Goal: Task Accomplishment & Management: Manage account settings

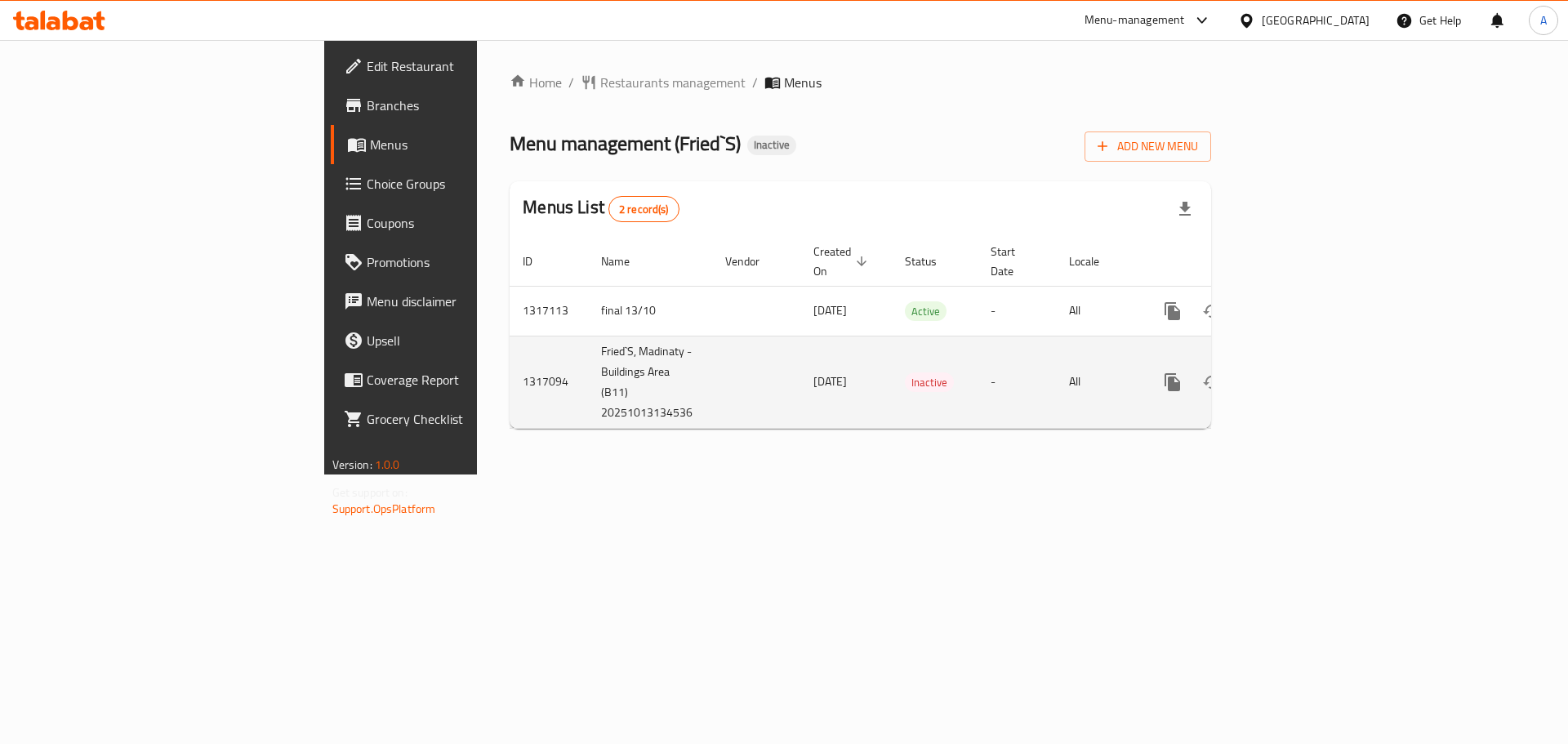
click at [1300, 372] on icon "enhanced table" at bounding box center [1290, 382] width 20 height 20
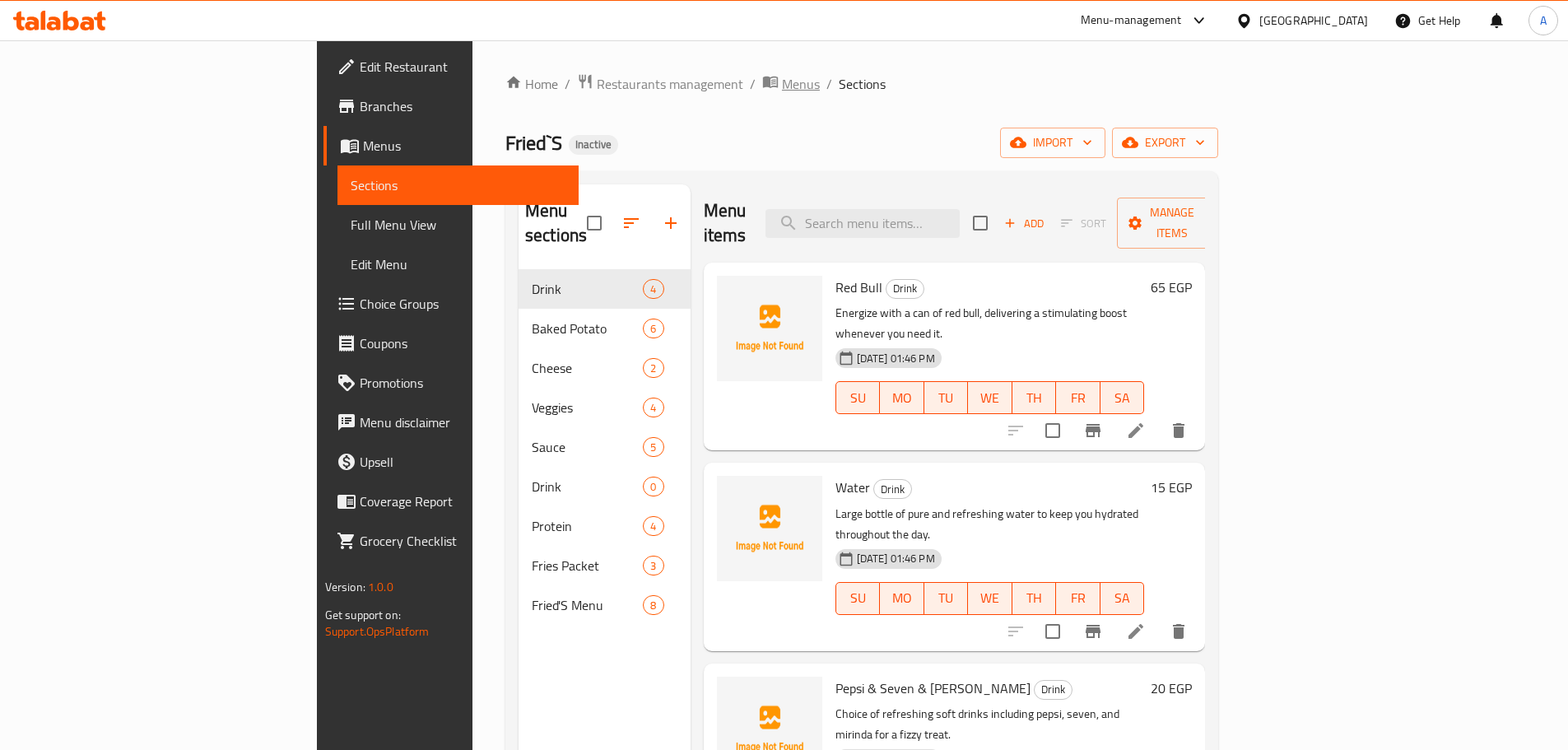
click at [782, 84] on span "Menus" at bounding box center [801, 84] width 38 height 20
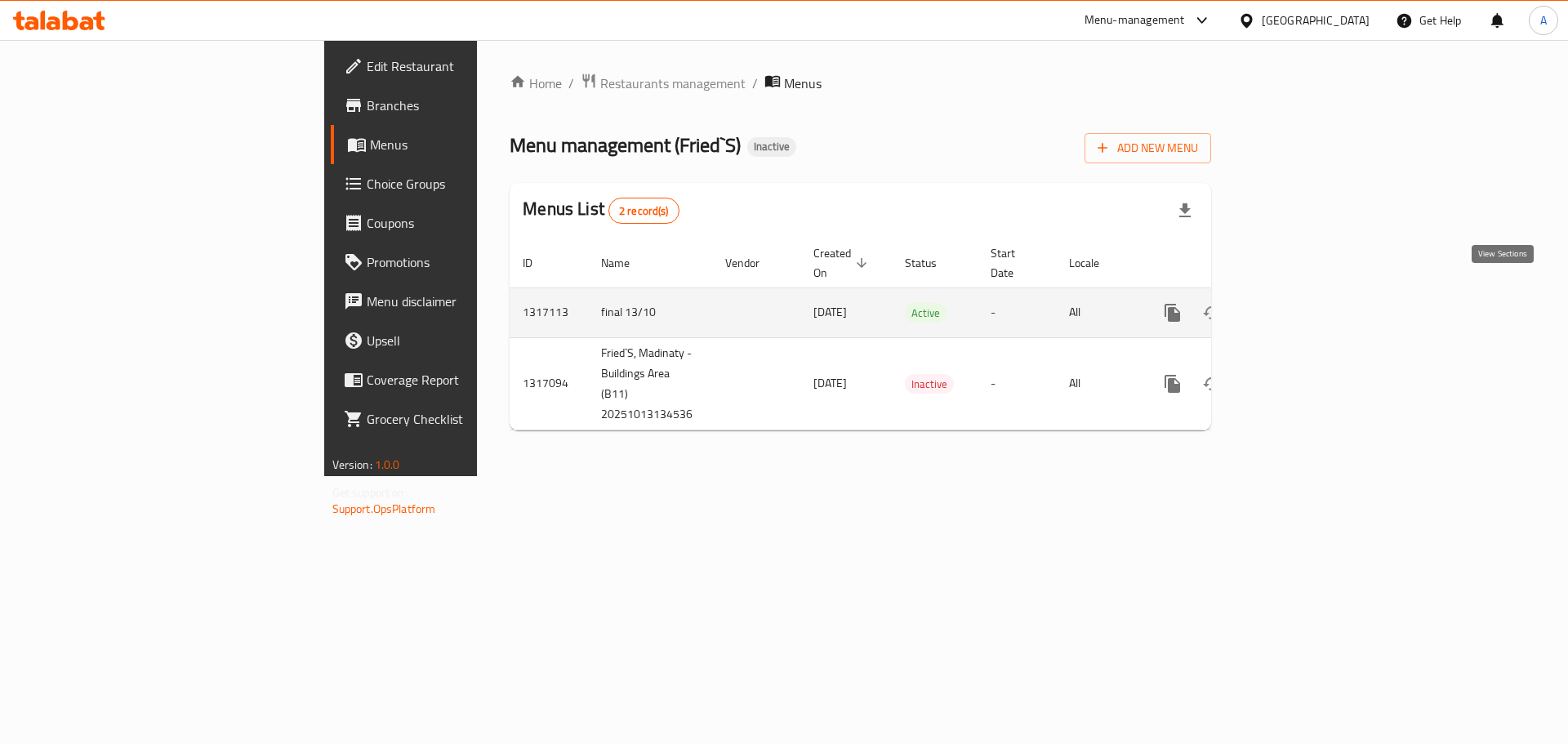
click at [1310, 293] on link "enhanced table" at bounding box center [1290, 313] width 40 height 40
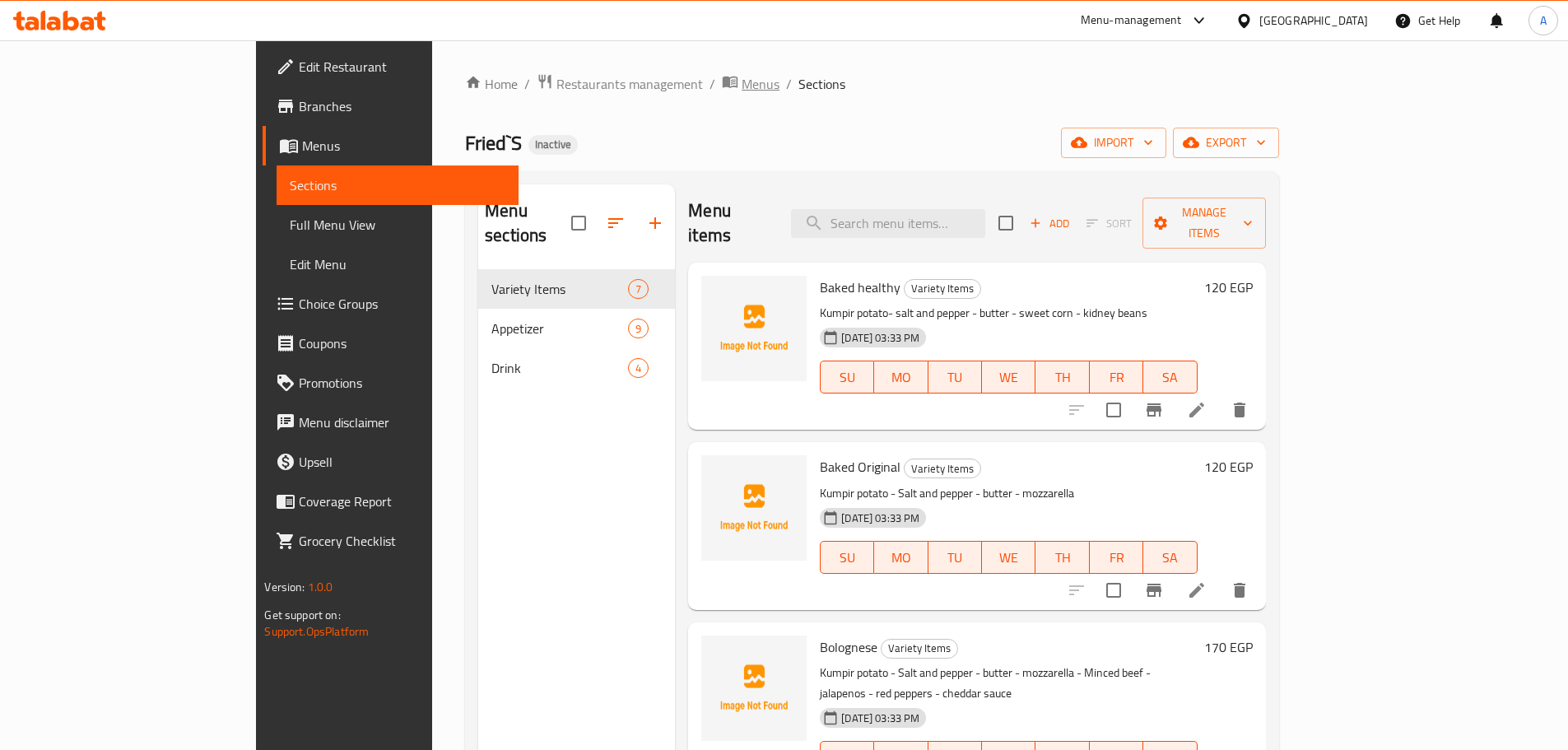
click at [742, 90] on span "Menus" at bounding box center [761, 84] width 38 height 20
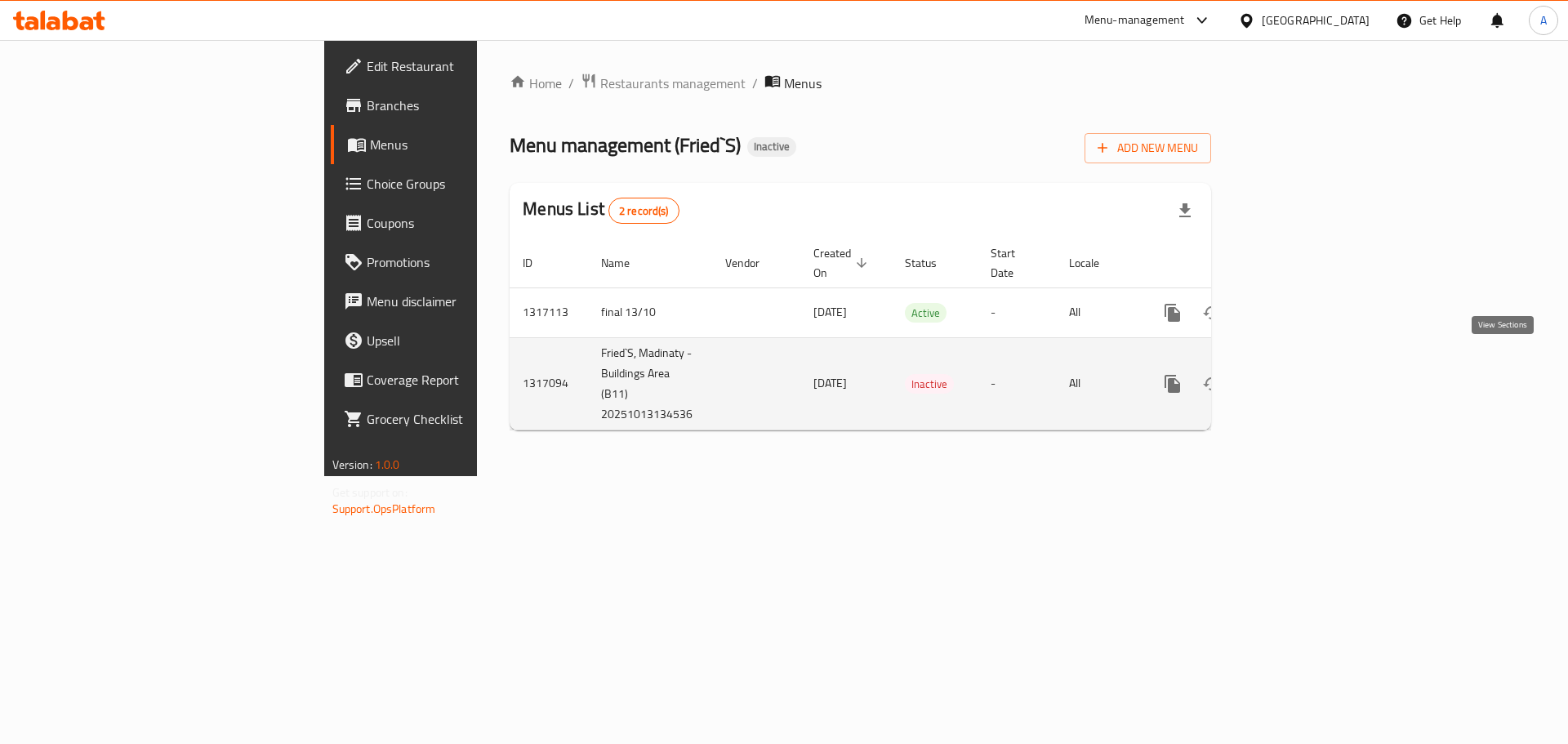
click at [1300, 374] on icon "enhanced table" at bounding box center [1290, 384] width 20 height 20
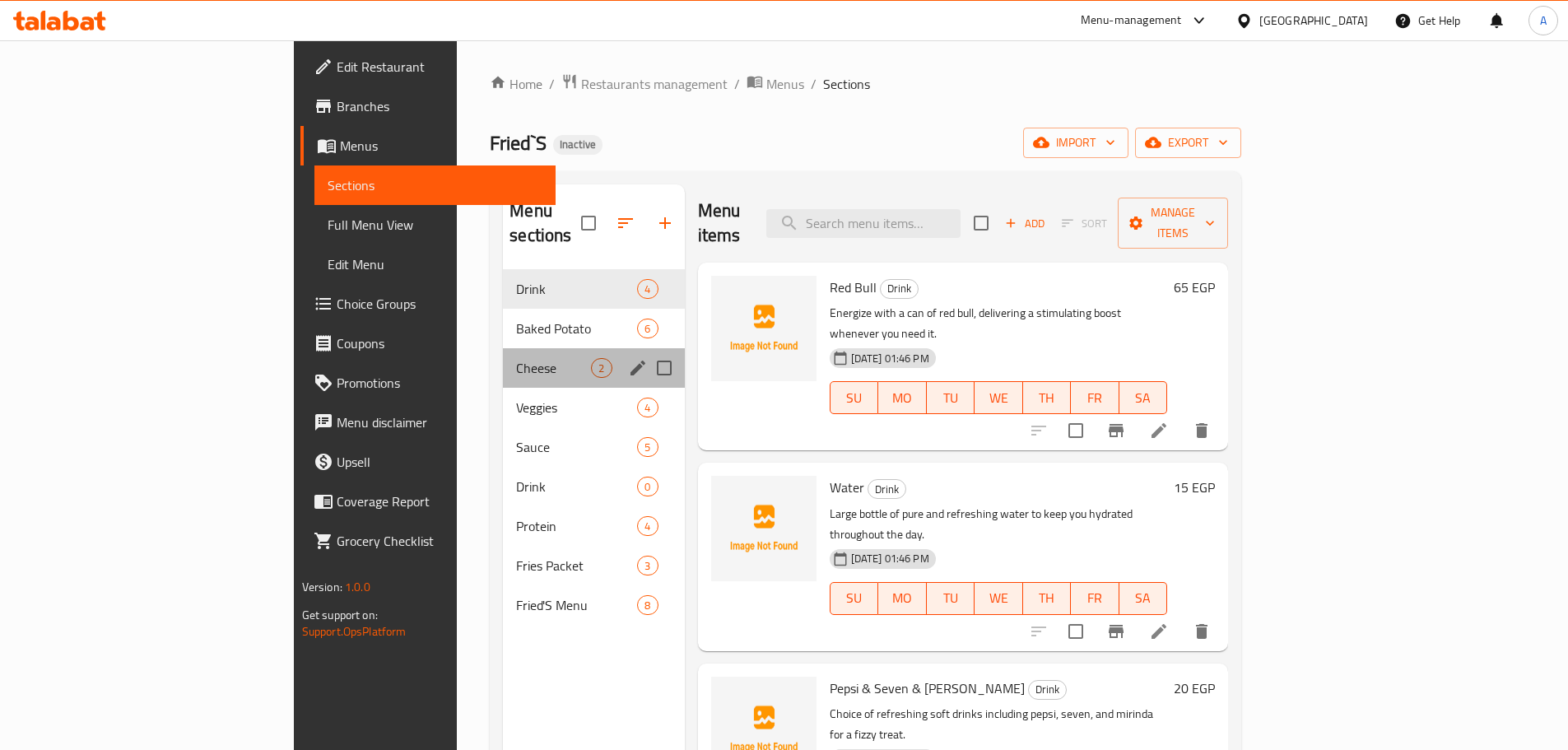
click at [503, 348] on div "Cheese 2" at bounding box center [593, 368] width 181 height 40
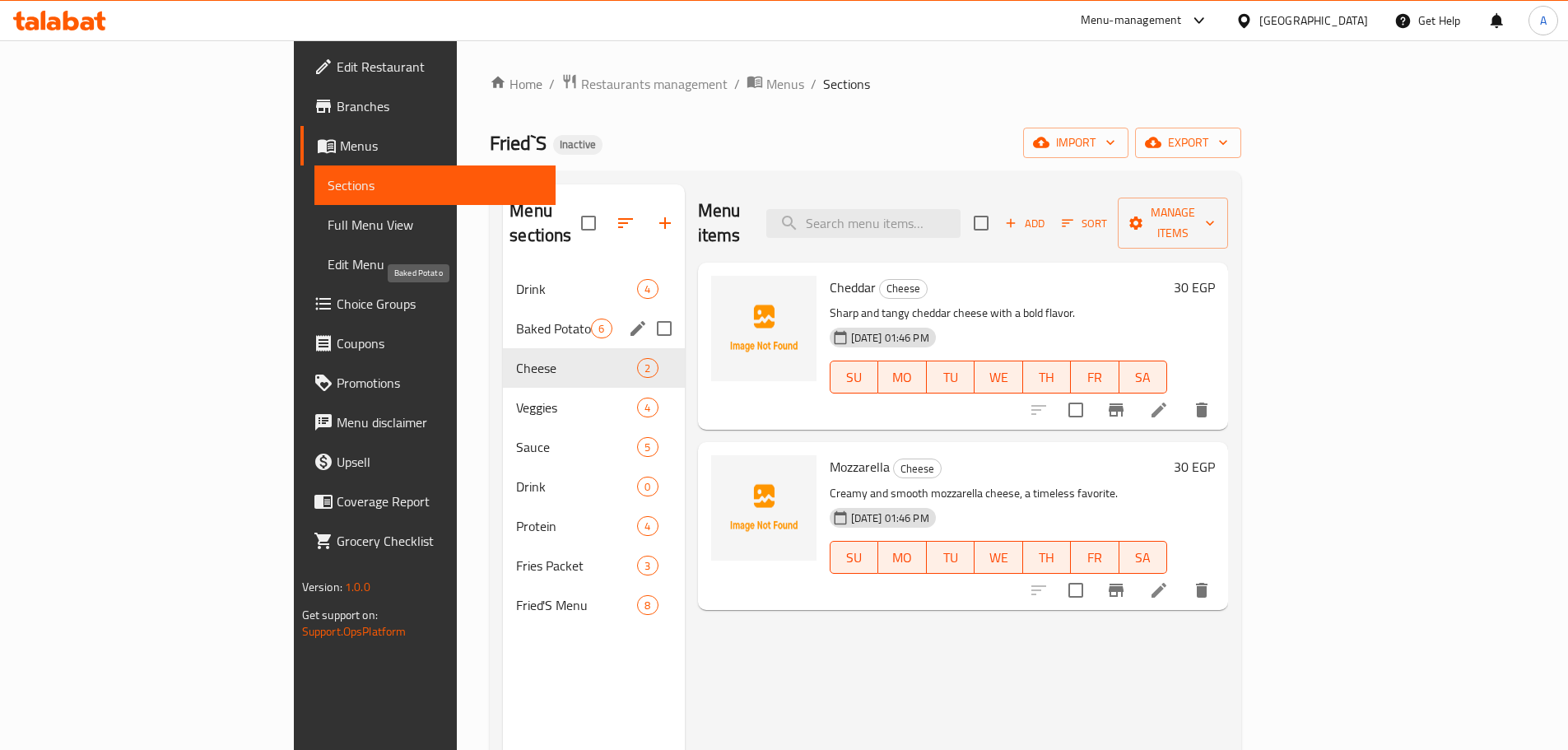
click at [516, 319] on span "Baked Potato" at bounding box center [553, 329] width 74 height 20
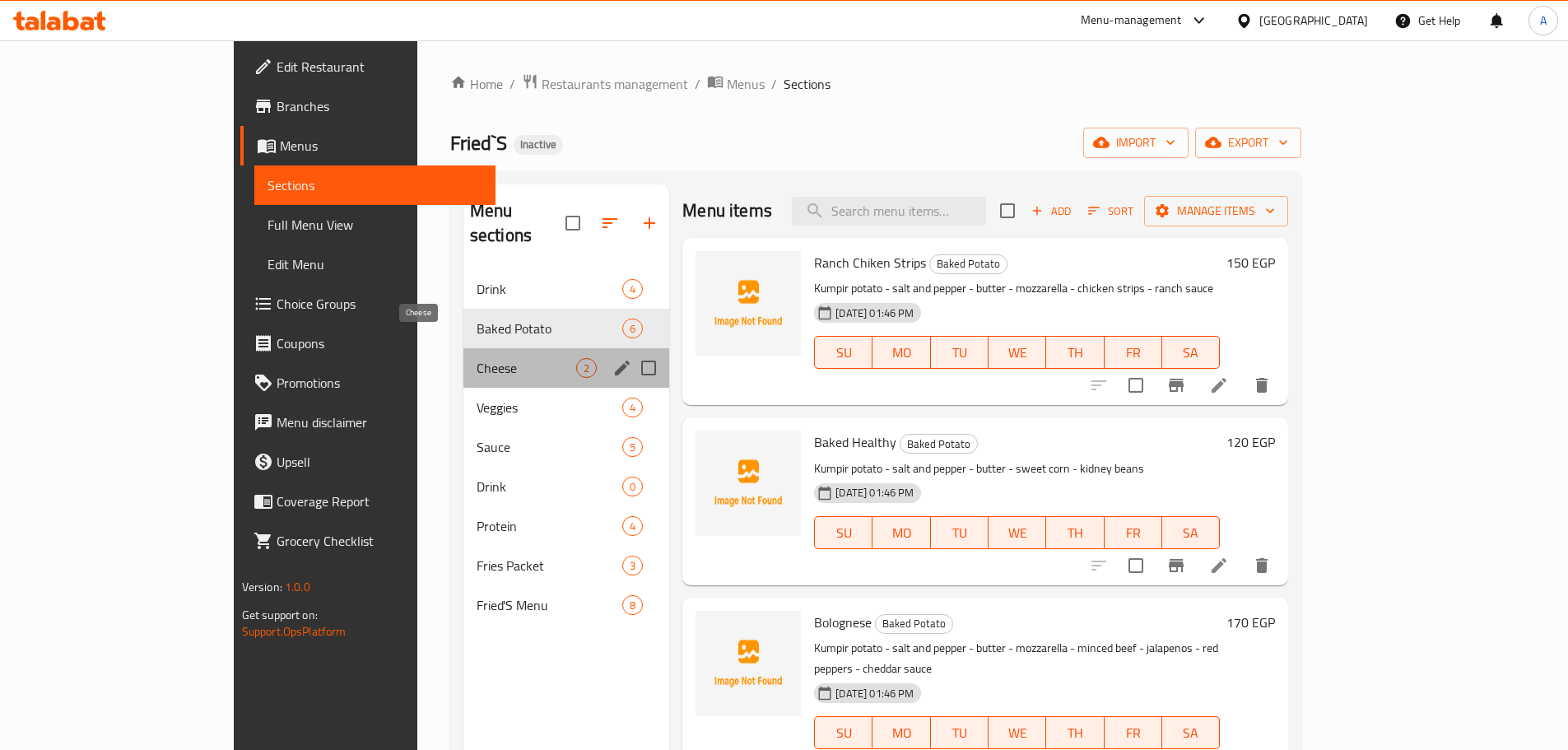
click at [477, 358] on span "Cheese" at bounding box center [527, 368] width 100 height 20
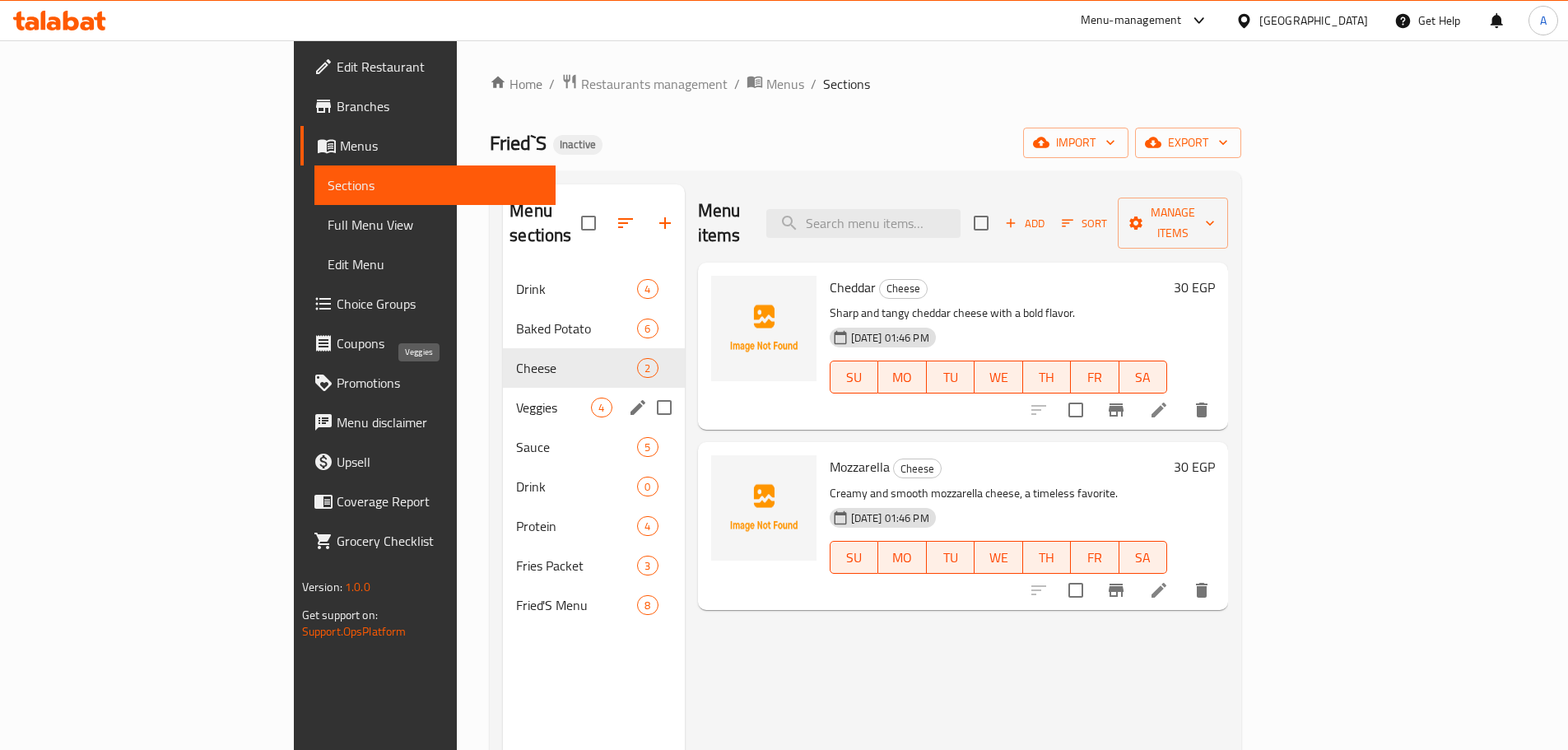
click at [516, 398] on span "Veggies" at bounding box center [553, 408] width 74 height 20
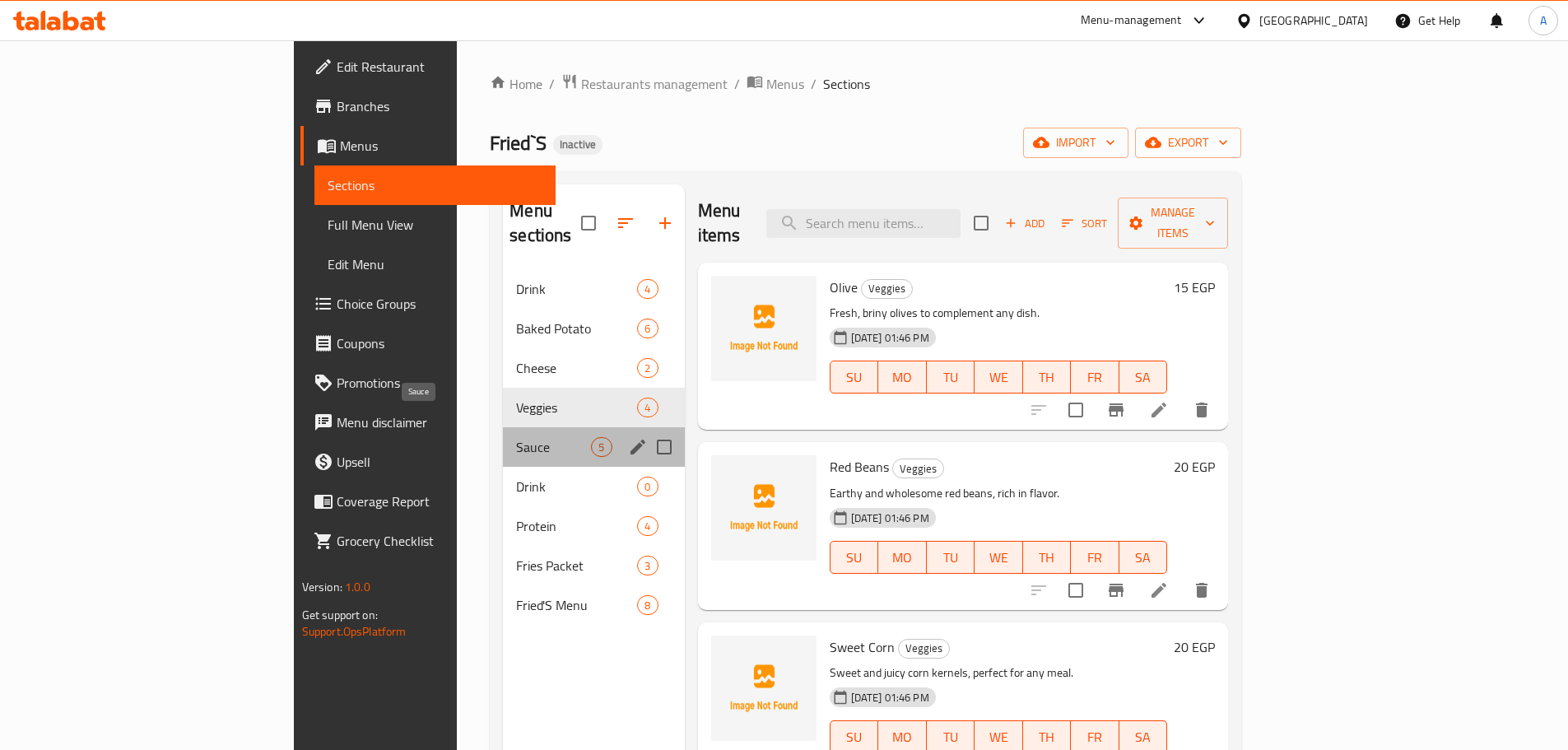
click at [516, 437] on span "Sauce" at bounding box center [553, 447] width 74 height 20
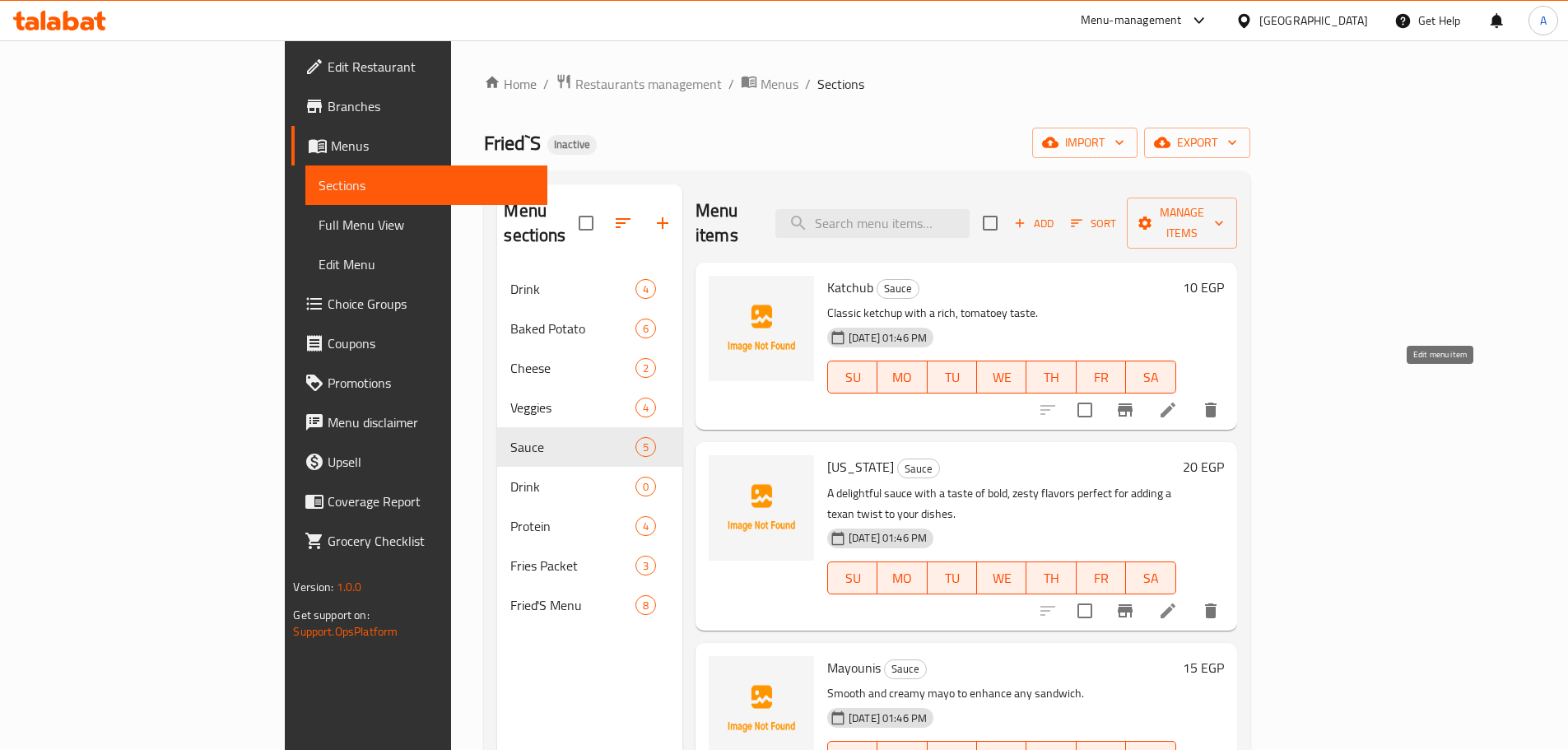
click at [1178, 400] on icon at bounding box center [1168, 410] width 20 height 20
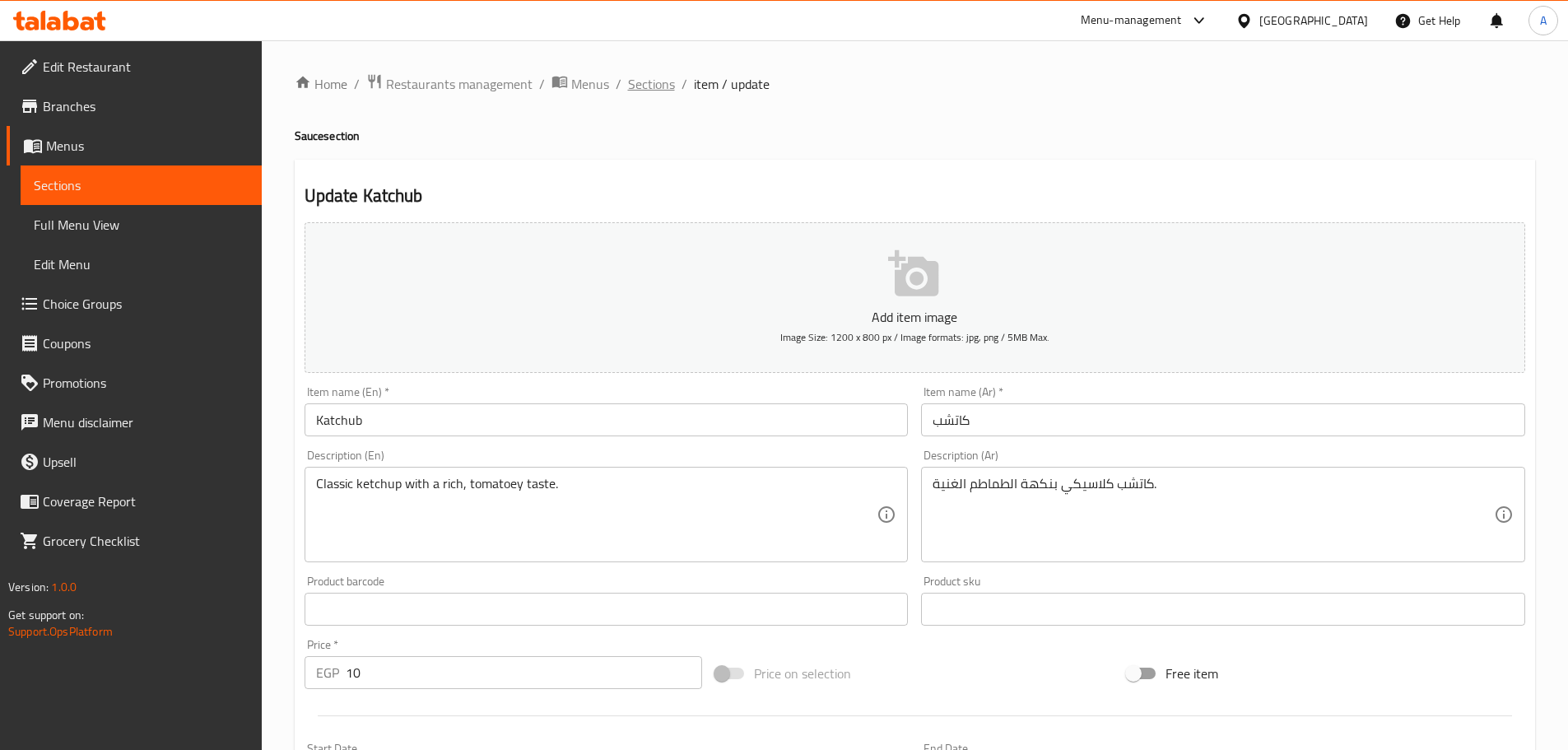
click at [656, 91] on span "Sections" at bounding box center [652, 84] width 47 height 20
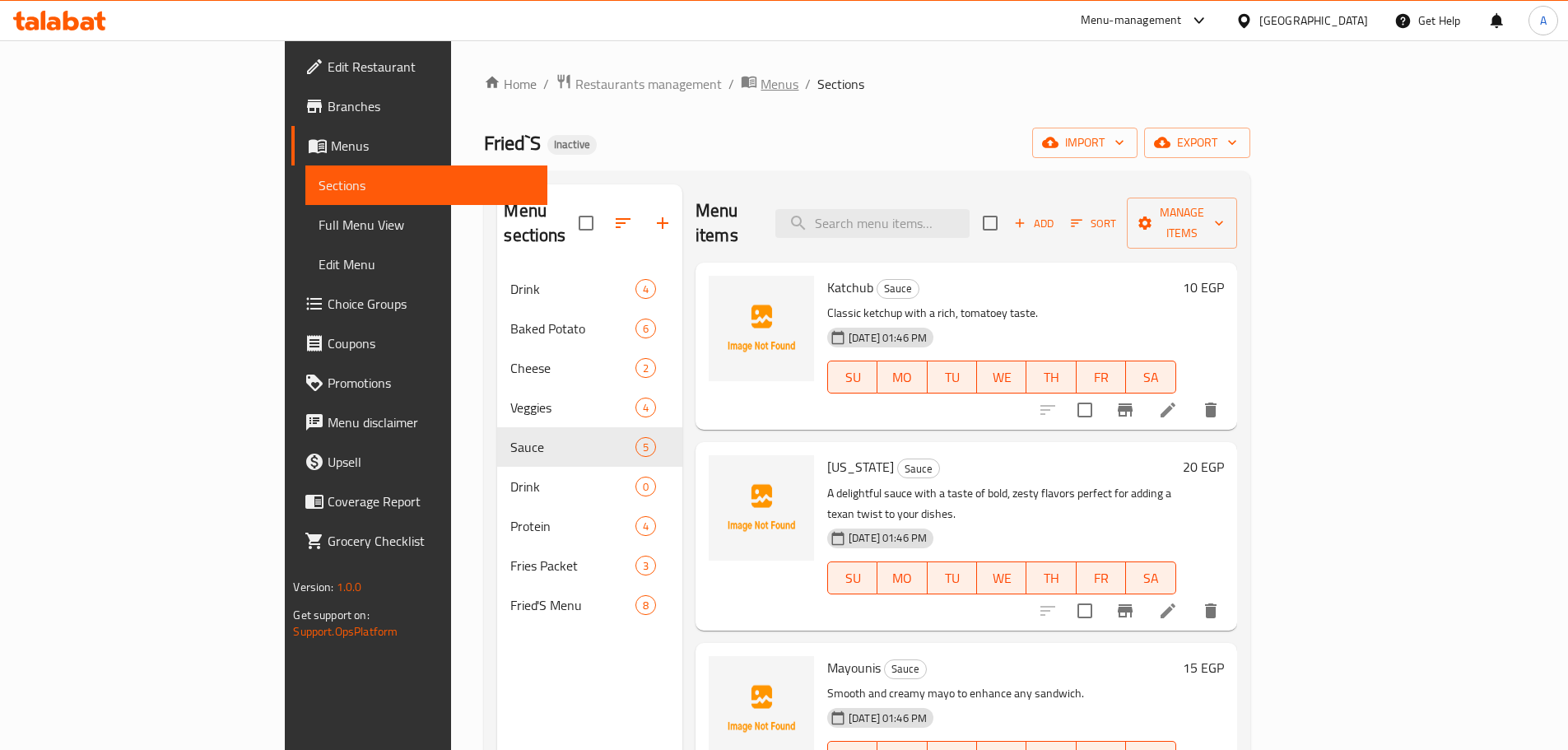
click at [761, 88] on span "Menus" at bounding box center [780, 84] width 38 height 20
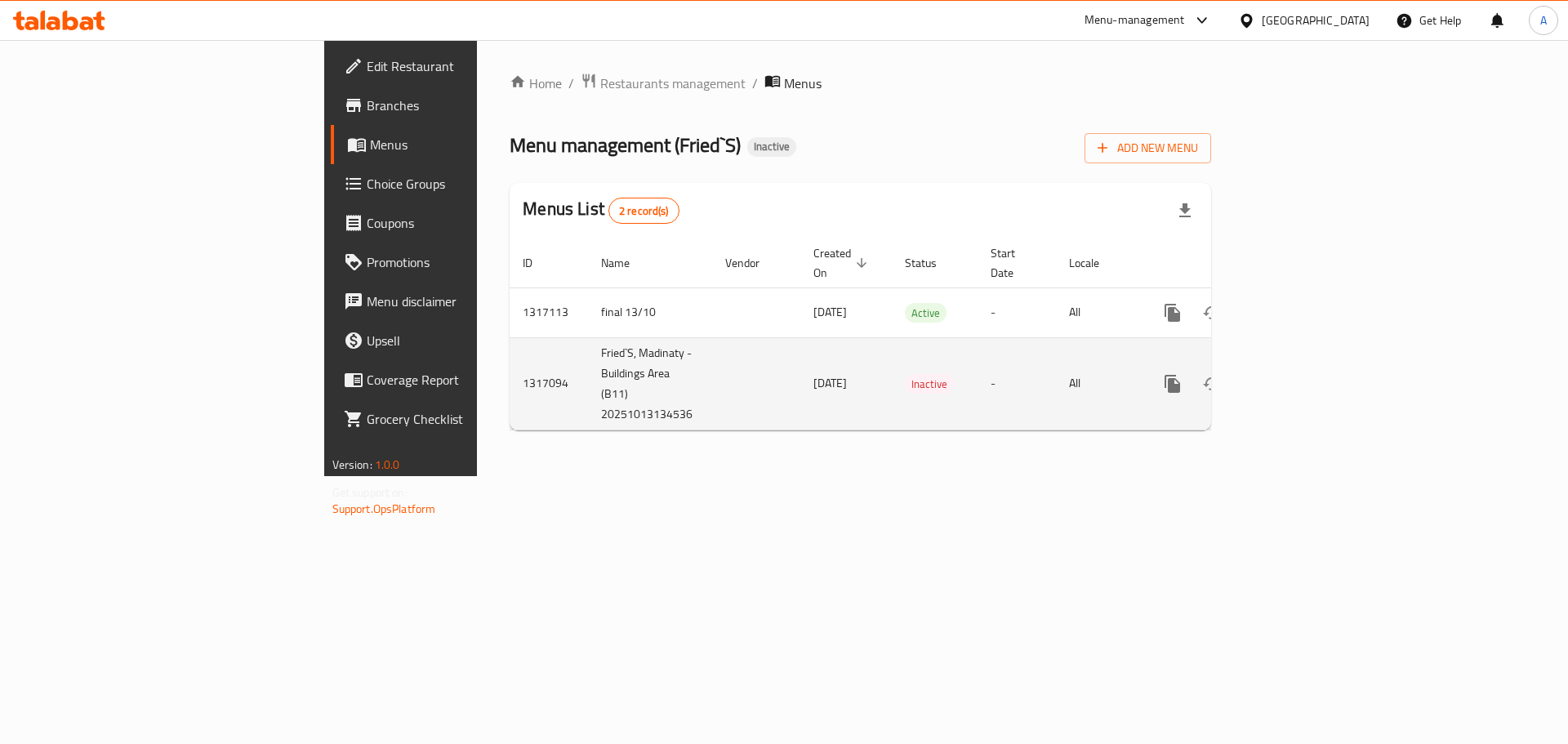
click at [510, 337] on td "1317094" at bounding box center [549, 383] width 78 height 92
click at [588, 337] on td "Fried`S, Madinaty - Buildings Area (B11) 20251013134536" at bounding box center [651, 383] width 124 height 92
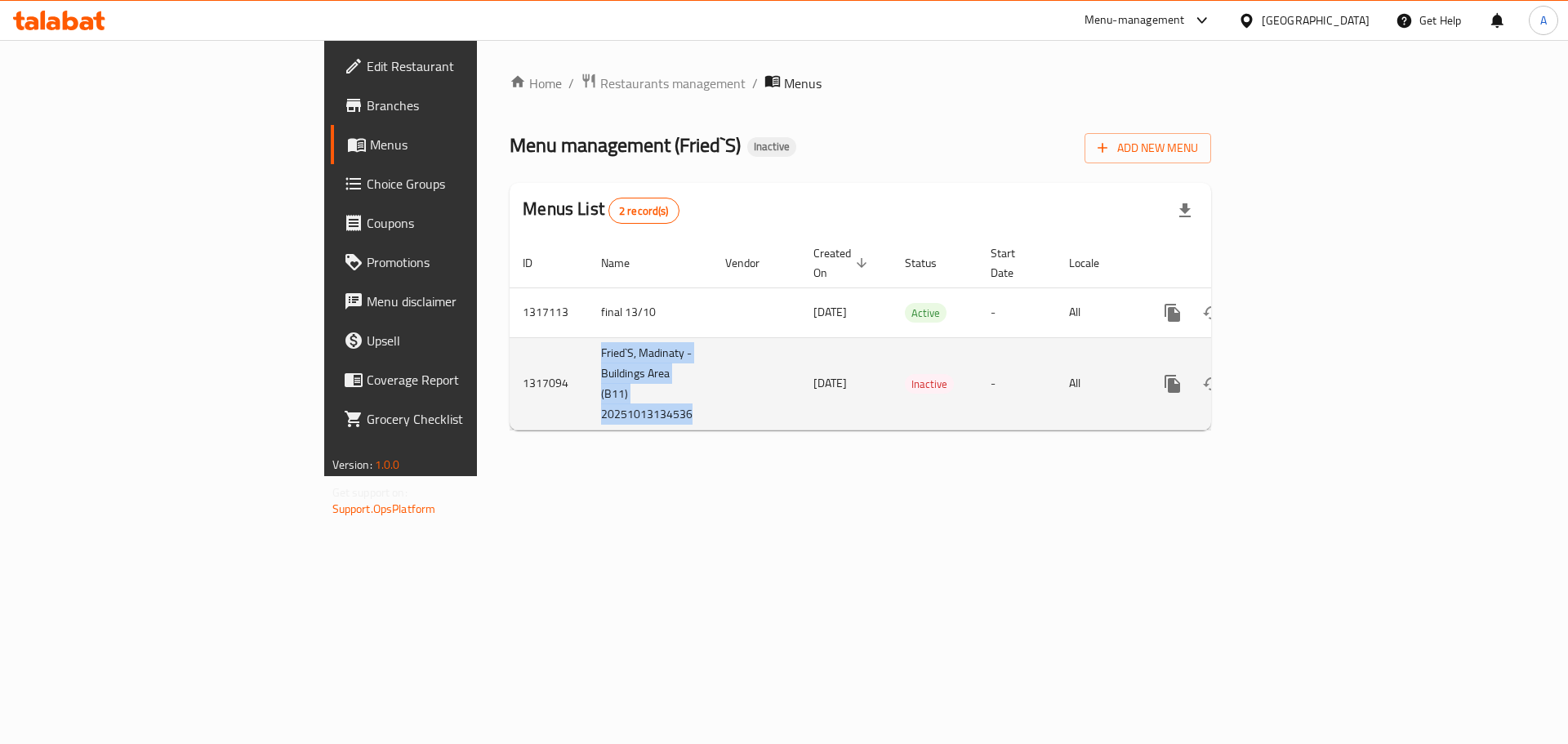
copy td "Fried`S, Madinaty - Buildings Area (B11) 20251013134536"
drag, startPoint x: 1494, startPoint y: 442, endPoint x: 1516, endPoint y: 350, distance: 94.6
click at [1244, 441] on div "Home / Restaurants management / Menus Menu management ( Fried`S ) Inactive Add …" at bounding box center [860, 258] width 767 height 436
click at [1300, 374] on icon "enhanced table" at bounding box center [1290, 384] width 20 height 20
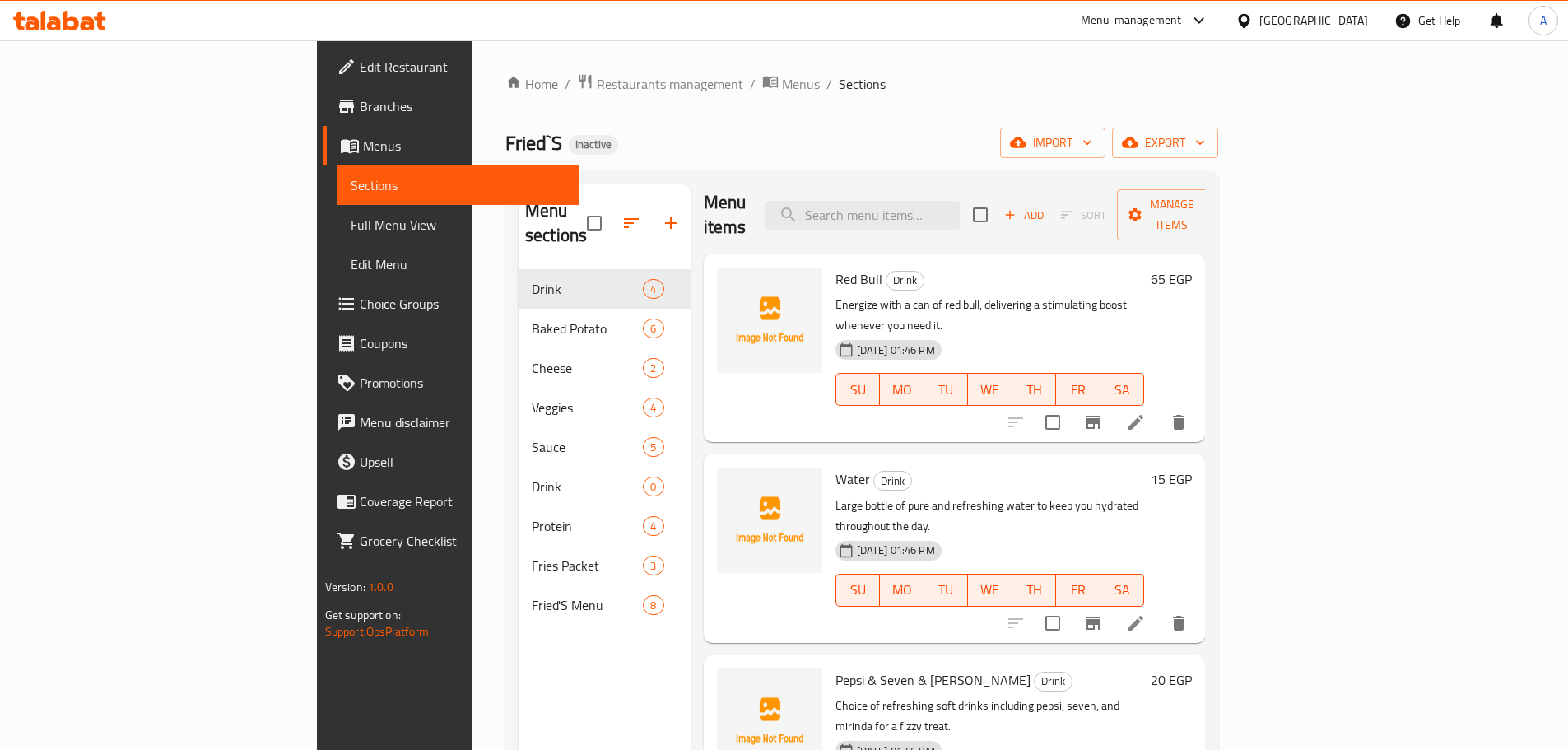
scroll to position [11, 0]
click at [350, 221] on span "Full Menu View" at bounding box center [458, 225] width 215 height 20
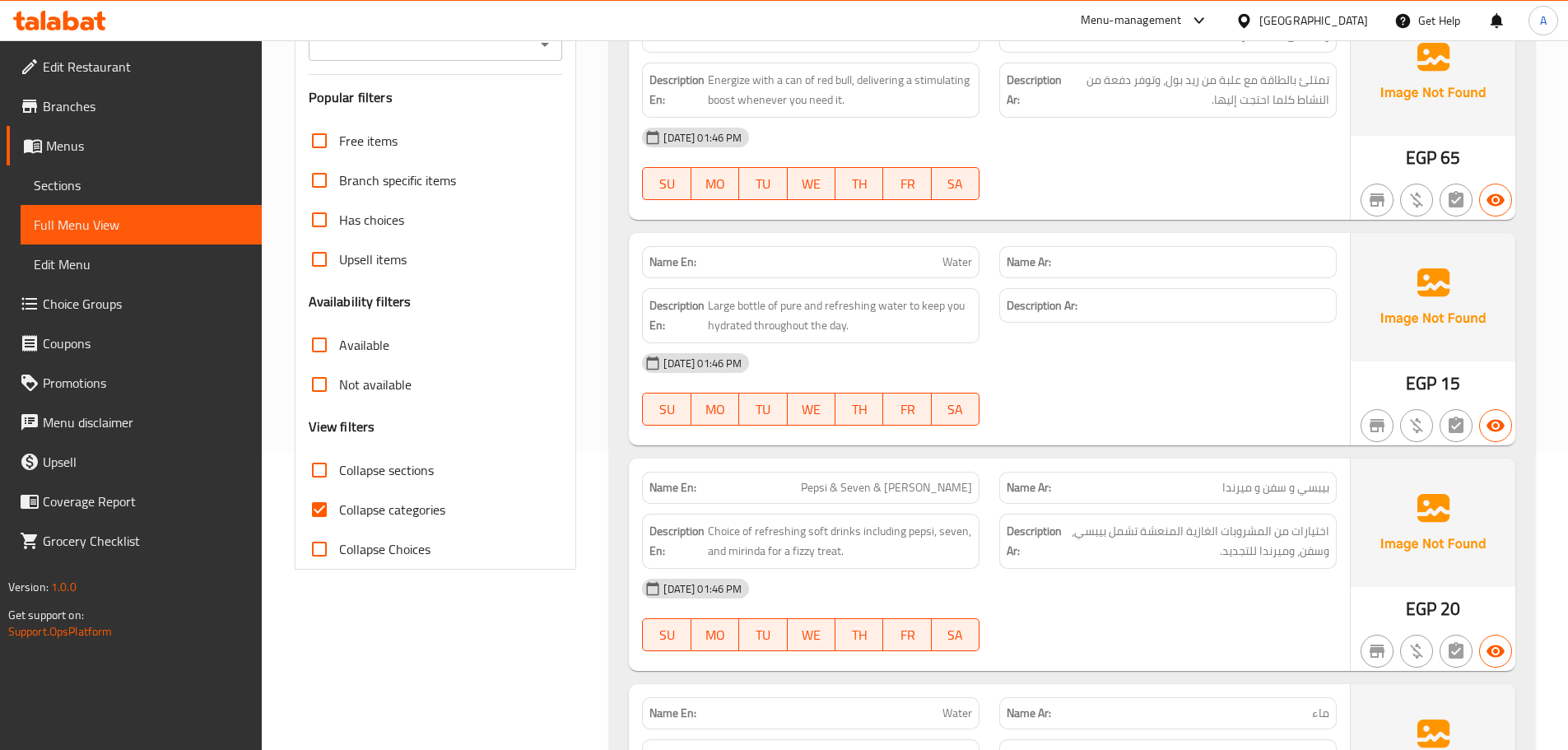
scroll to position [330, 0]
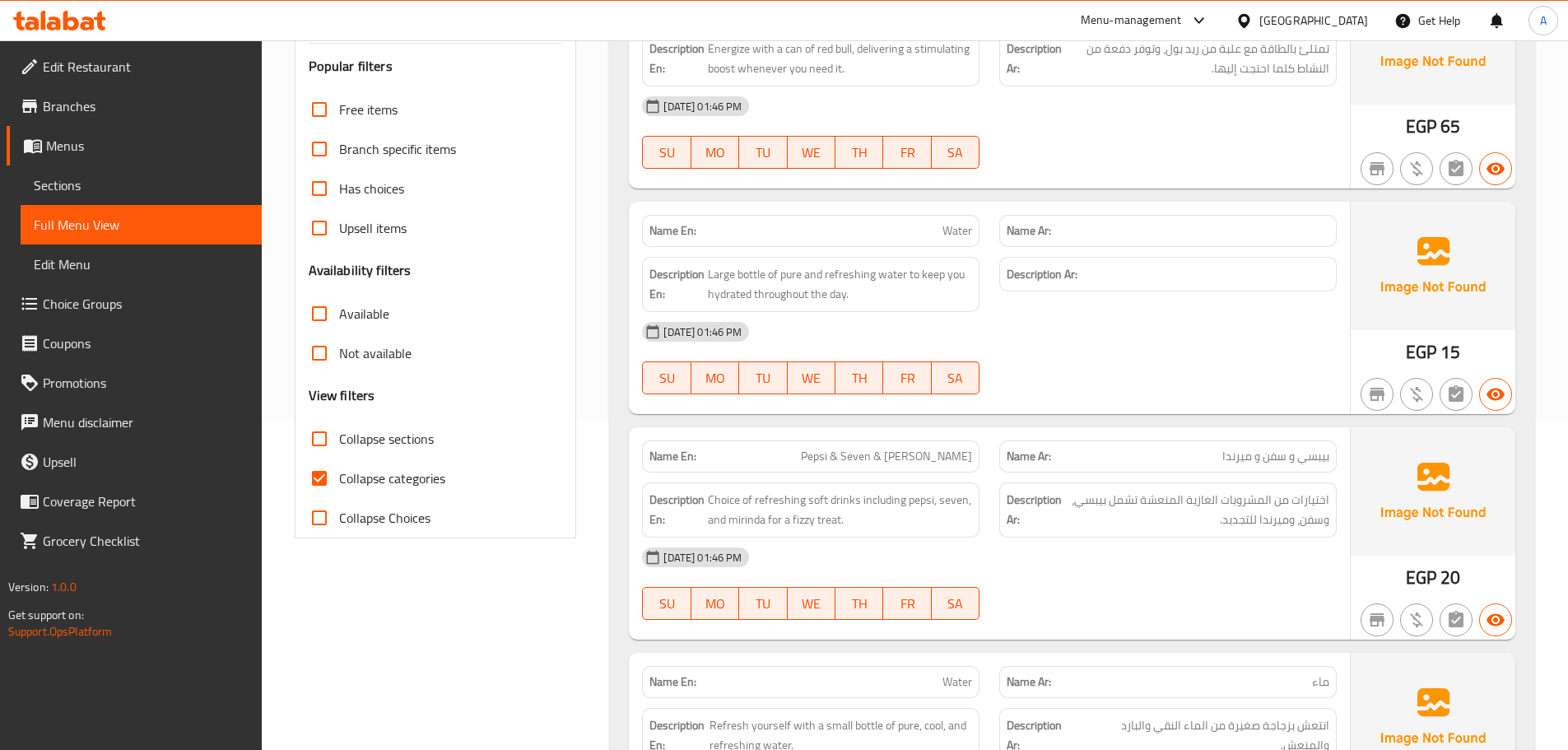
click at [320, 480] on input "Collapse categories" at bounding box center [320, 479] width 40 height 40
checkbox input "false"
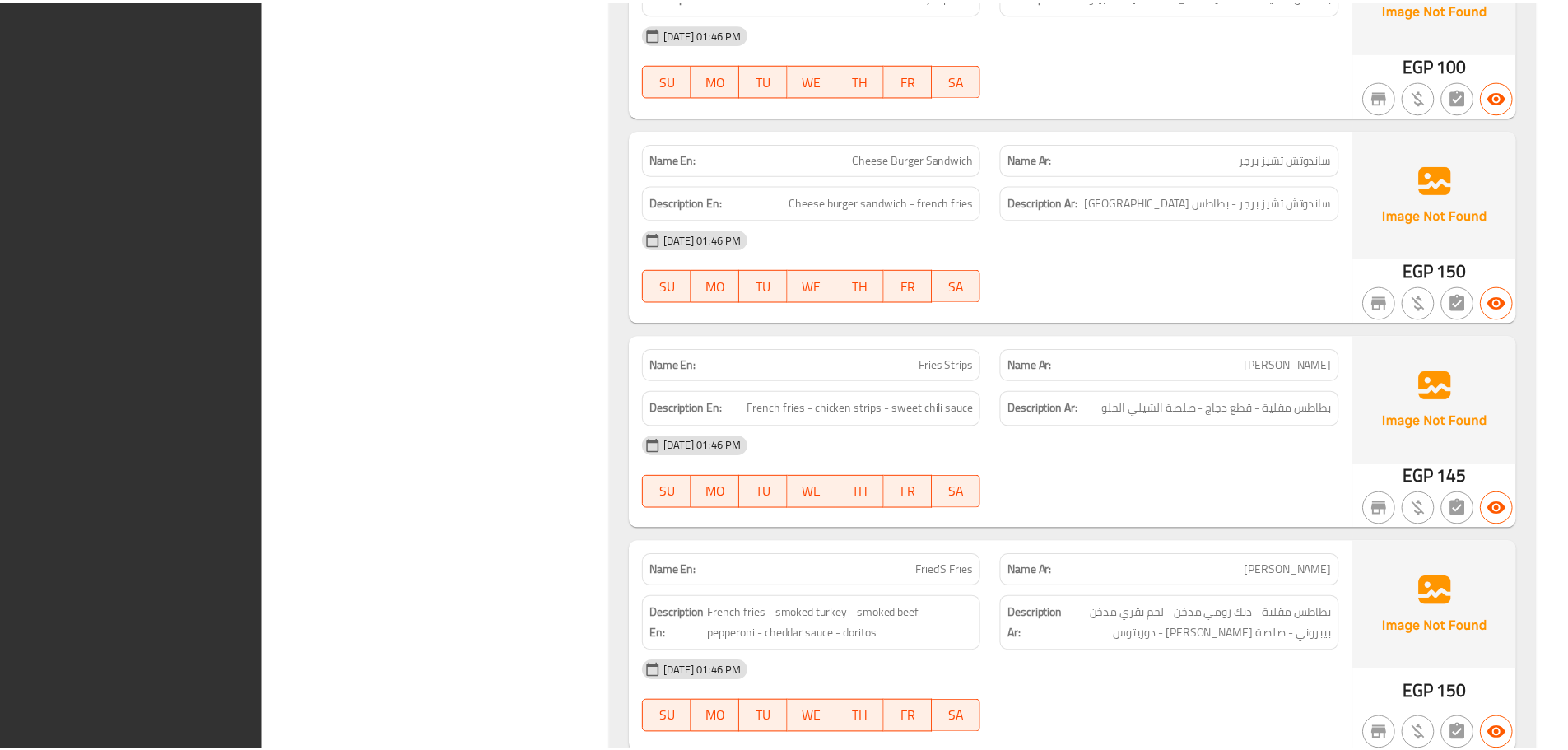
scroll to position [8210, 0]
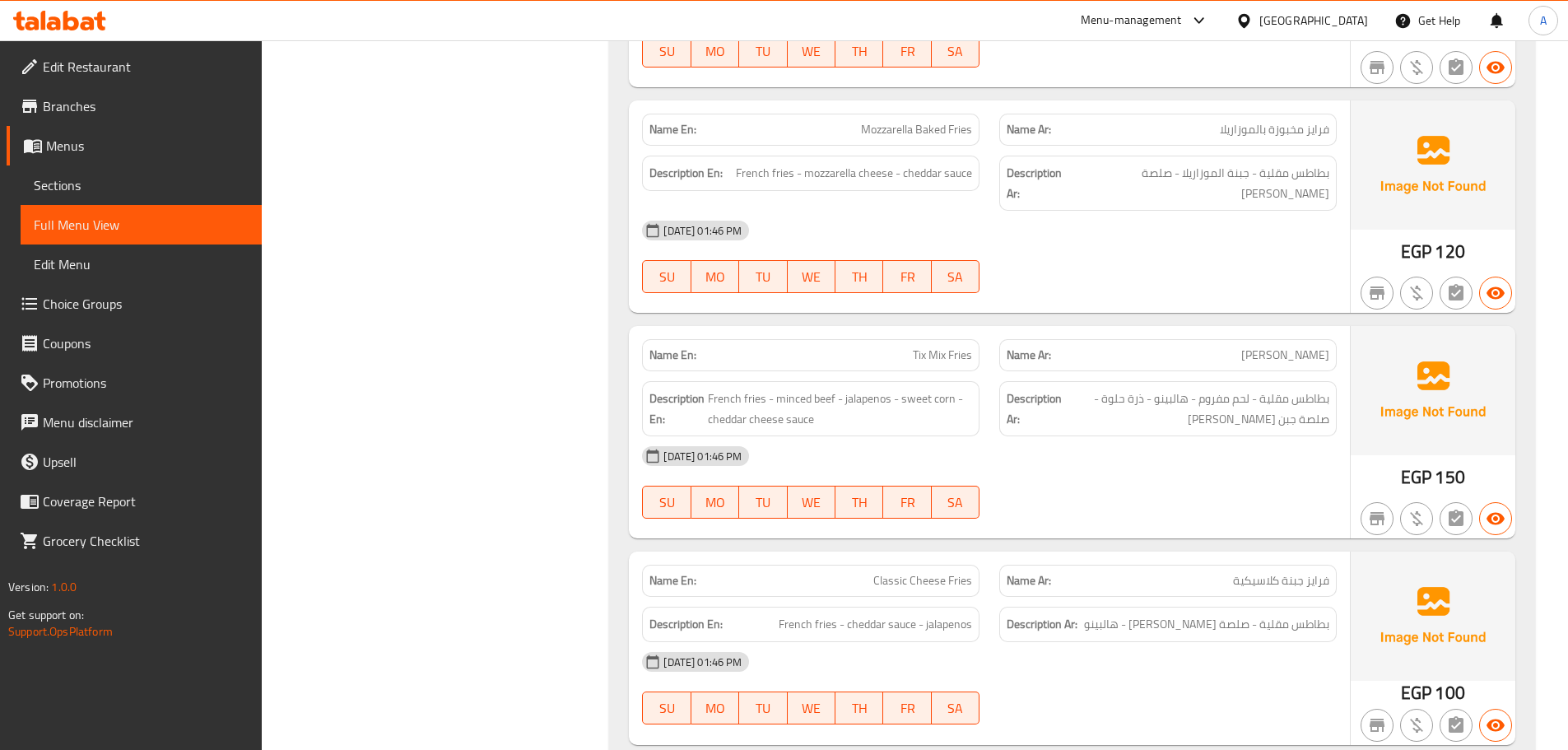
click at [190, 185] on span "Sections" at bounding box center [141, 185] width 215 height 20
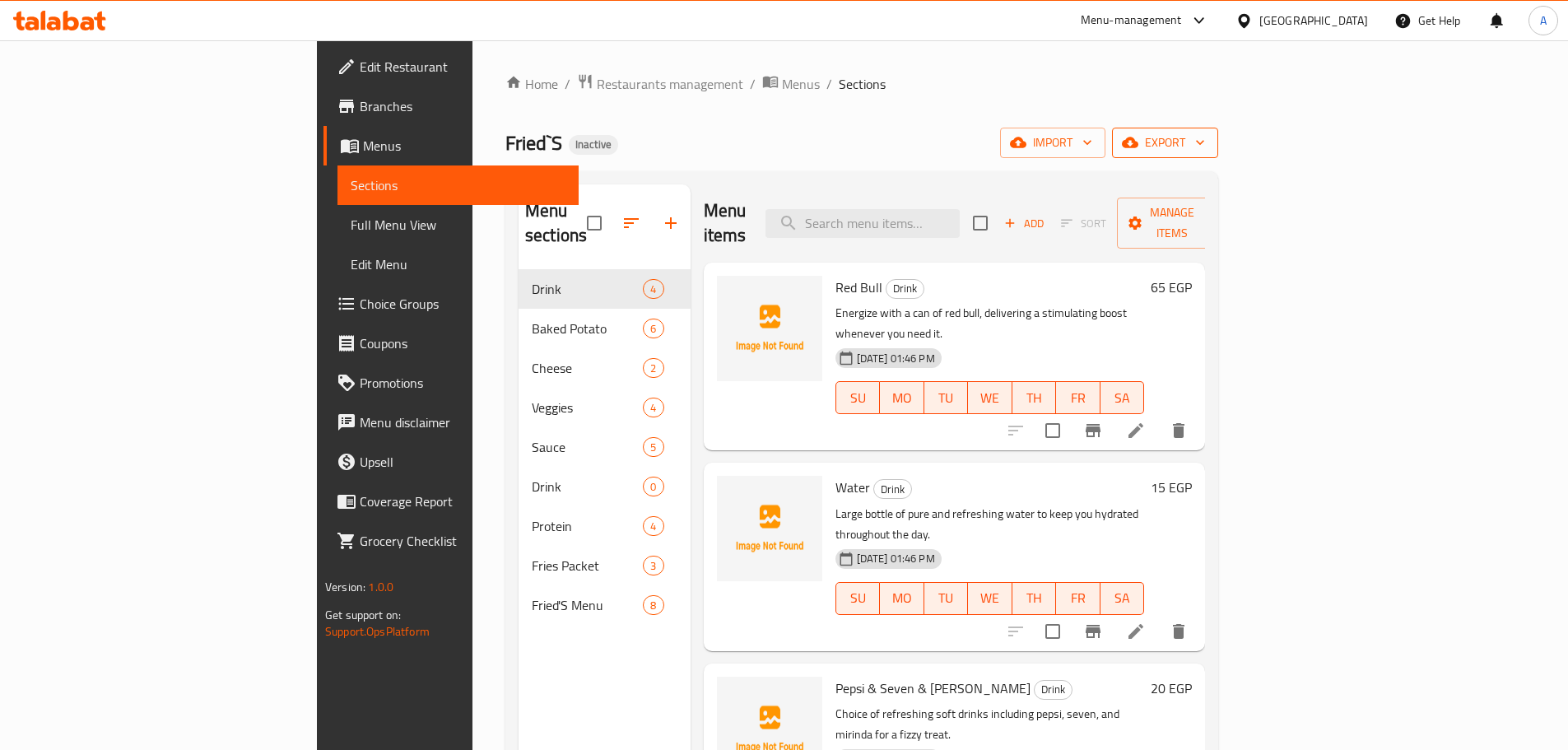
click at [1205, 147] on span "export" at bounding box center [1165, 143] width 80 height 21
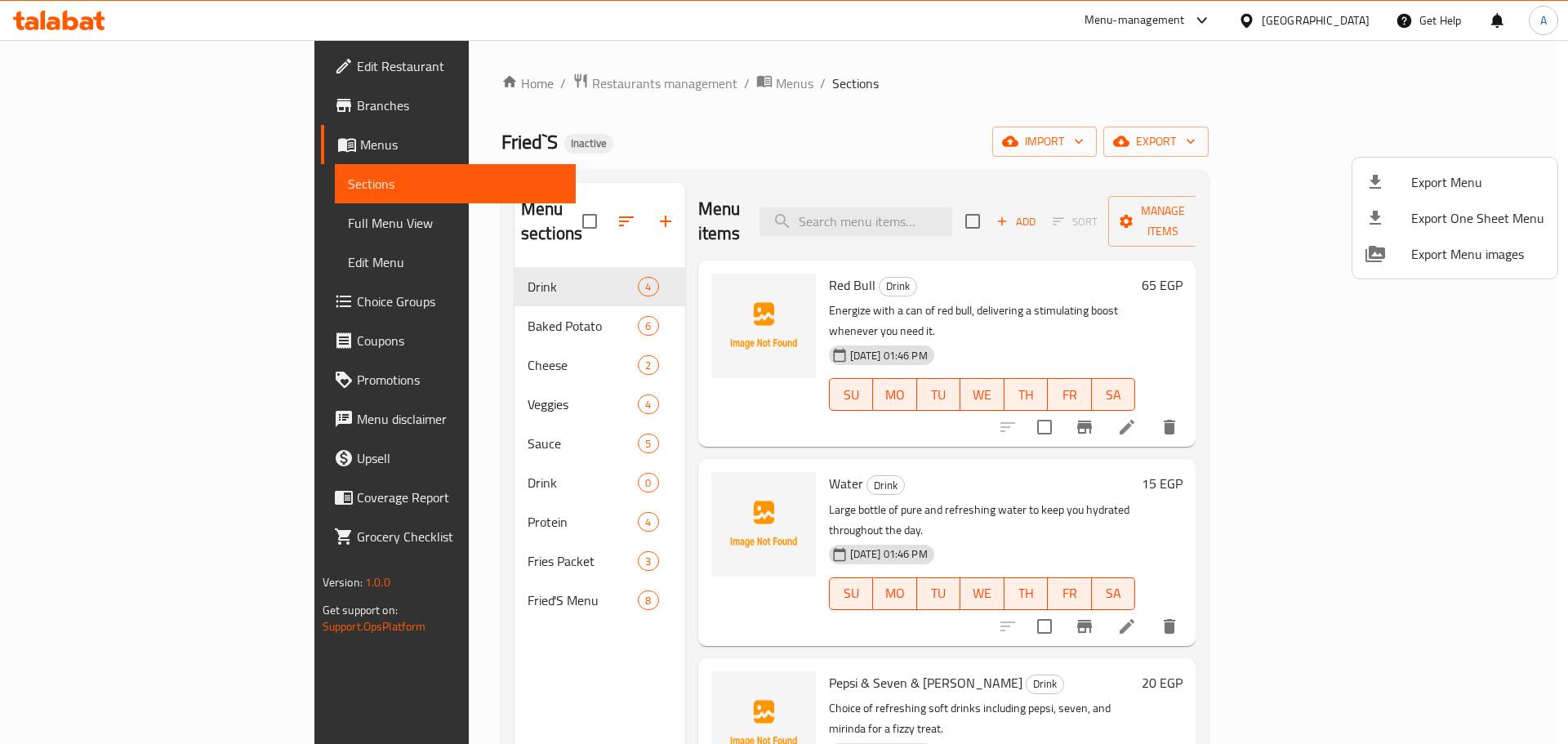
click at [1410, 172] on div at bounding box center [1389, 182] width 46 height 20
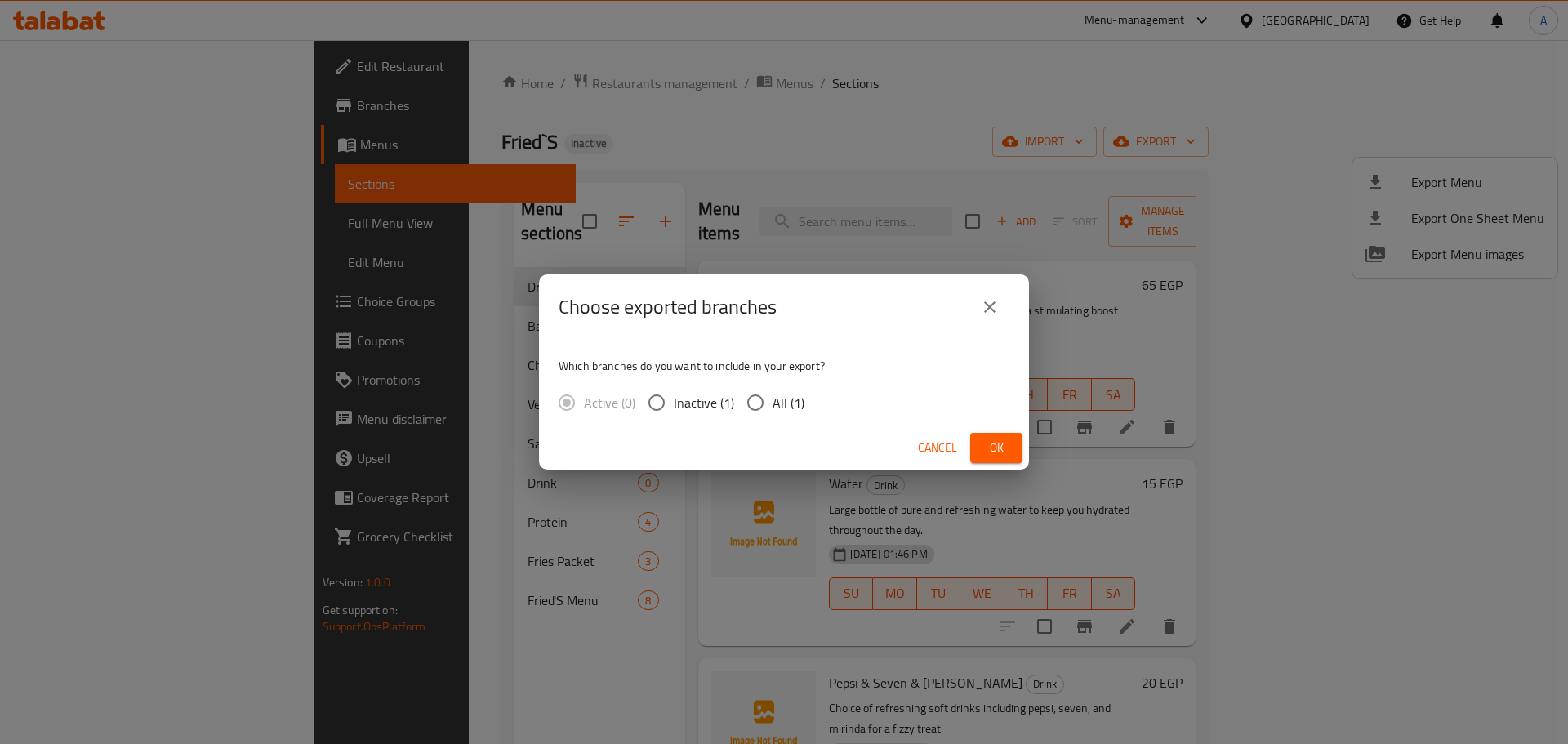
click at [784, 407] on span "All (1)" at bounding box center [788, 403] width 32 height 20
click at [772, 407] on input "All (1)" at bounding box center [755, 403] width 34 height 34
radio input "true"
click at [990, 440] on span "Ok" at bounding box center [996, 448] width 26 height 21
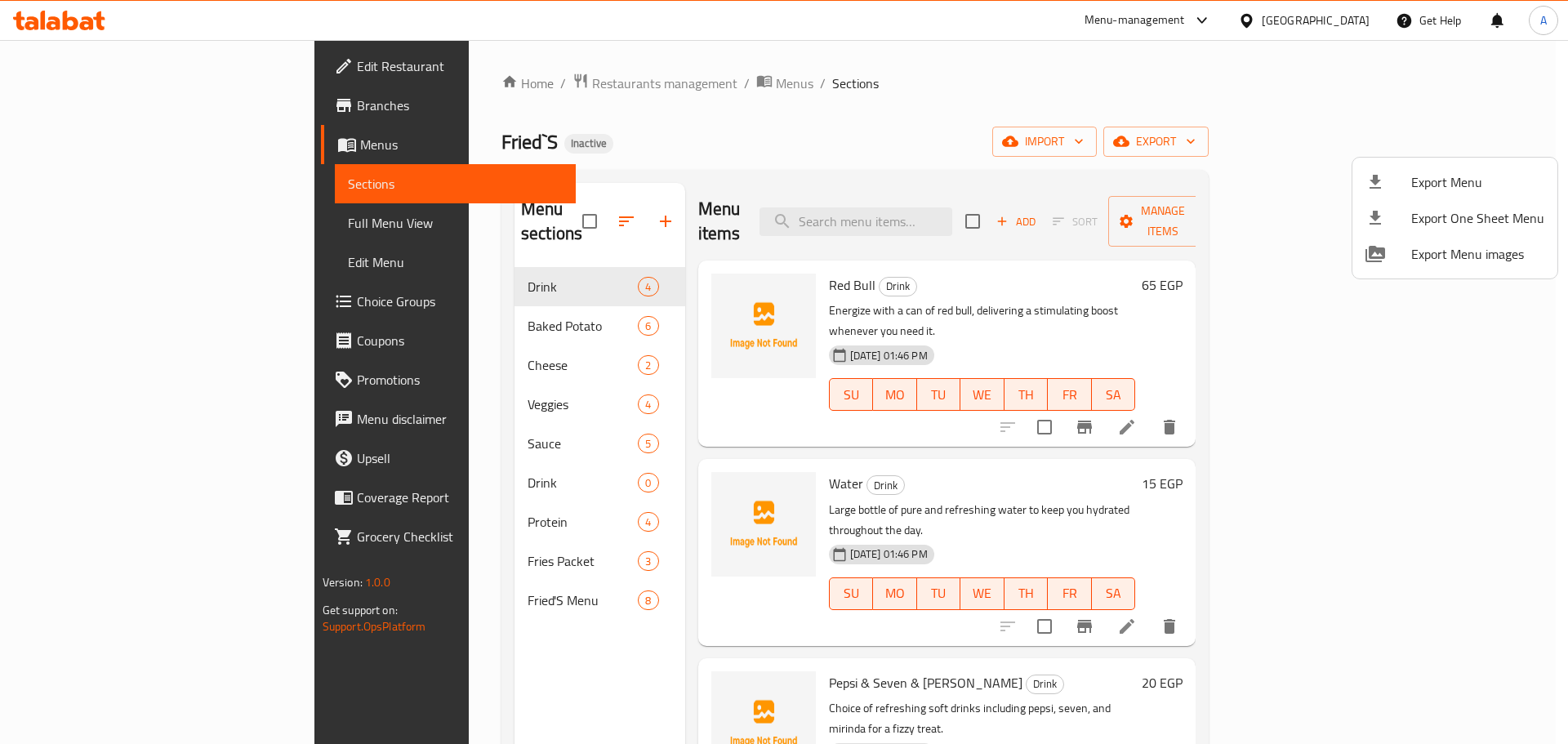
click at [97, 69] on div at bounding box center [784, 372] width 1568 height 744
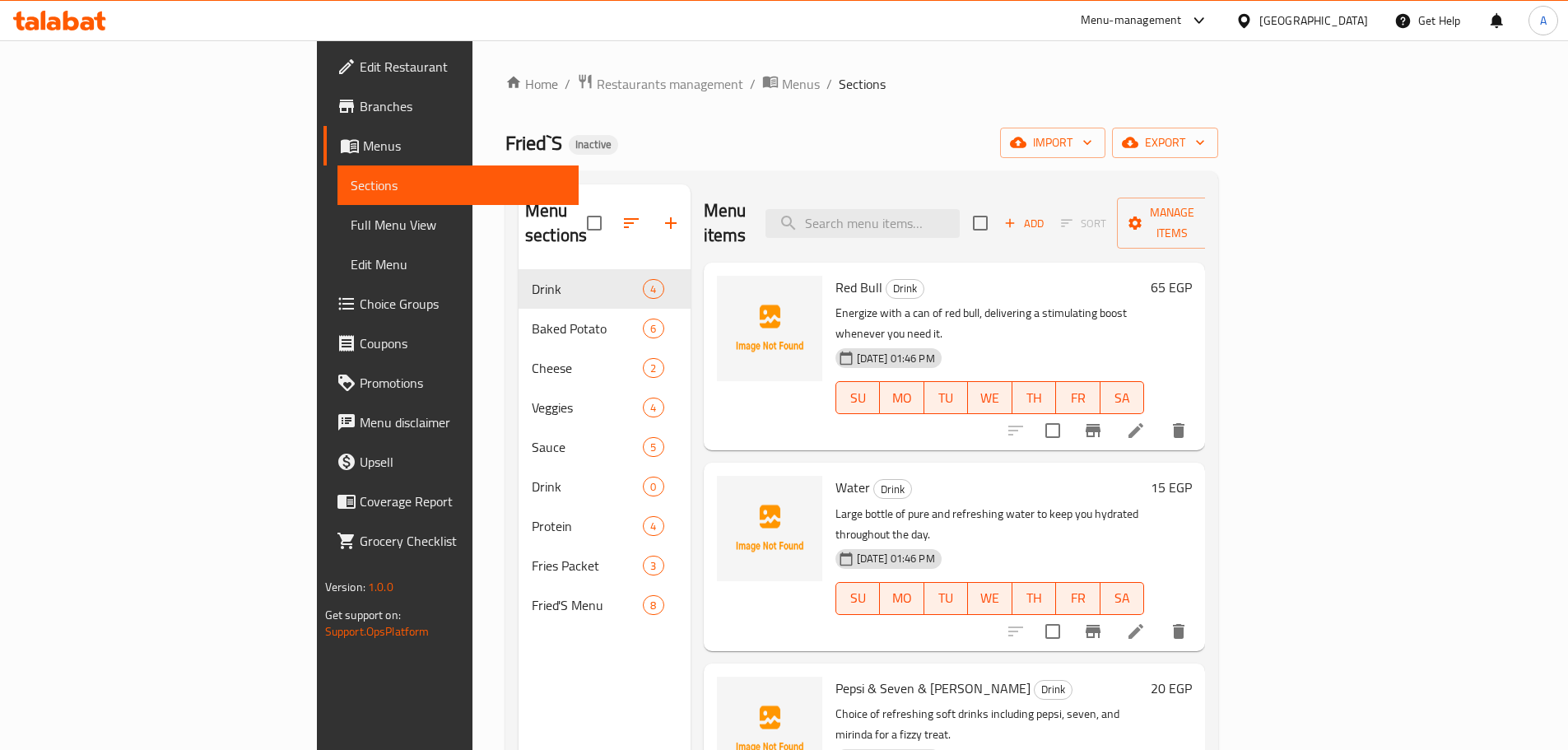
click at [360, 70] on span "Edit Restaurant" at bounding box center [462, 67] width 206 height 20
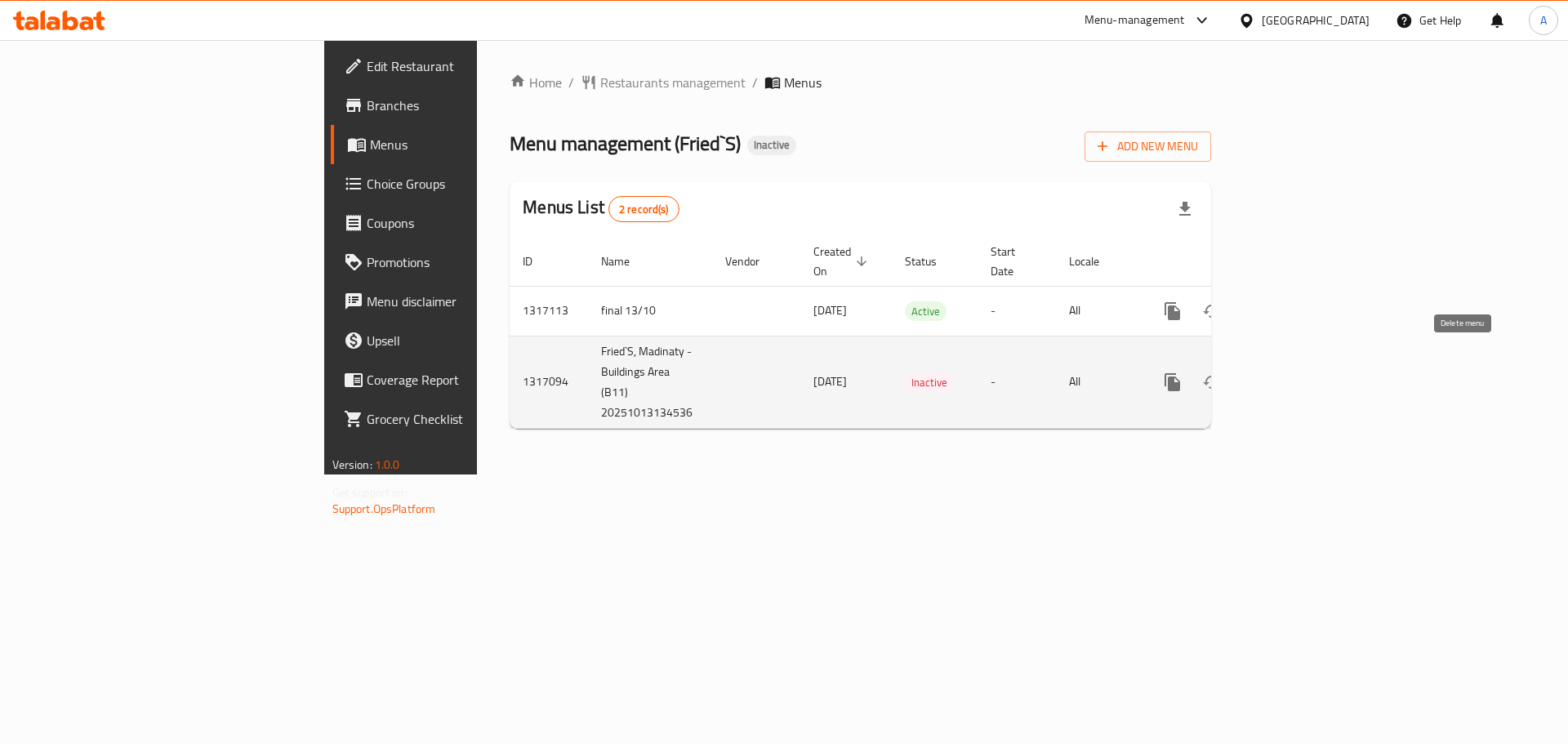
click at [1310, 362] on link "enhanced table" at bounding box center [1290, 382] width 40 height 40
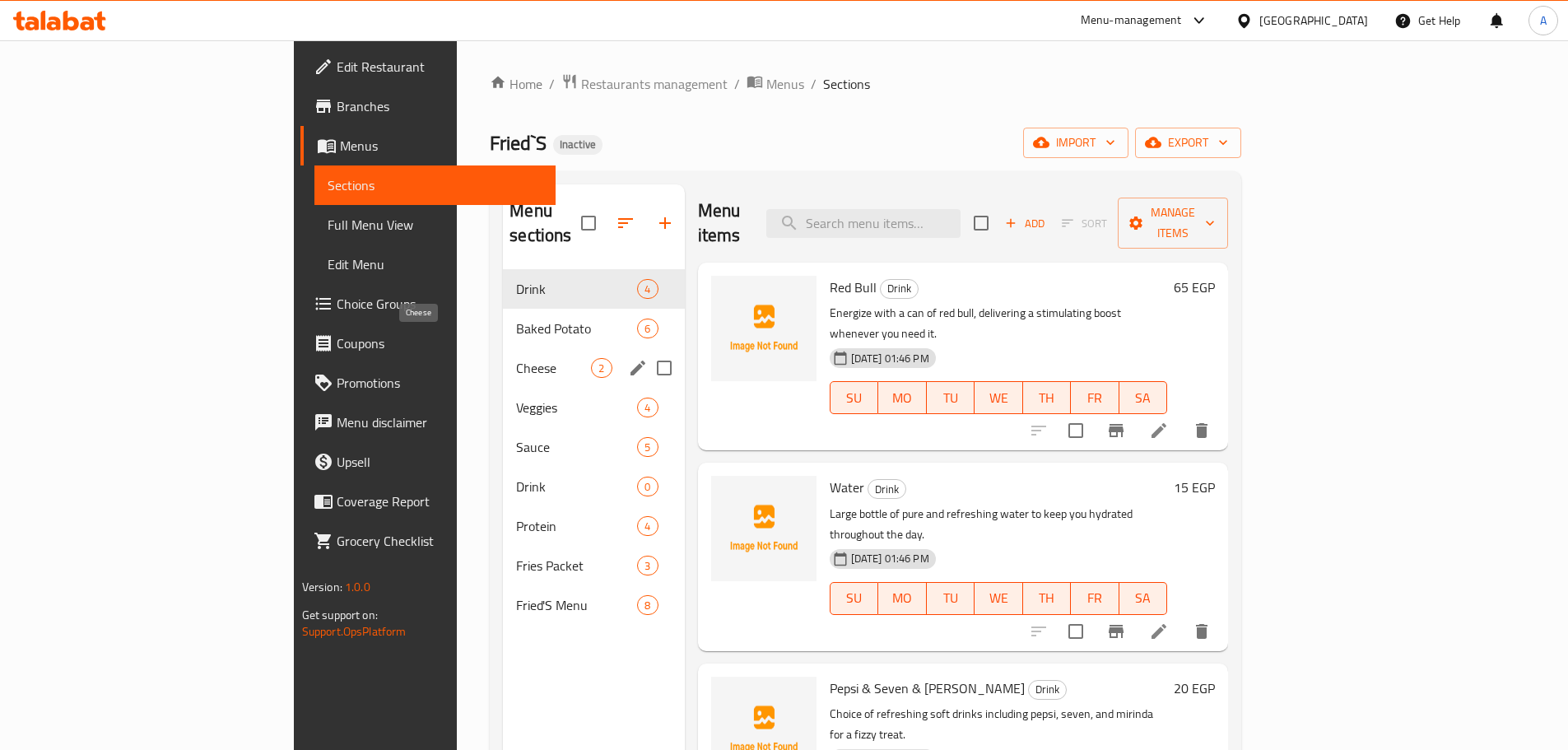
click at [516, 358] on span "Cheese" at bounding box center [553, 368] width 74 height 20
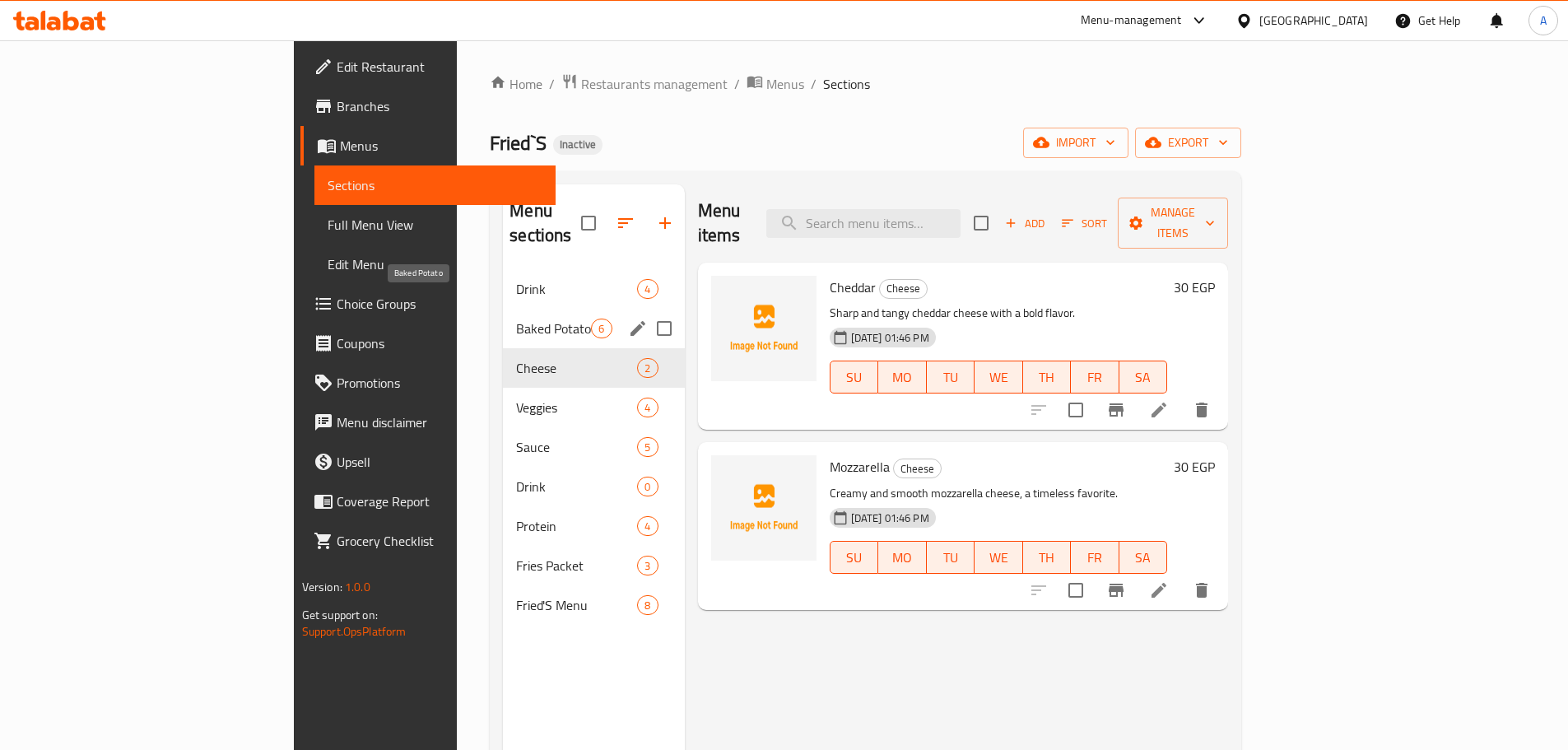
click at [516, 319] on span "Baked Potato" at bounding box center [553, 329] width 74 height 20
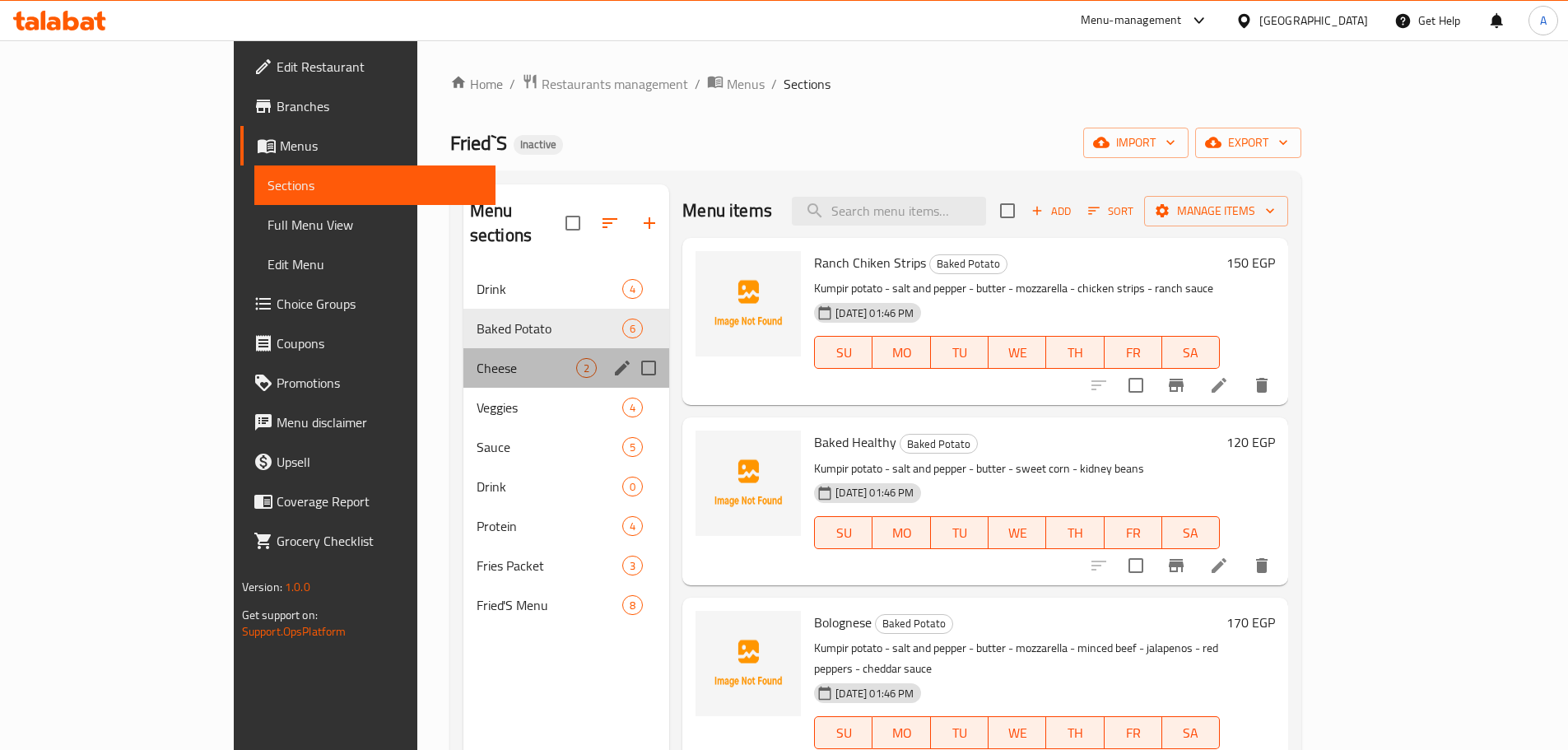
click at [463, 348] on div "Cheese 2" at bounding box center [567, 368] width 207 height 40
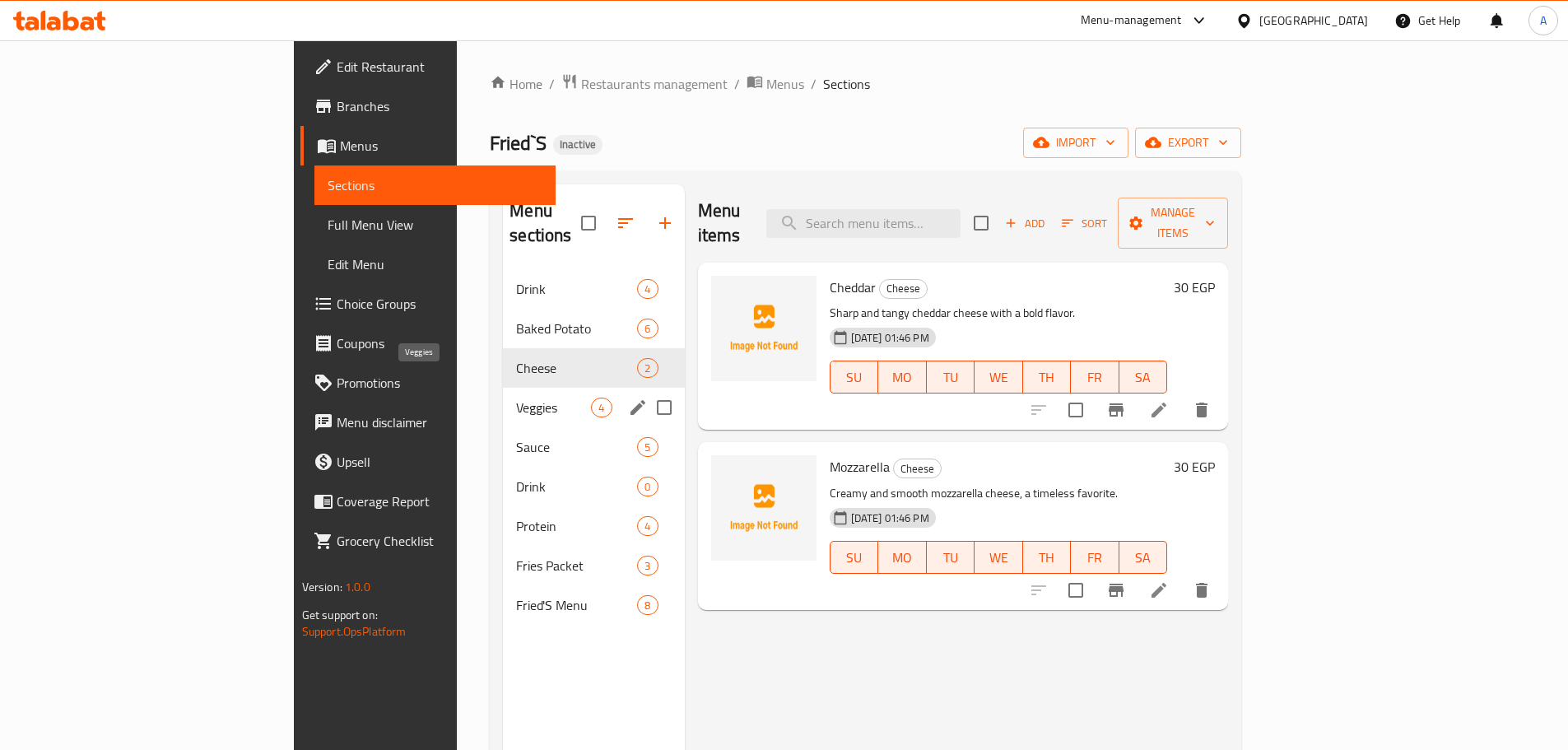
click at [516, 398] on span "Veggies" at bounding box center [553, 408] width 74 height 20
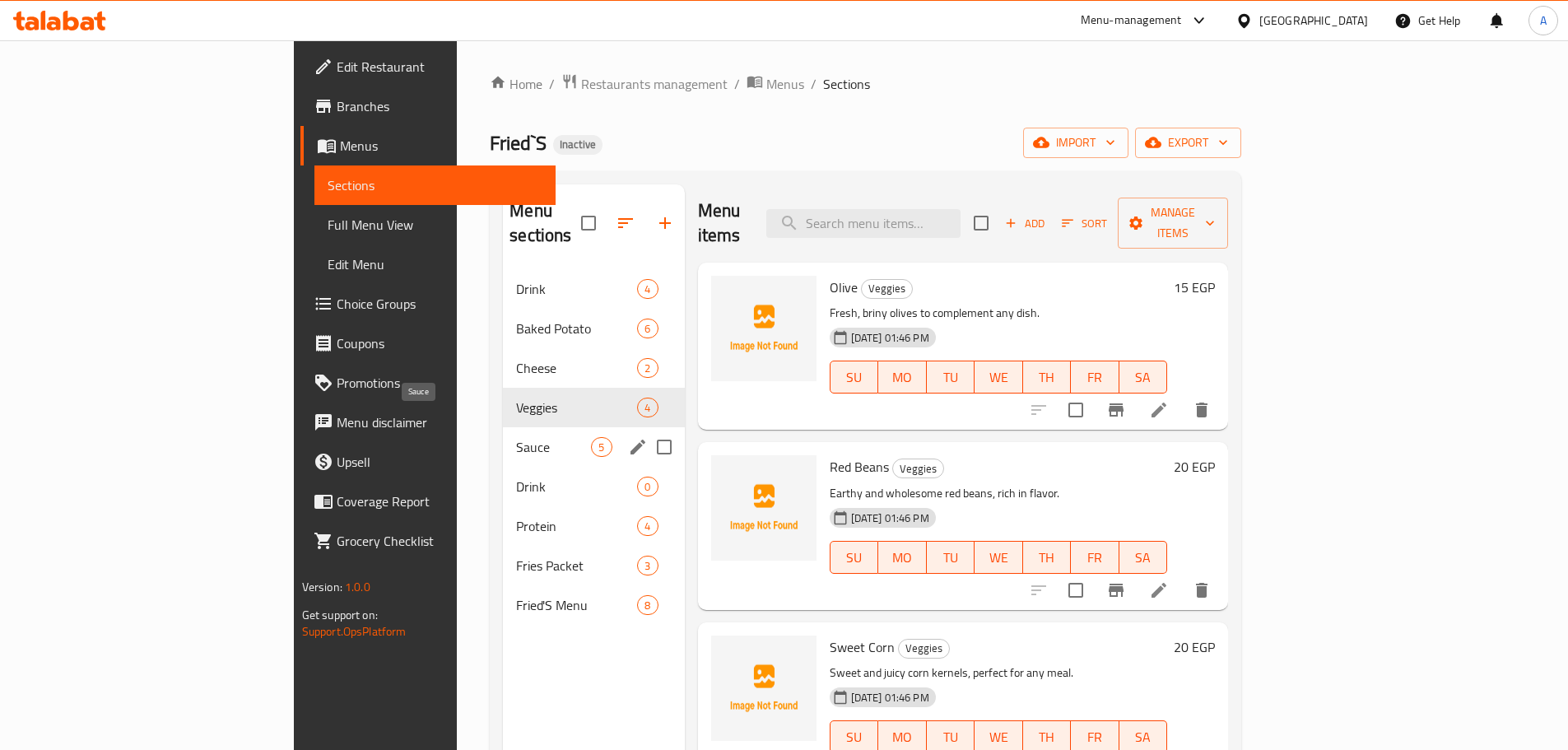
click at [516, 437] on span "Sauce" at bounding box center [553, 447] width 74 height 20
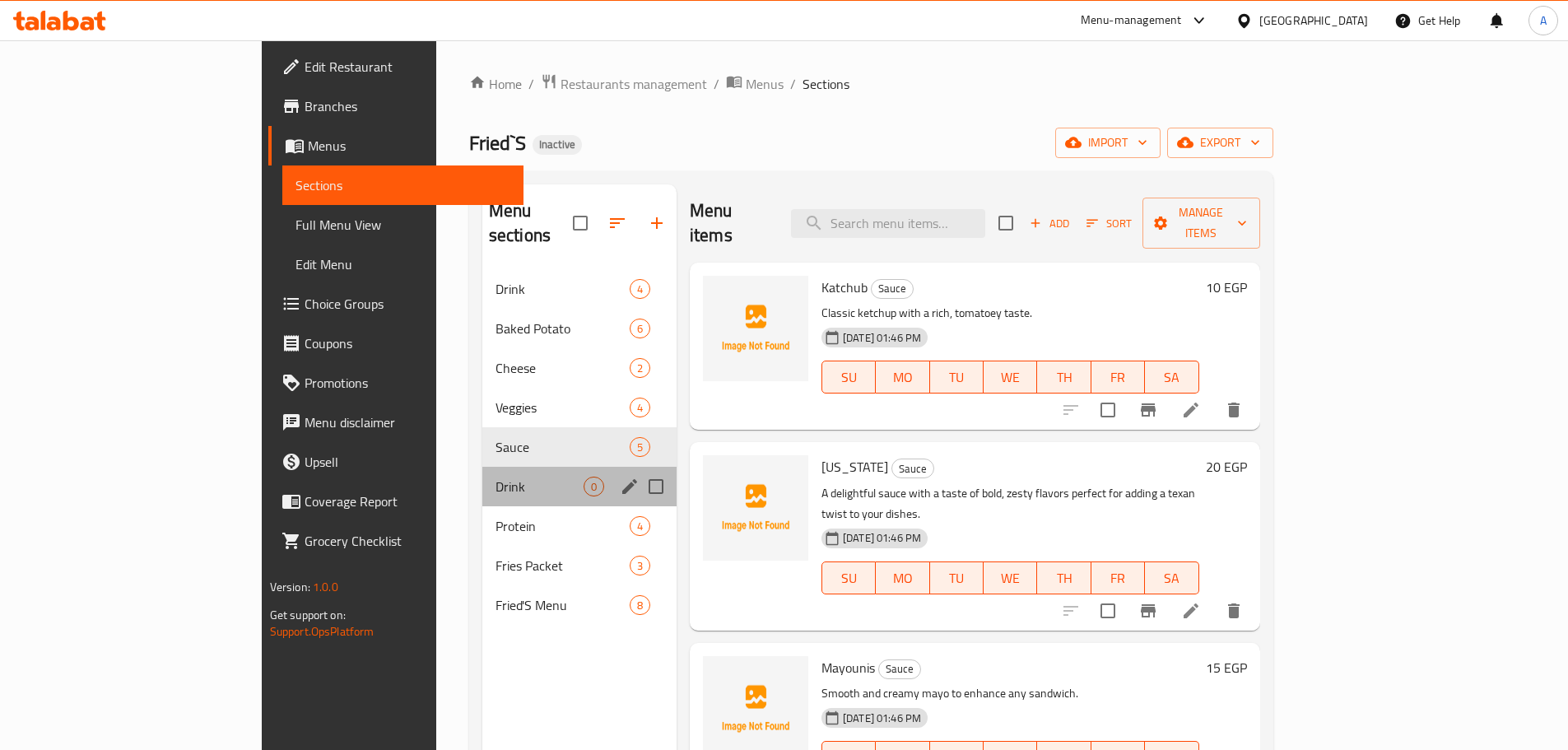
click at [482, 471] on div "Drink 0" at bounding box center [579, 487] width 194 height 40
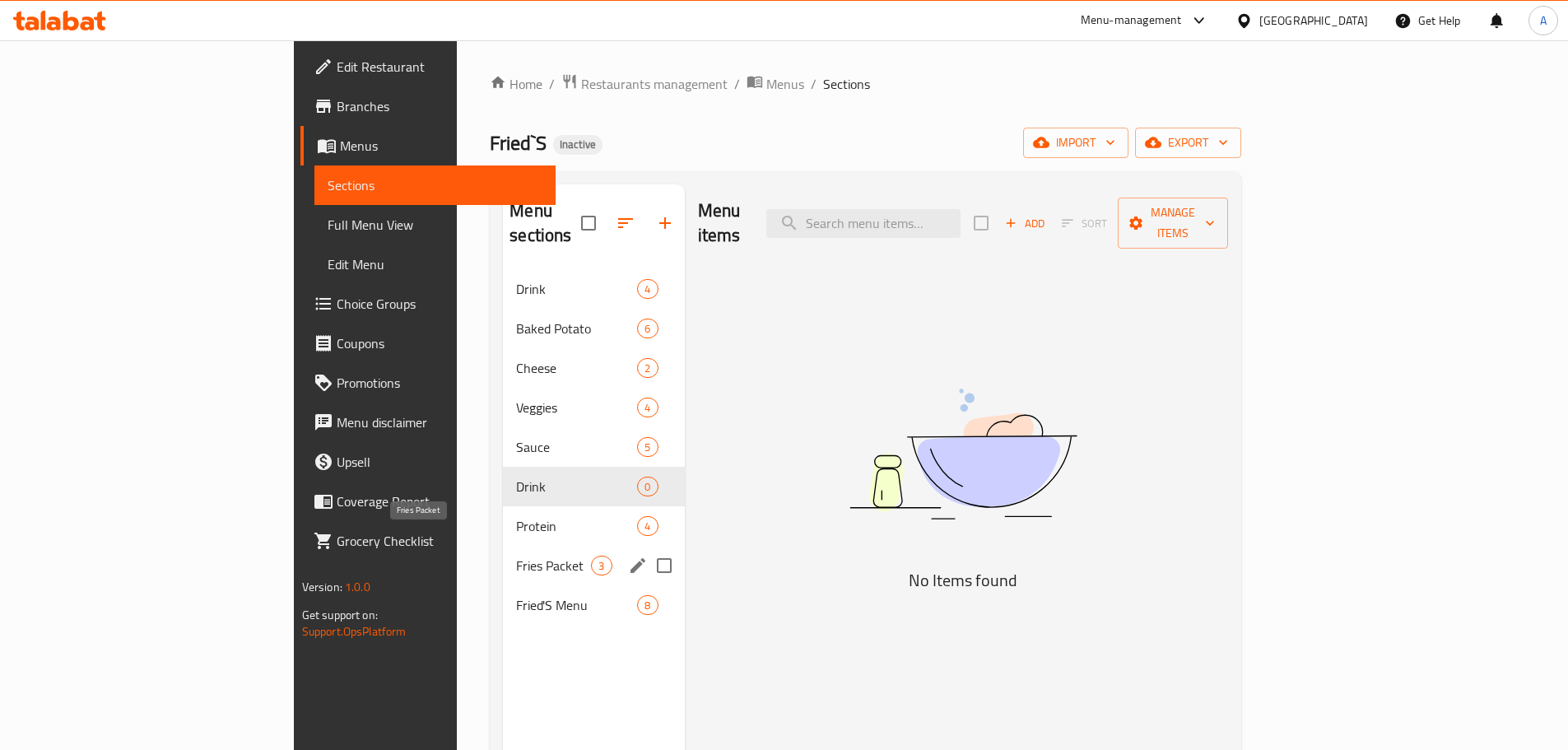
click at [516, 556] on span "Fries Packet" at bounding box center [553, 566] width 74 height 20
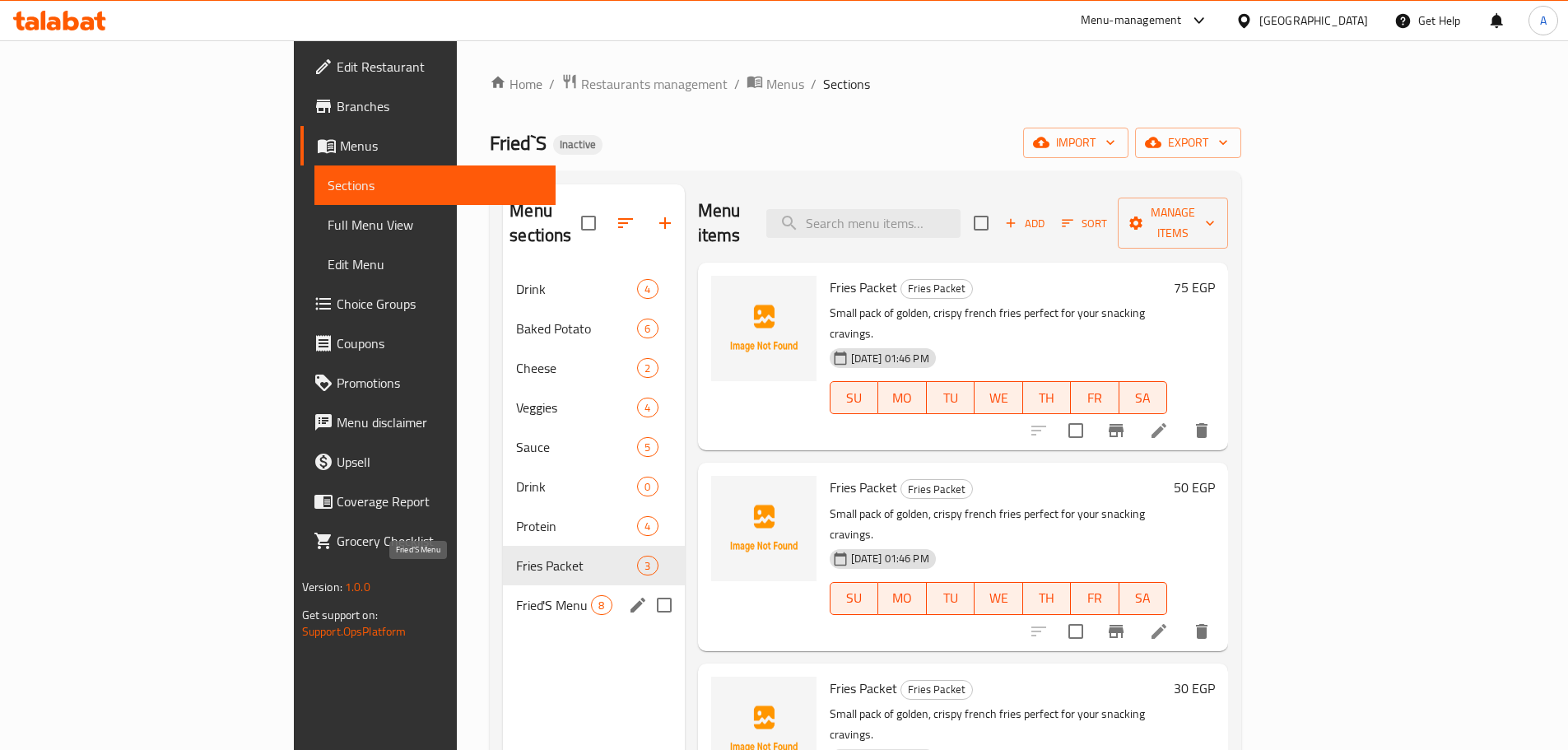
click at [516, 595] on span "Fried'S Menu" at bounding box center [553, 605] width 74 height 20
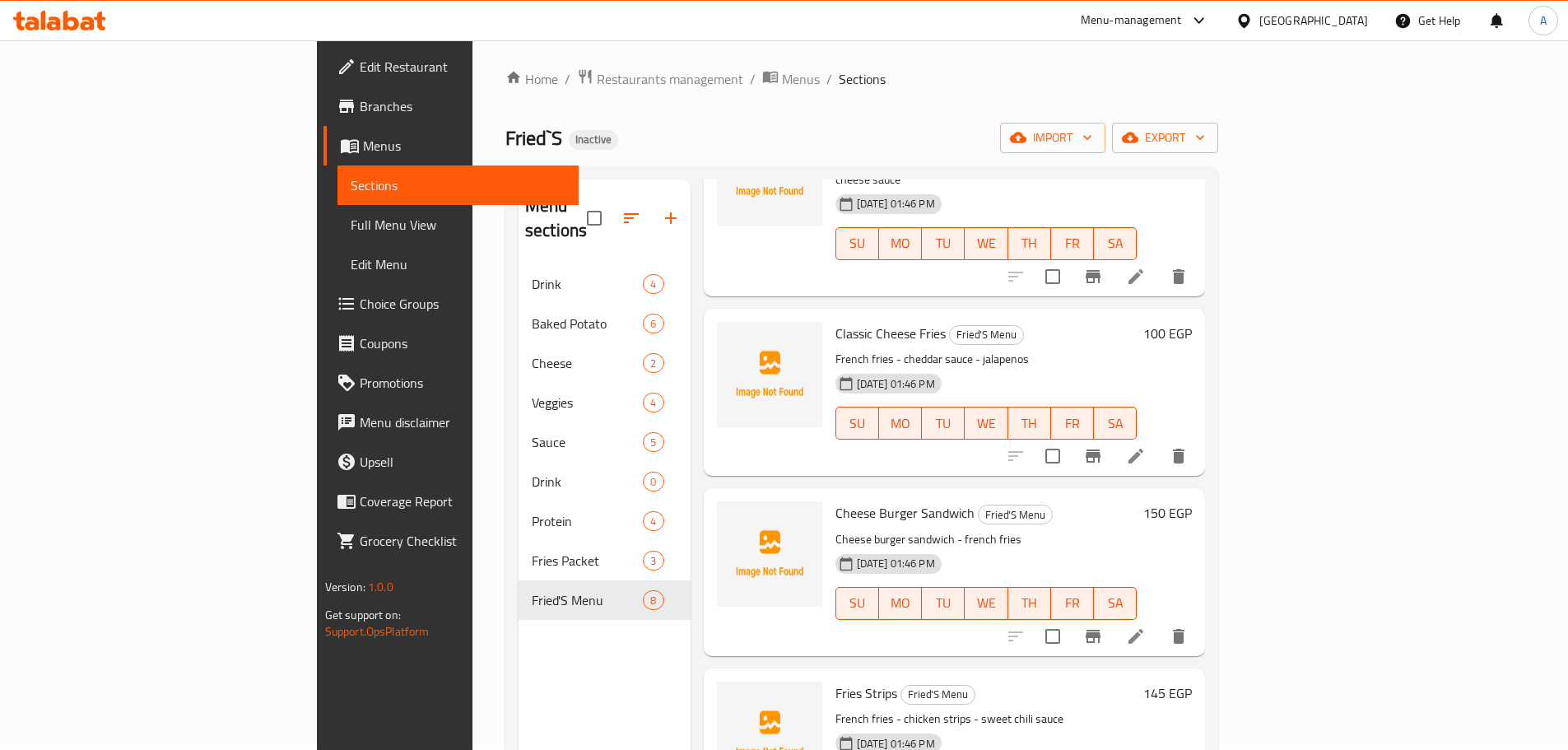
scroll to position [231, 0]
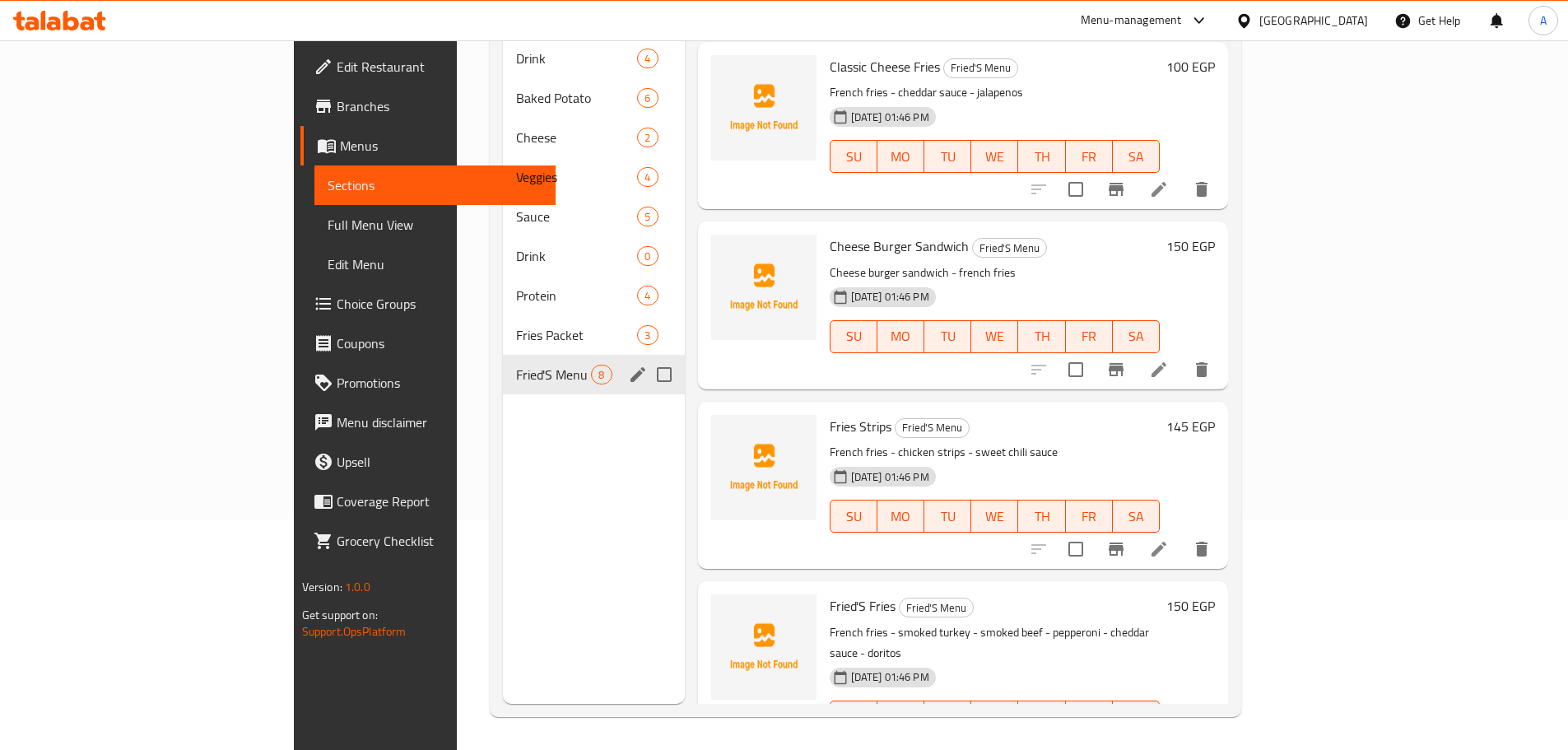
click at [503, 355] on div "Fried'S Menu 8" at bounding box center [593, 375] width 181 height 40
click at [516, 325] on span "Fries Packet" at bounding box center [576, 335] width 121 height 20
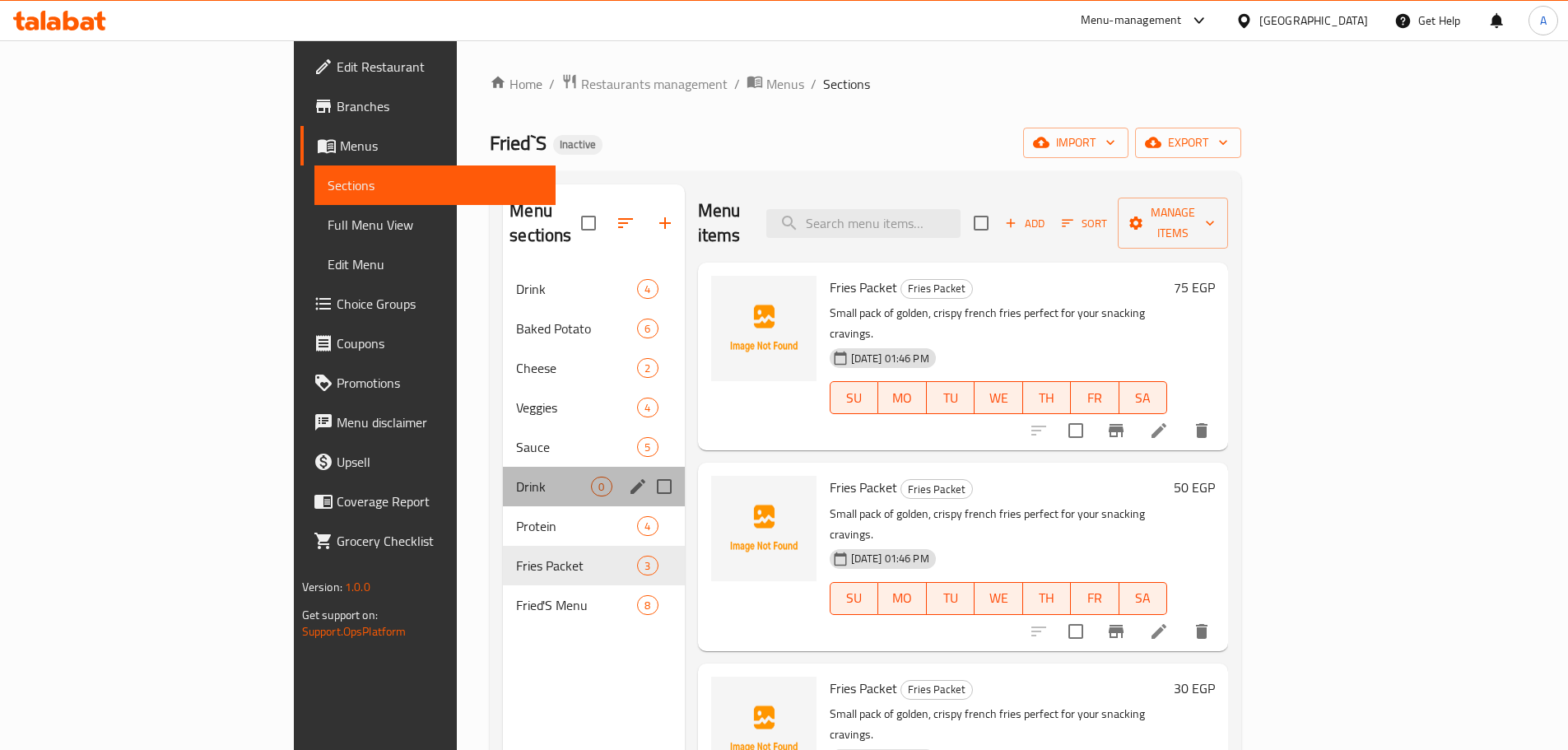
click at [503, 467] on div "Drink 0" at bounding box center [593, 487] width 181 height 40
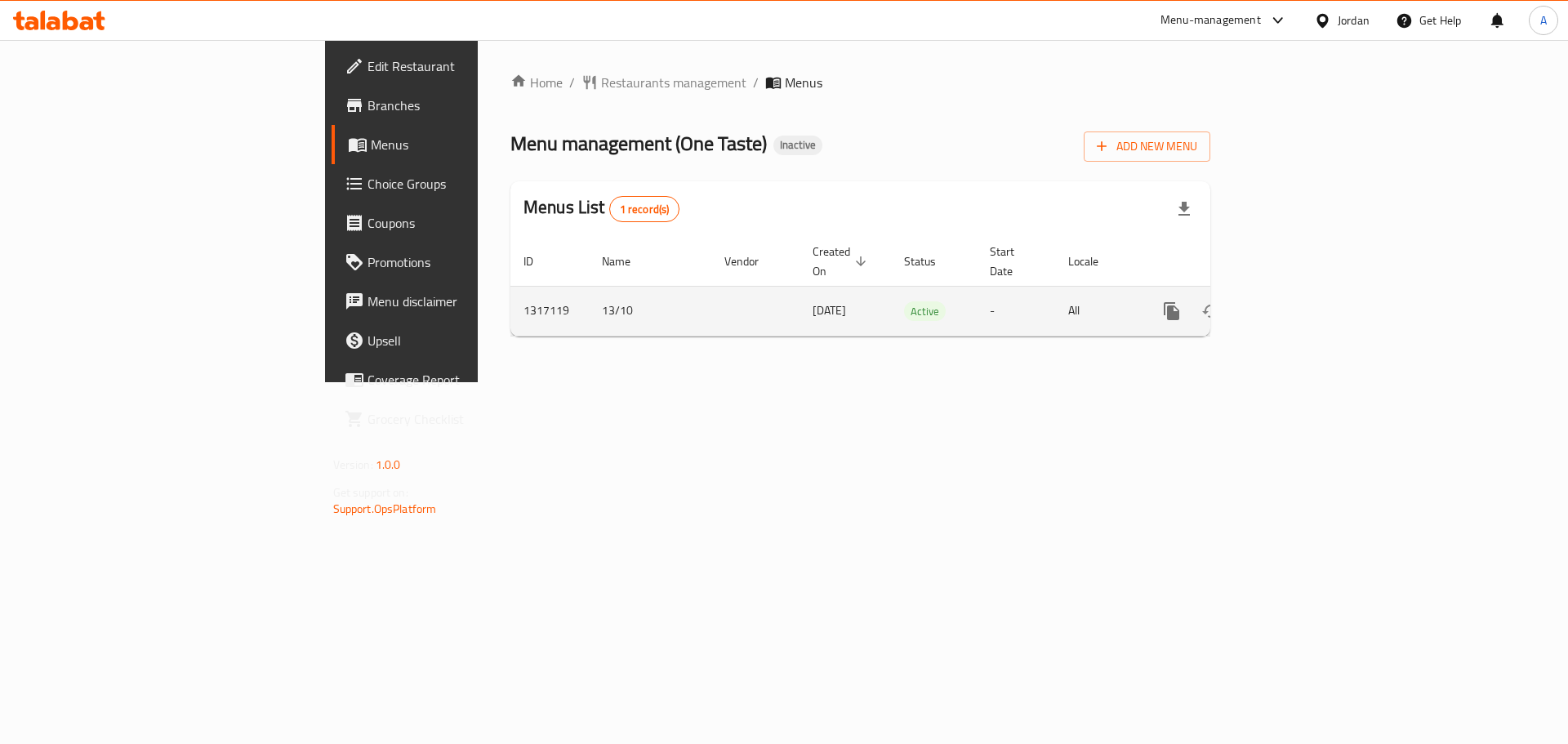
click at [1297, 304] on icon "enhanced table" at bounding box center [1290, 311] width 14 height 14
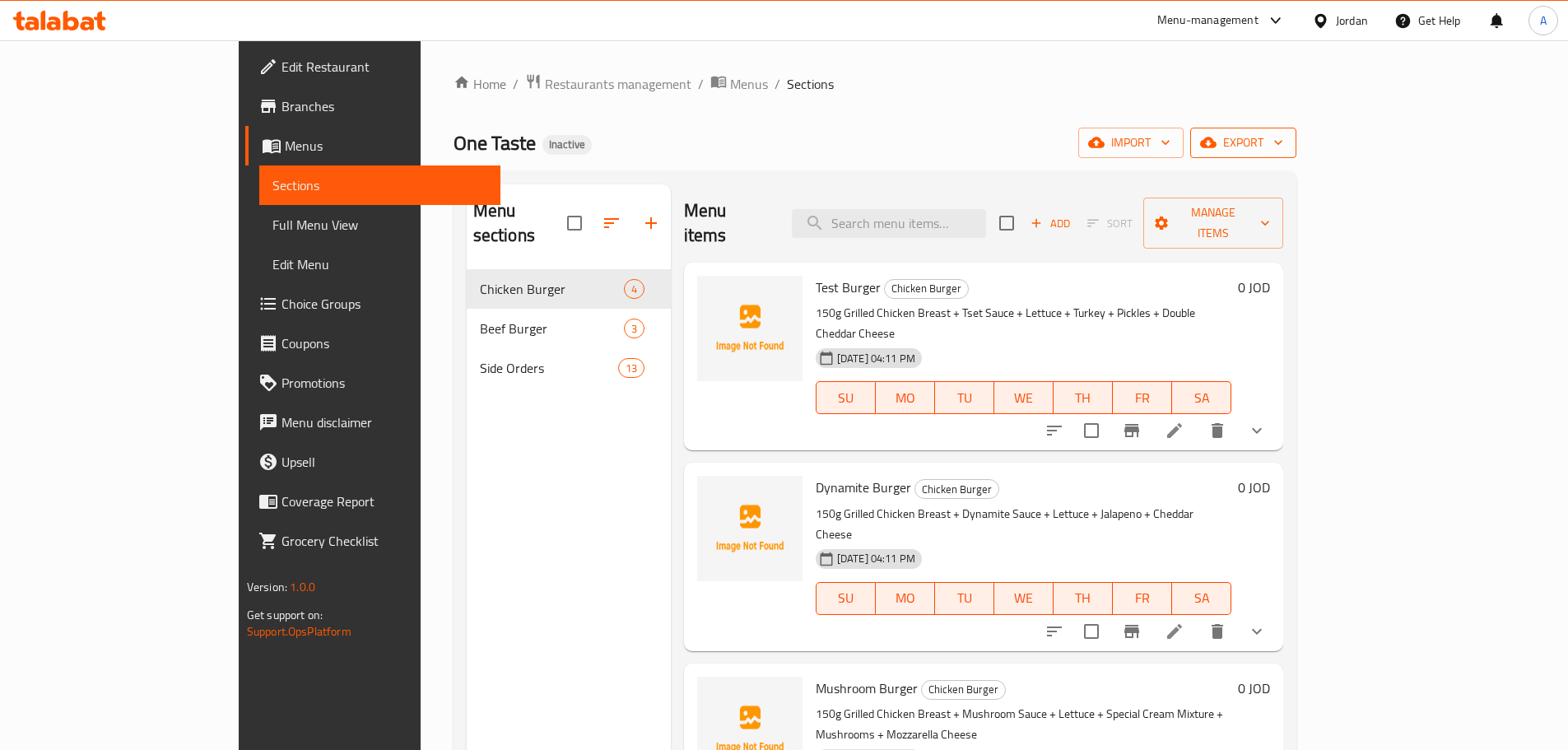
click at [1217, 146] on icon "button" at bounding box center [1208, 143] width 16 height 11
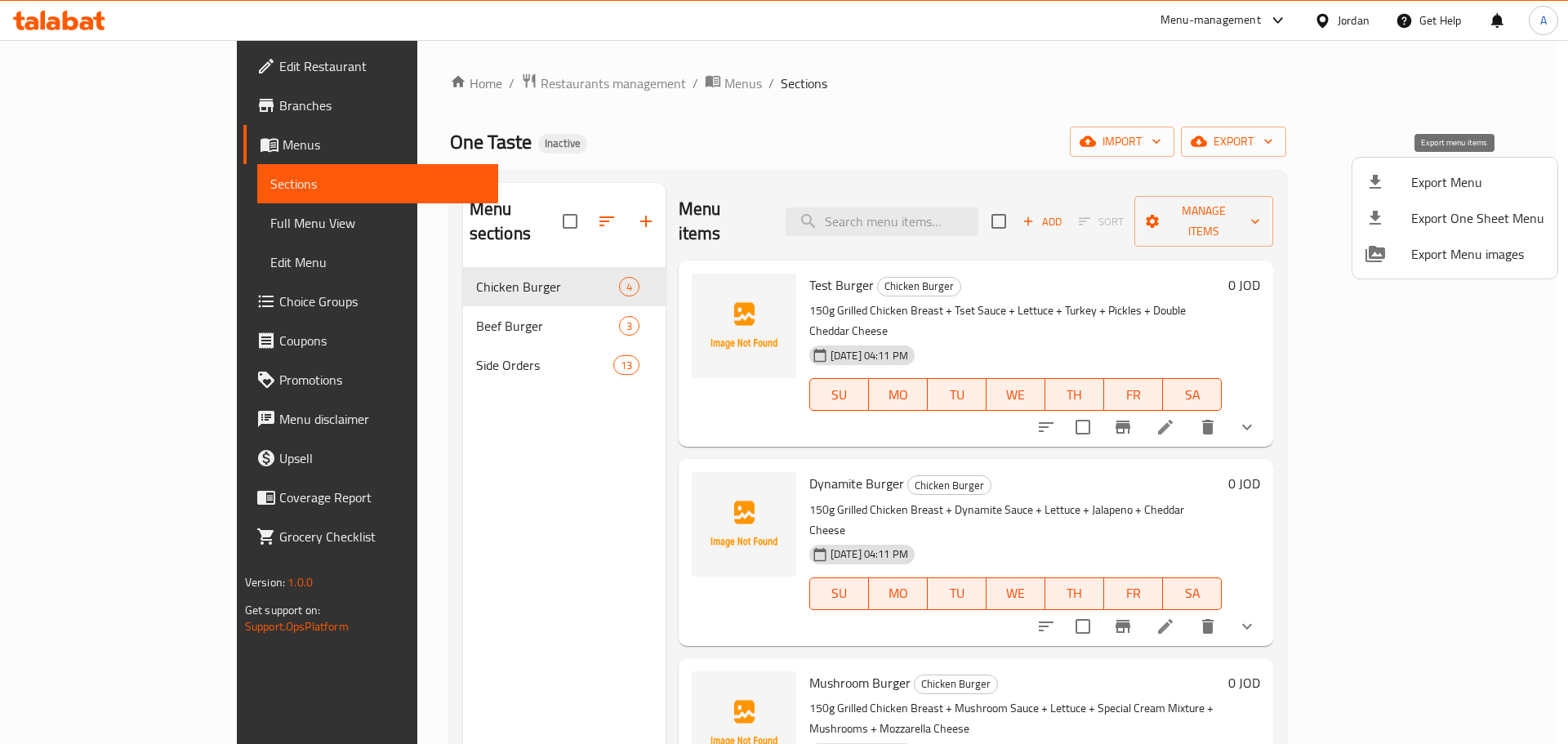
click at [1438, 172] on span "Export Menu" at bounding box center [1478, 182] width 133 height 20
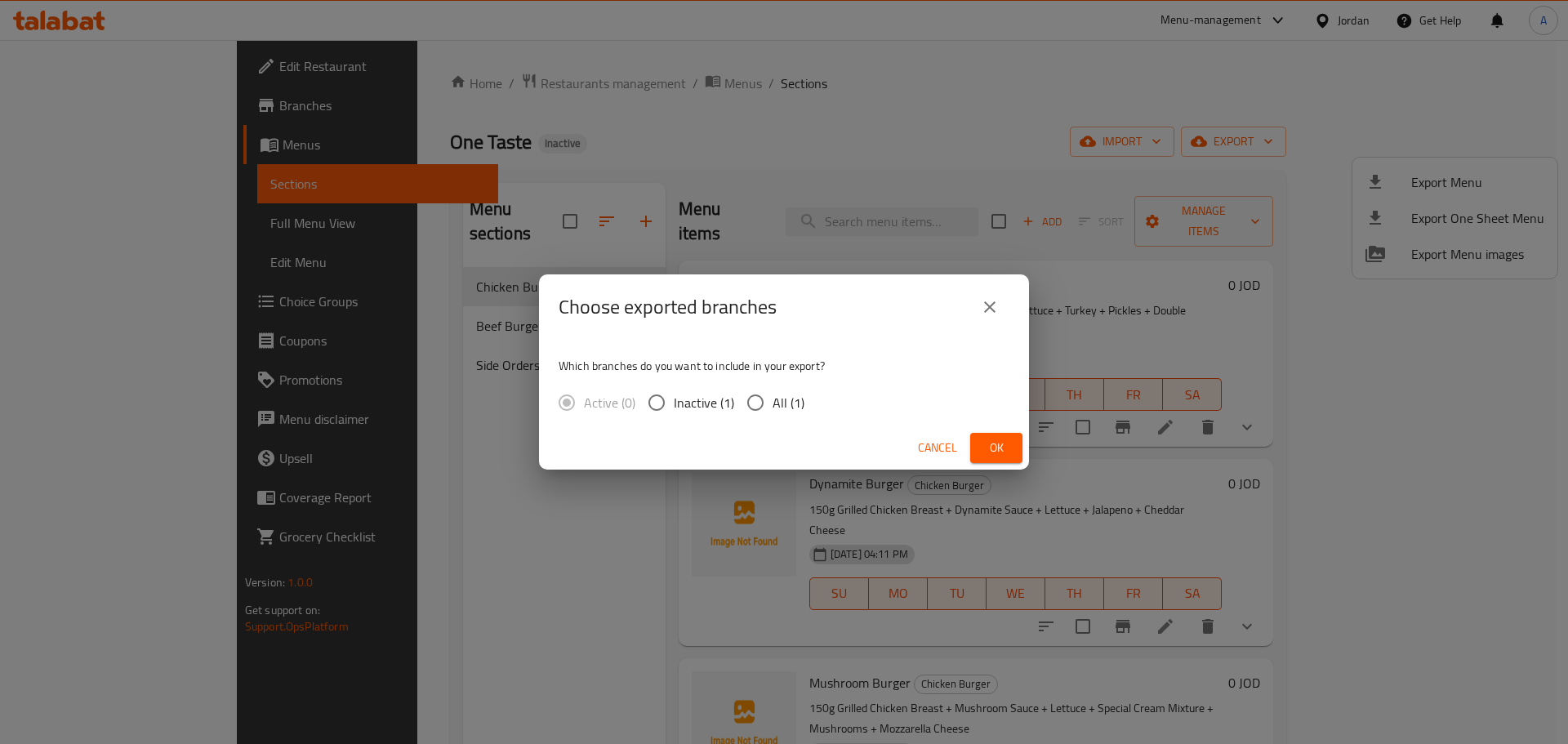
click at [748, 405] on input "All (1)" at bounding box center [755, 403] width 34 height 34
radio input "true"
click at [998, 445] on span "Ok" at bounding box center [996, 448] width 26 height 21
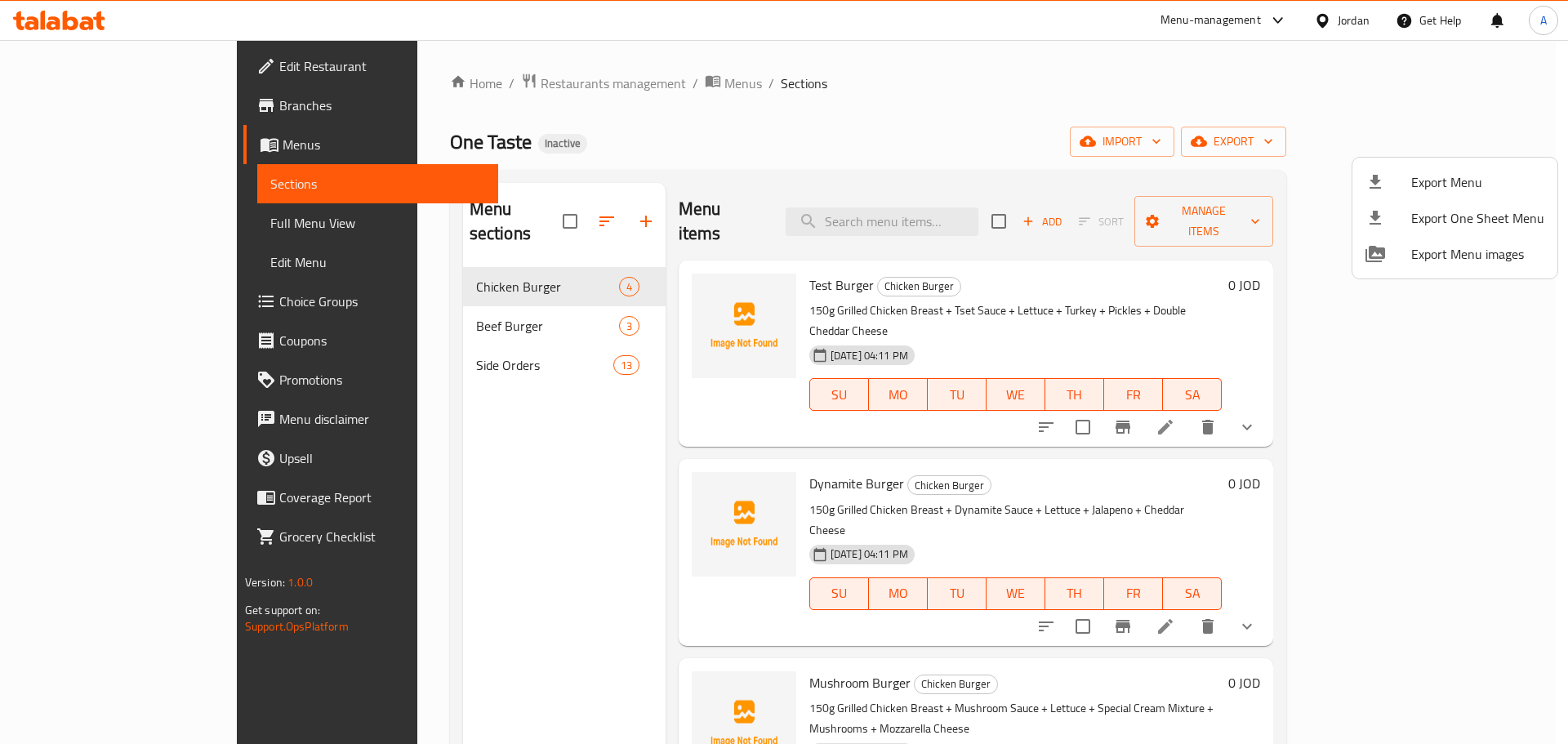
click at [130, 229] on div at bounding box center [784, 372] width 1568 height 744
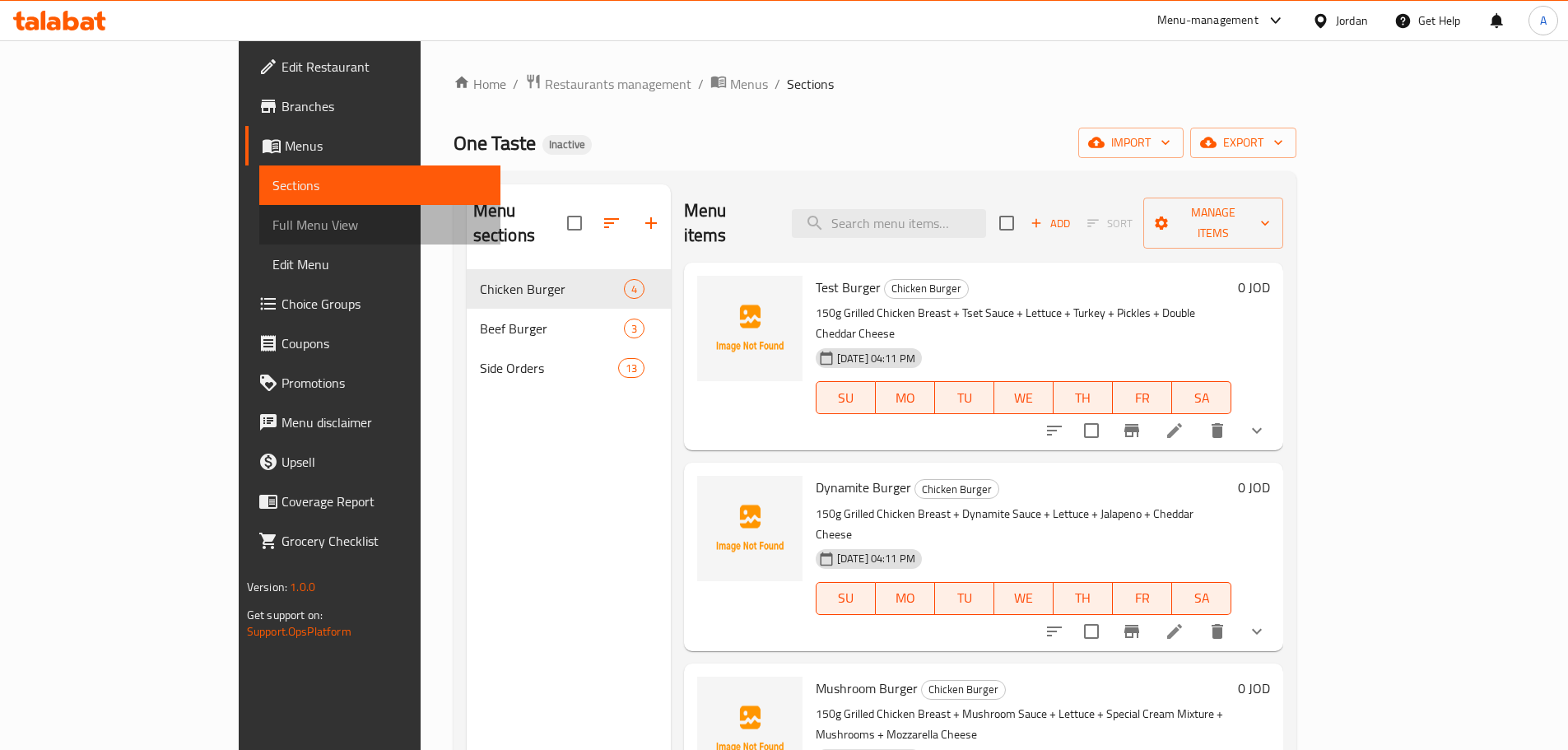
click at [272, 231] on span "Full Menu View" at bounding box center [380, 225] width 215 height 20
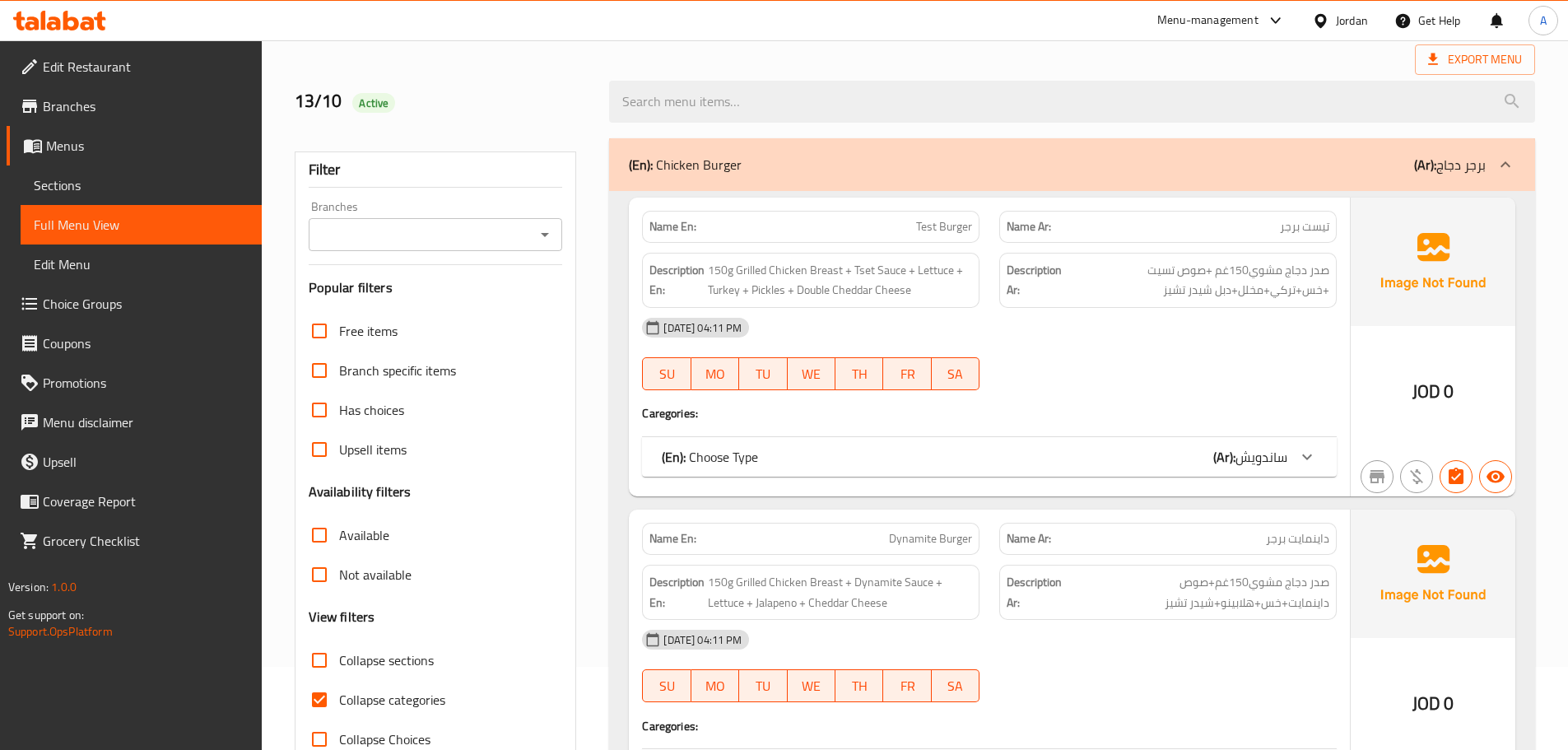
scroll to position [411, 0]
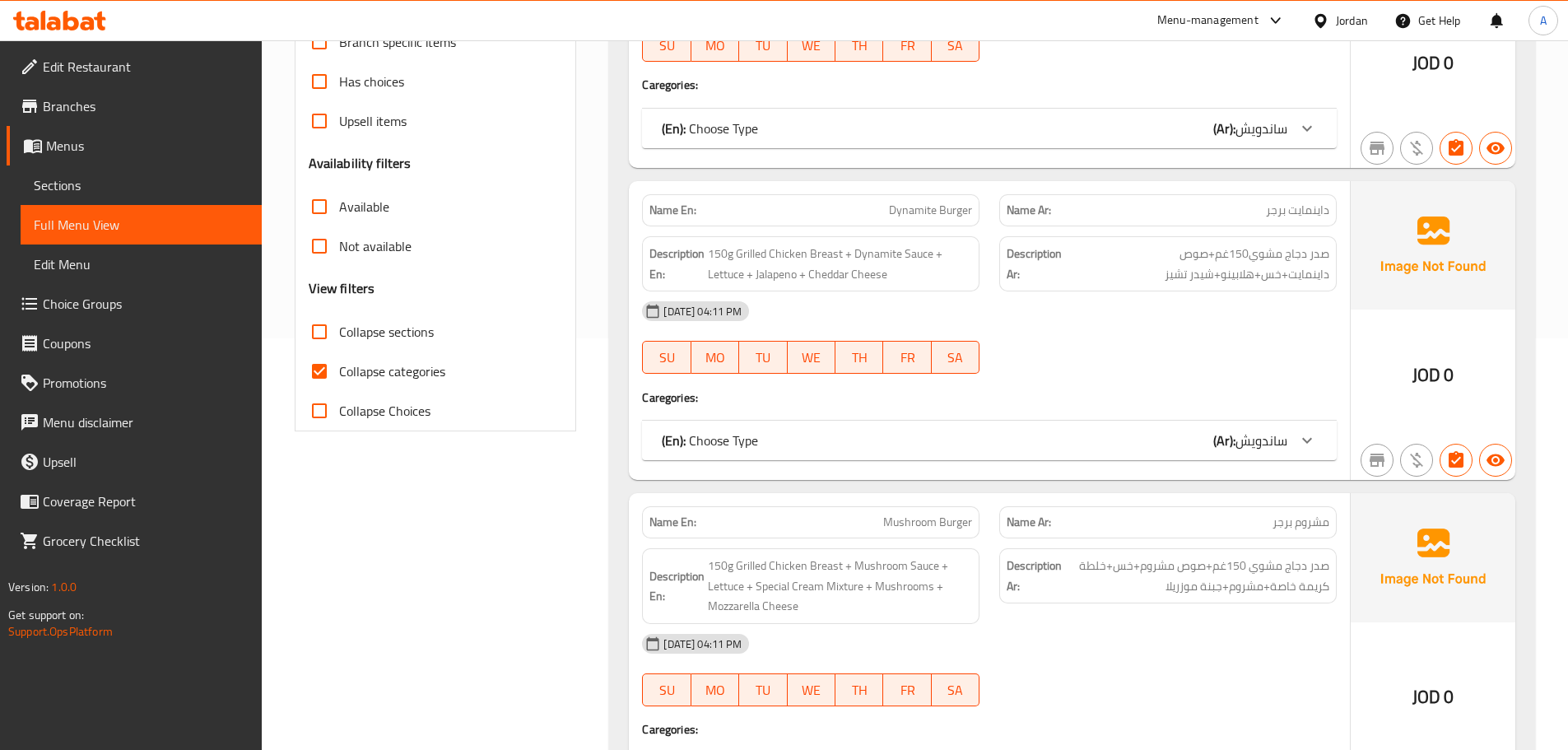
click at [76, 199] on link "Sections" at bounding box center [142, 185] width 242 height 40
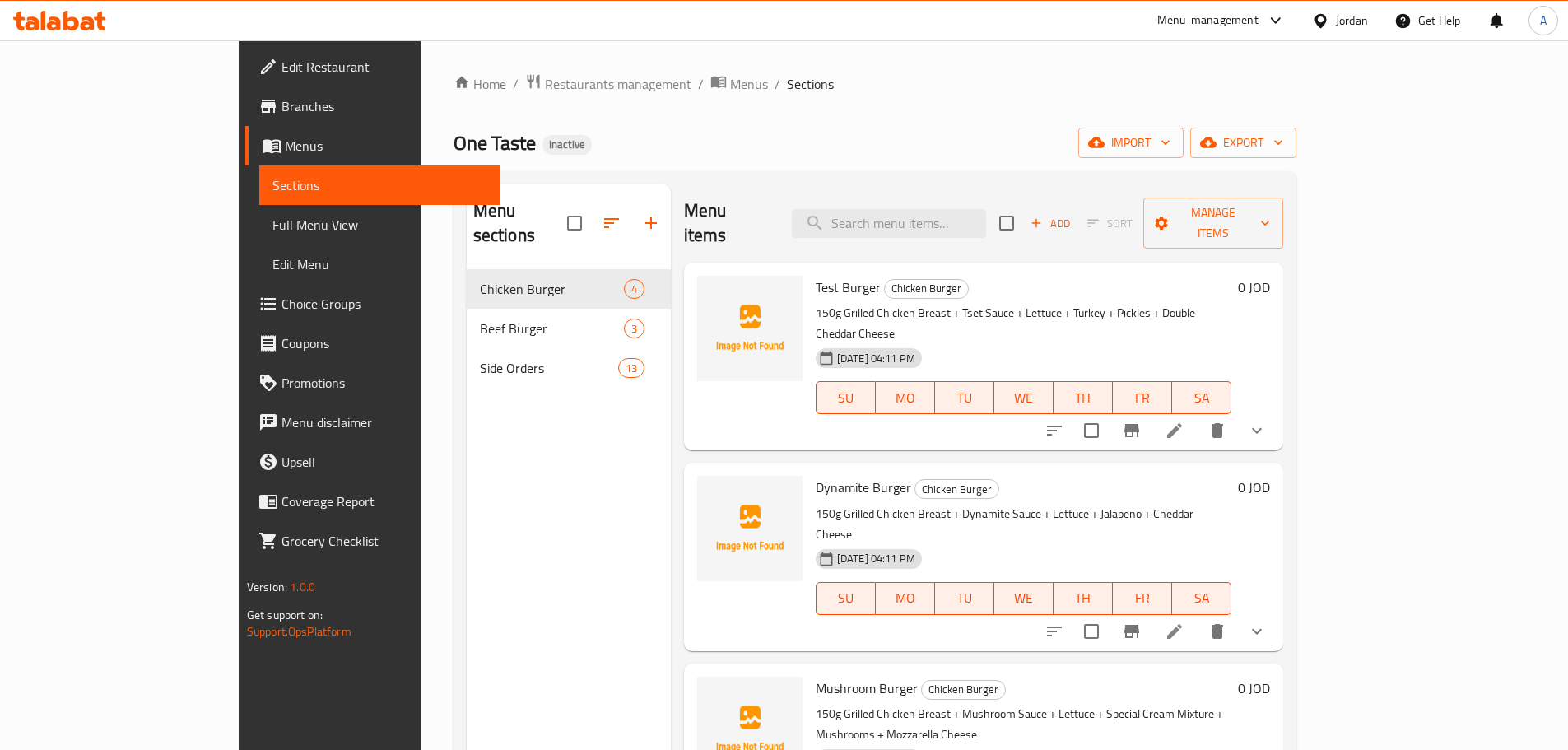
click at [557, 206] on input "checkbox" at bounding box center [575, 223] width 35 height 35
checkbox input "true"
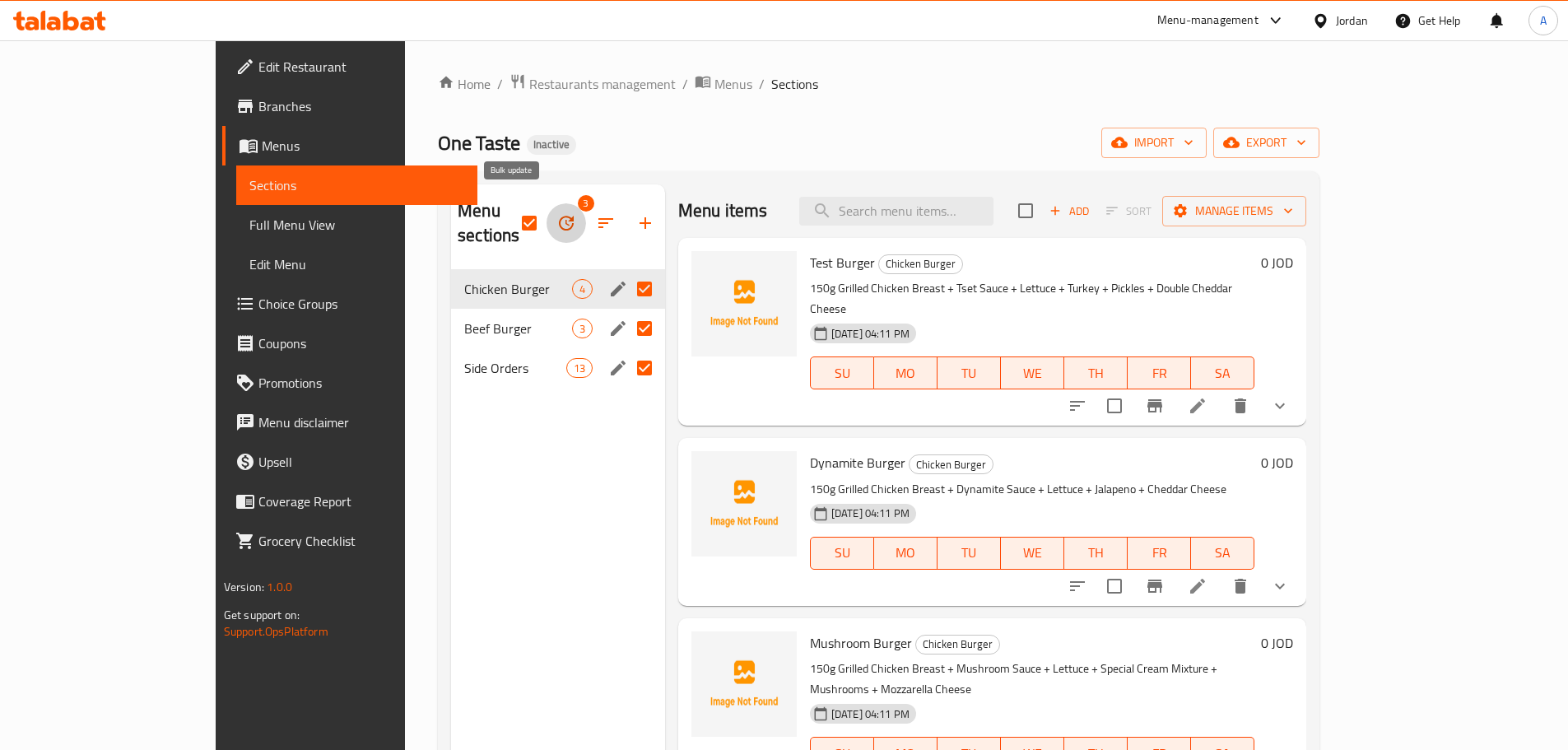
click at [558, 215] on icon "button" at bounding box center [566, 222] width 15 height 15
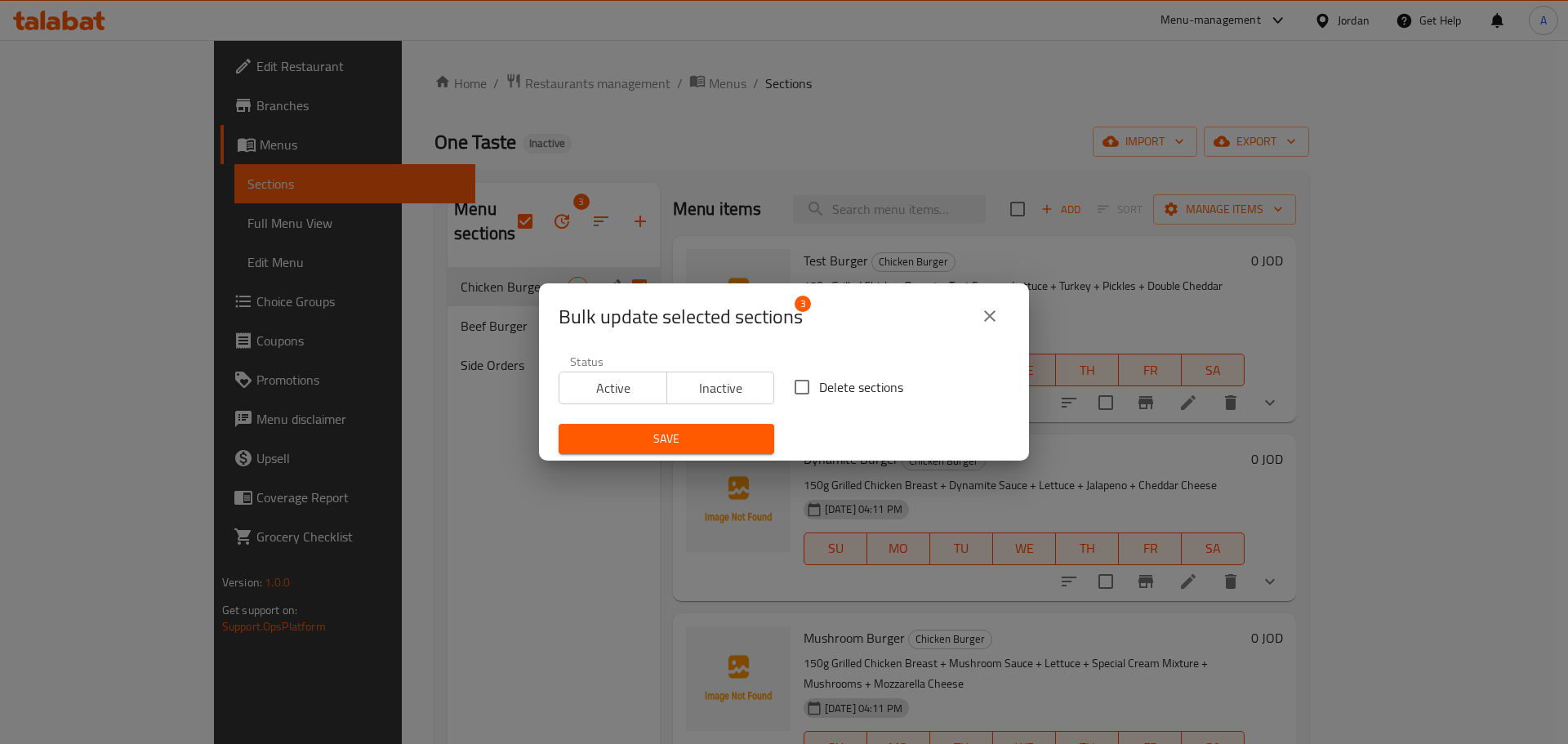
click at [822, 399] on label "Delete sections" at bounding box center [843, 387] width 118 height 34
click at [819, 399] on input "Delete sections" at bounding box center [802, 387] width 34 height 34
checkbox input "true"
click at [678, 467] on div "Bulk update selected sections 3 Status Active Inactive Delete sections Save" at bounding box center [784, 372] width 1568 height 744
click at [689, 440] on span "Save" at bounding box center [666, 439] width 189 height 21
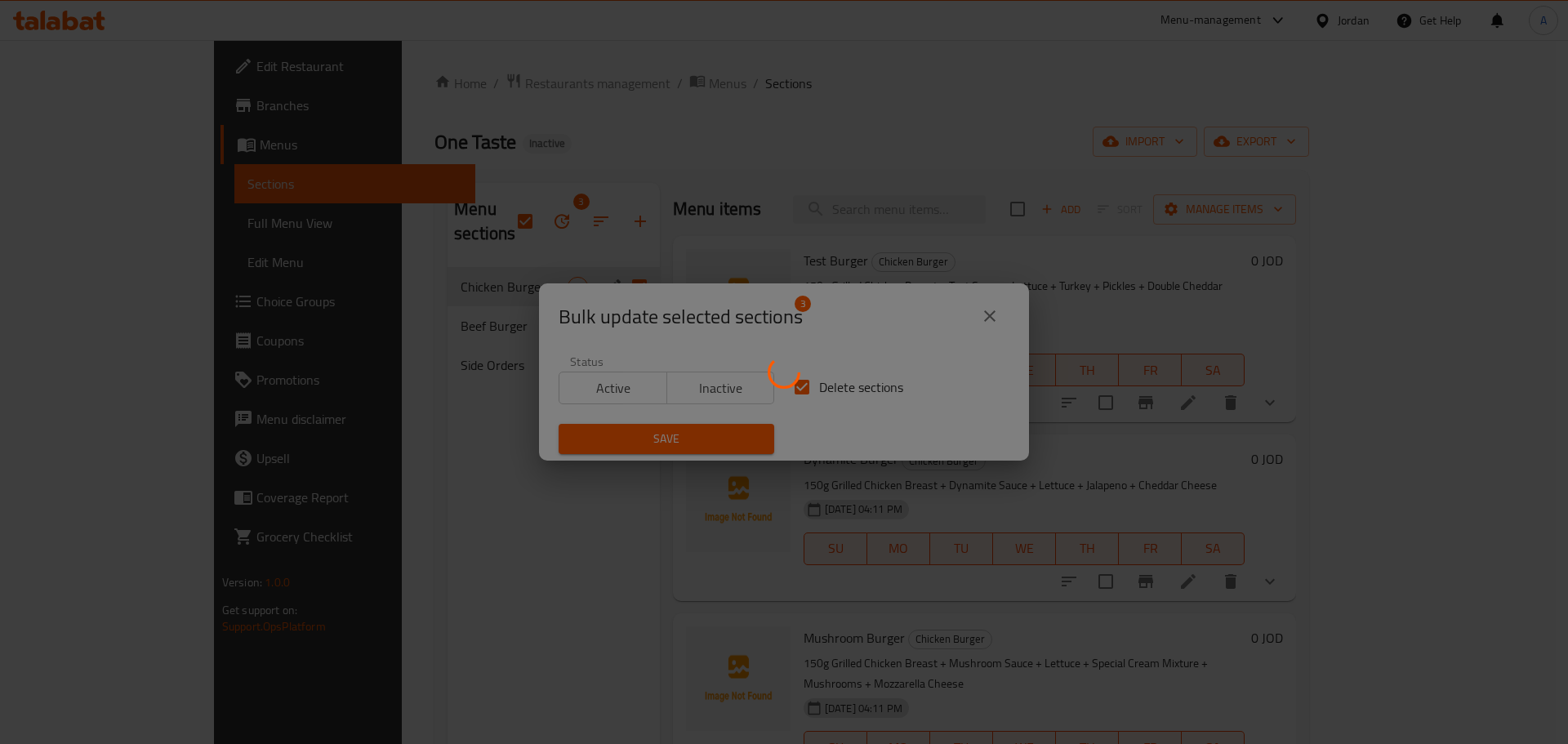
checkbox input "false"
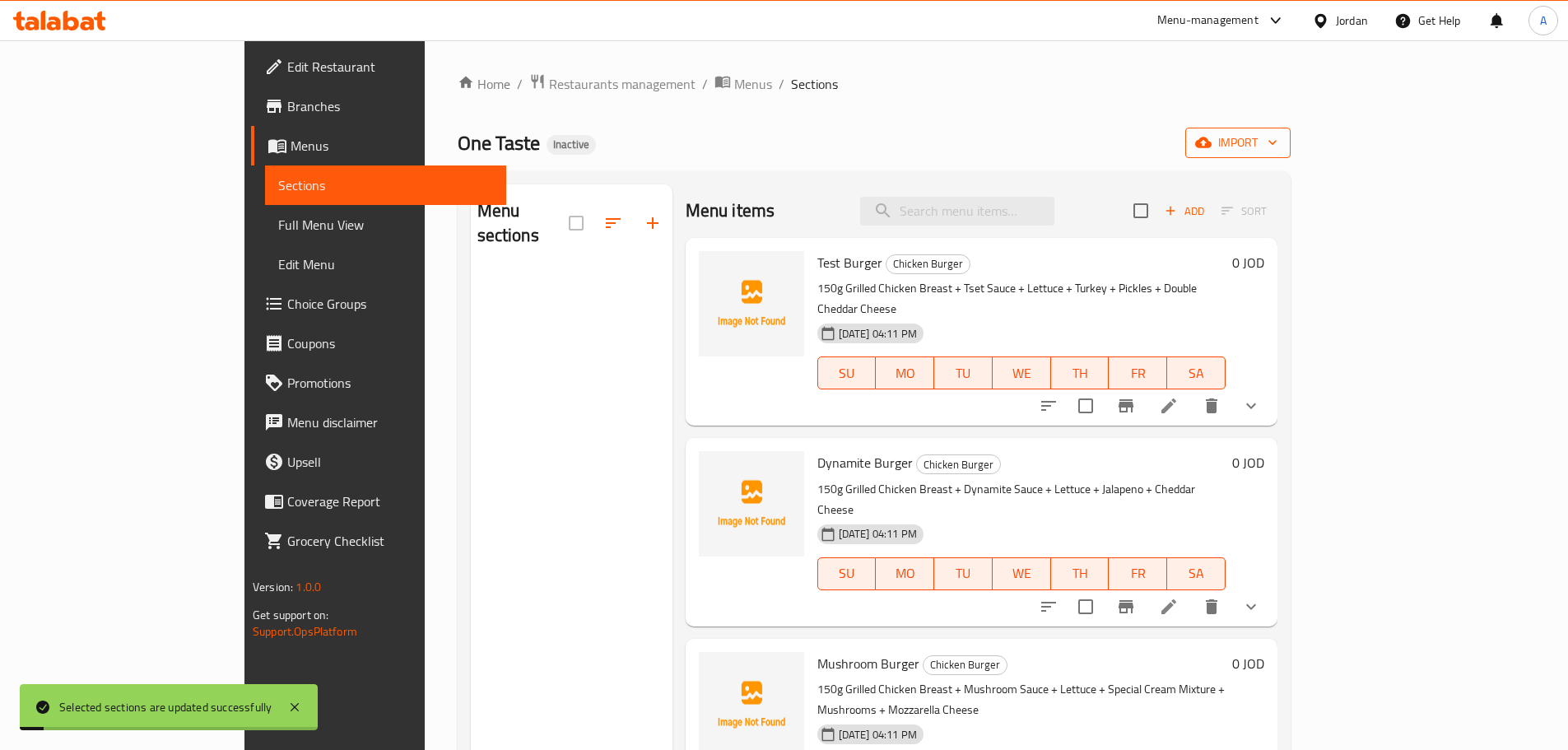
click at [1277, 145] on span "import" at bounding box center [1238, 143] width 79 height 21
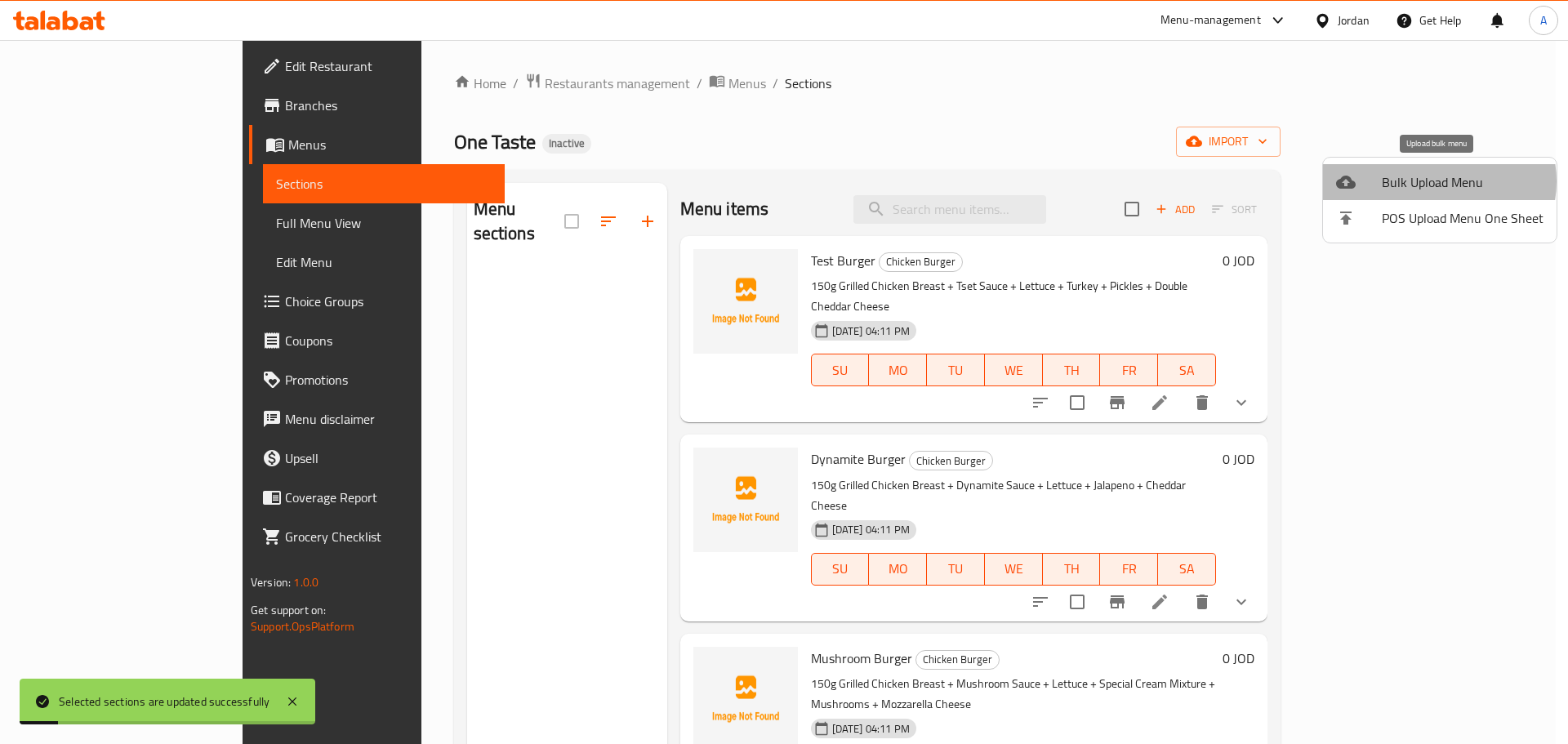
click at [1437, 181] on span "Bulk Upload Menu" at bounding box center [1463, 182] width 161 height 20
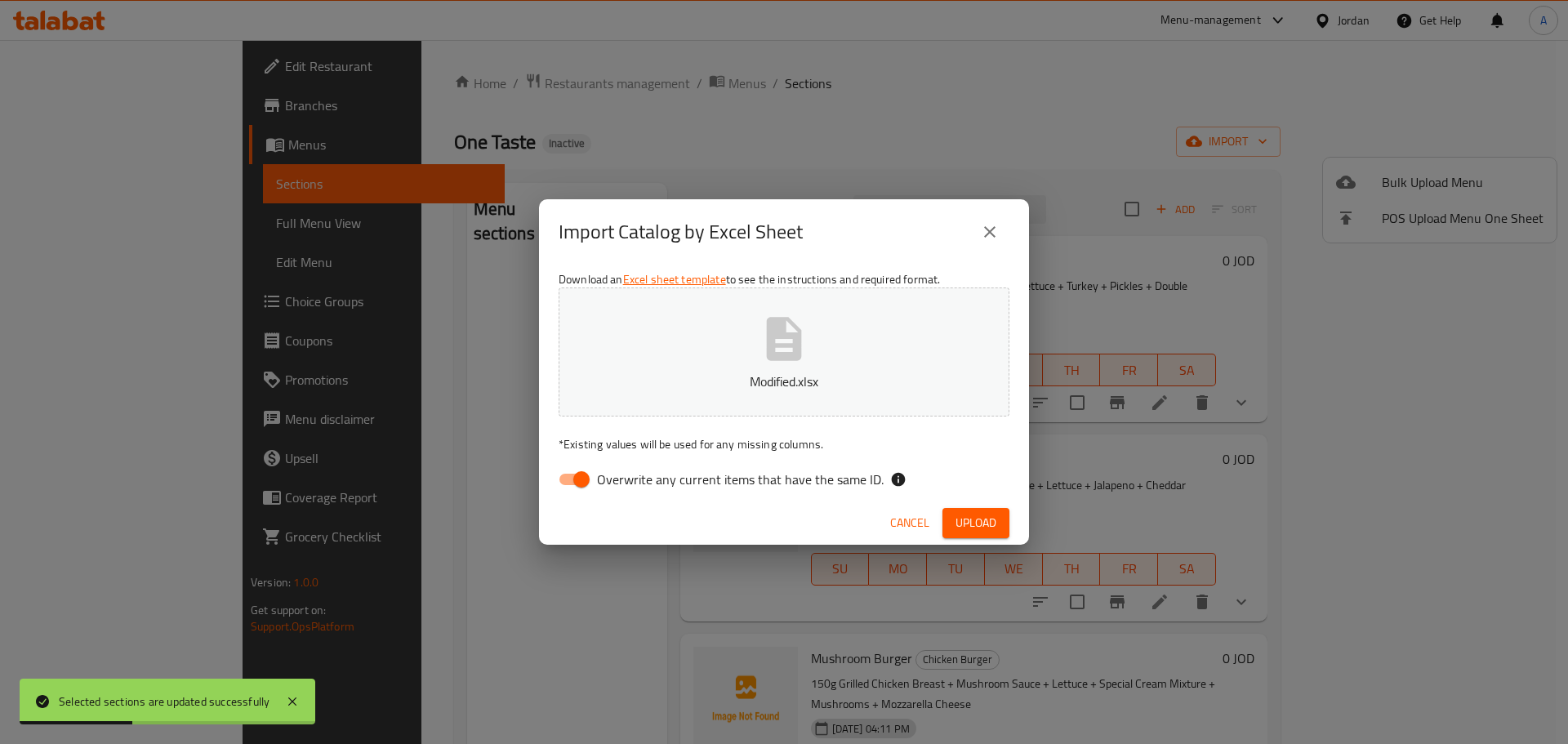
click at [827, 463] on div "Download an Excel sheet template to see the instructions and required format. M…" at bounding box center [784, 383] width 490 height 237
click at [834, 486] on span "Overwrite any current items that have the same ID." at bounding box center [741, 479] width 287 height 20
click at [628, 486] on input "Overwrite any current items that have the same ID." at bounding box center [581, 479] width 93 height 31
checkbox input "false"
click at [961, 535] on button "Upload" at bounding box center [976, 523] width 67 height 31
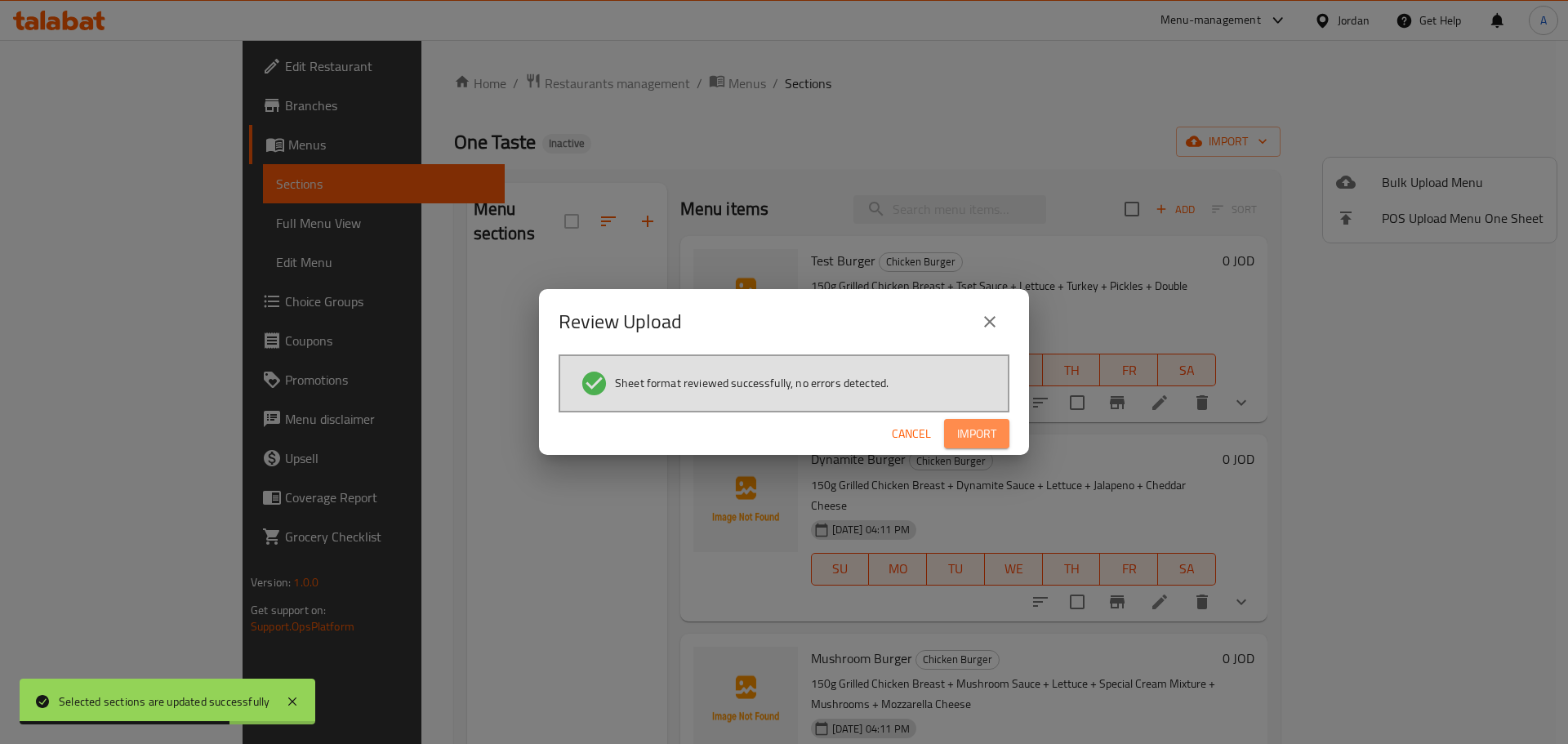
click at [977, 431] on span "Import" at bounding box center [977, 433] width 40 height 21
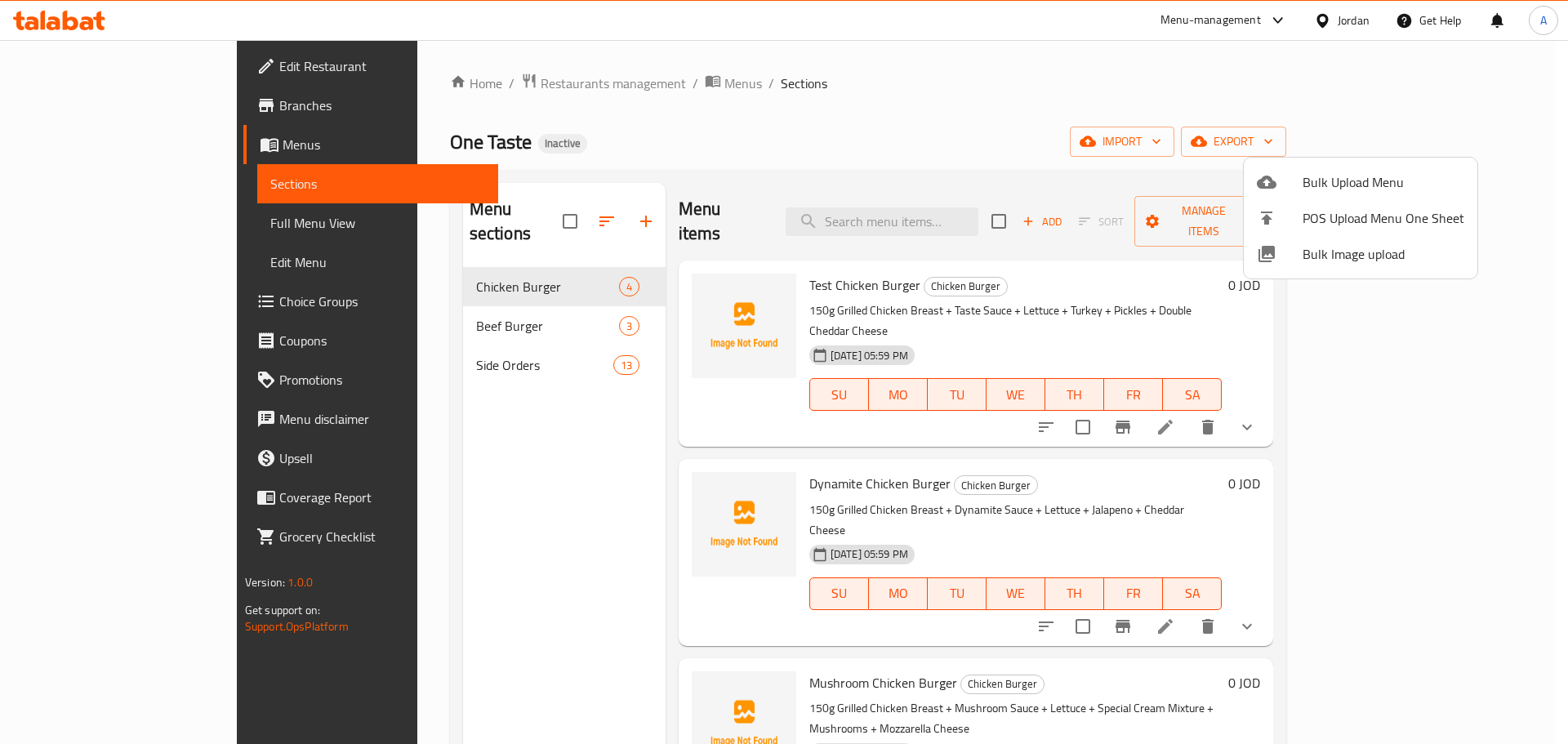
click at [58, 204] on div at bounding box center [784, 372] width 1568 height 744
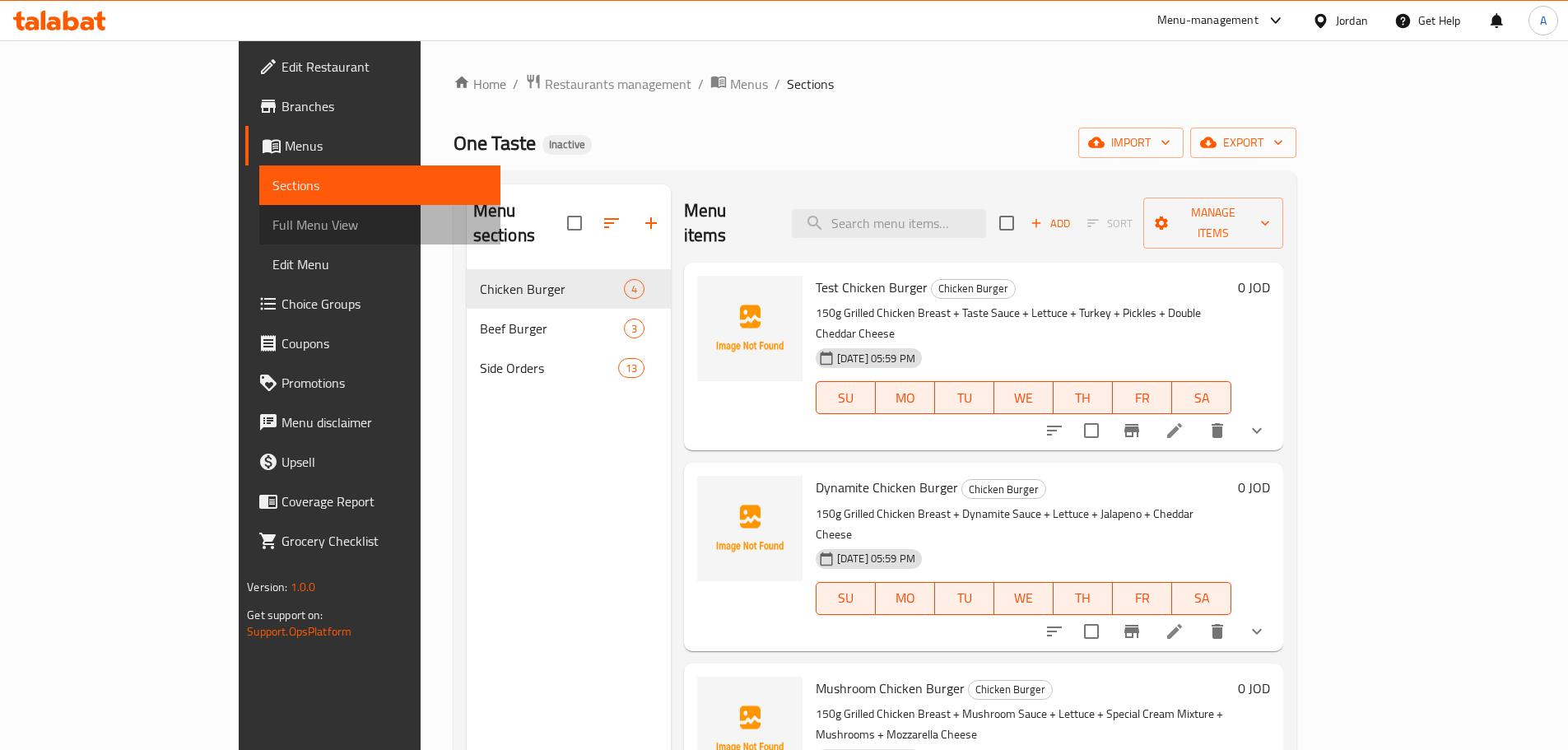
click at [272, 216] on span "Full Menu View" at bounding box center [380, 225] width 215 height 20
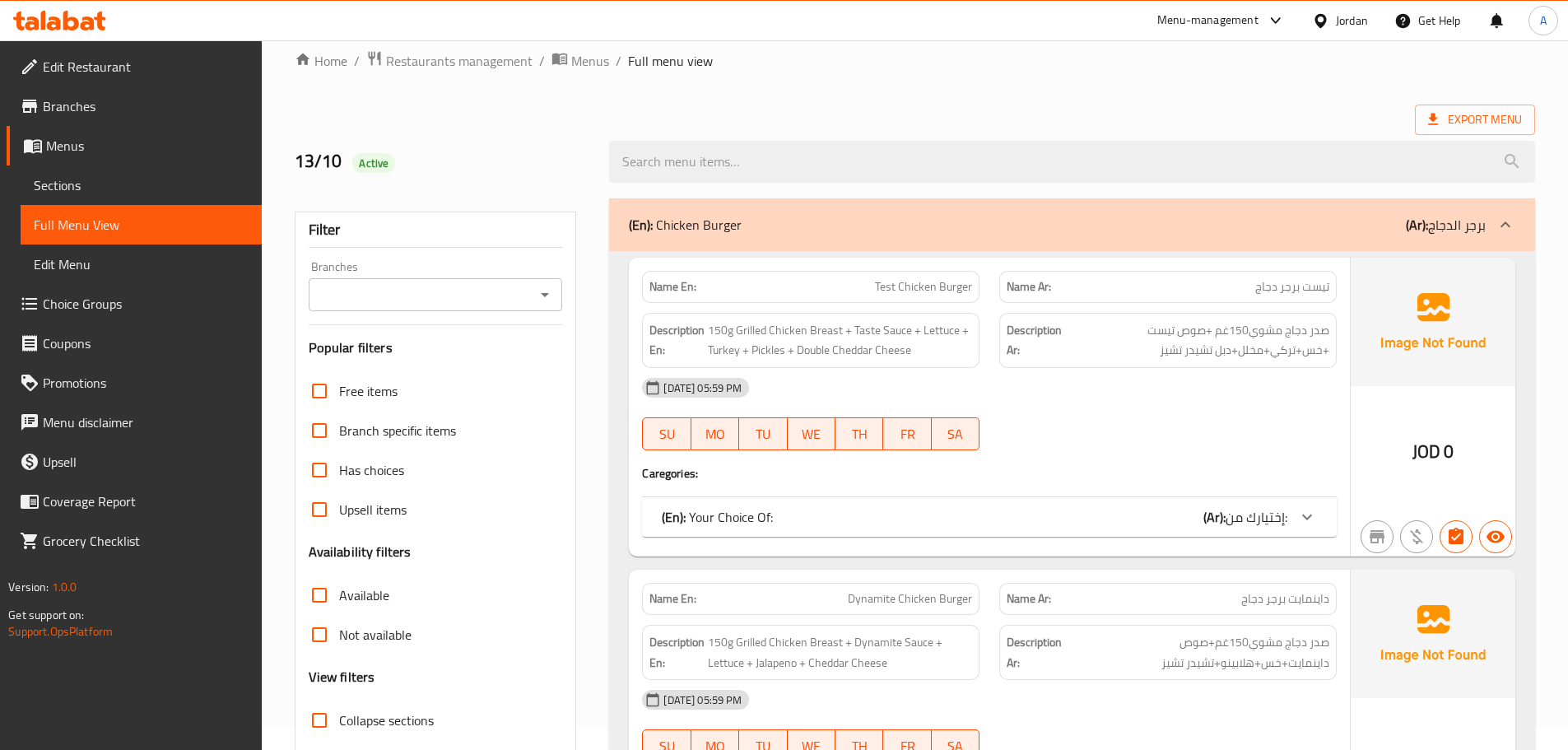
scroll to position [164, 0]
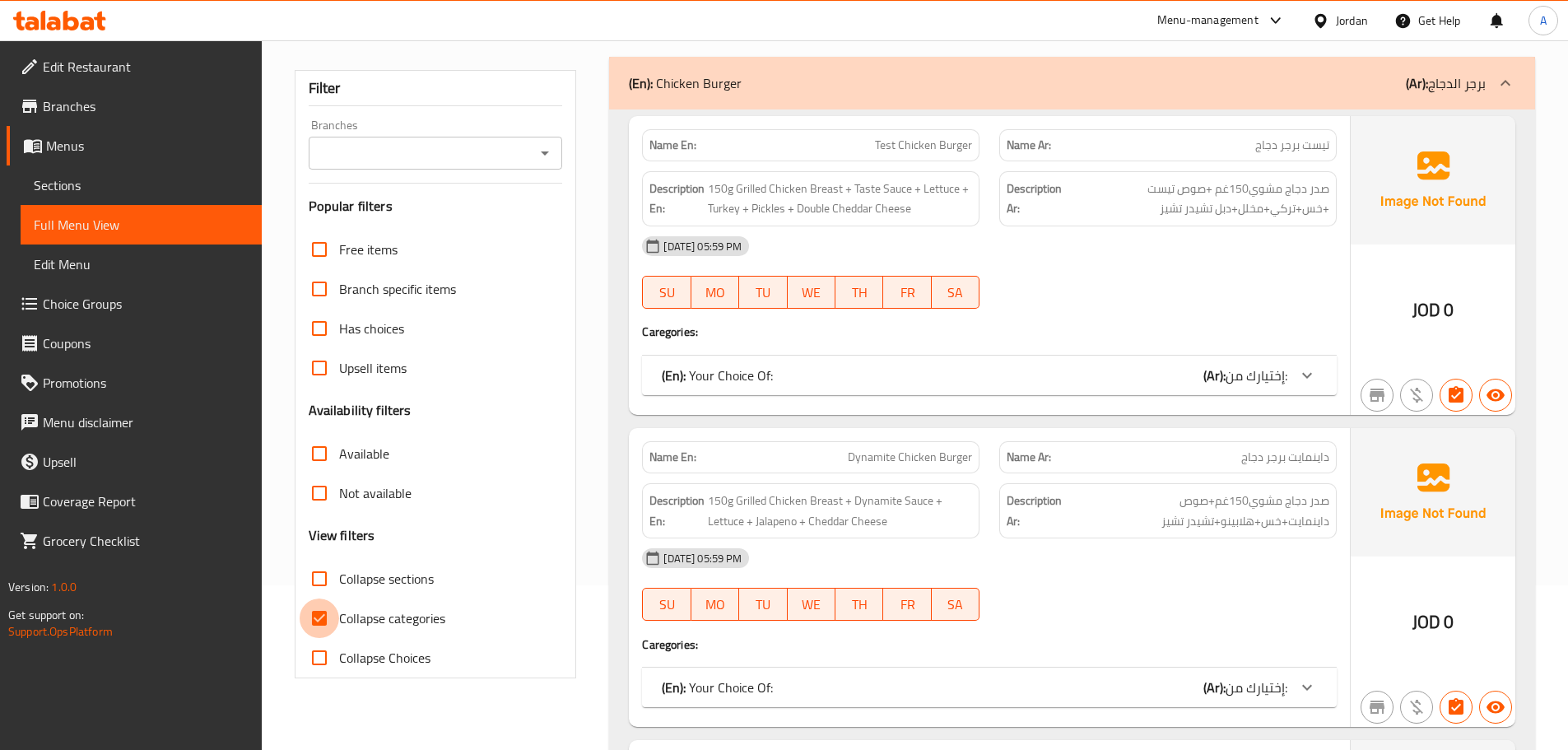
click at [326, 613] on input "Collapse categories" at bounding box center [320, 618] width 40 height 40
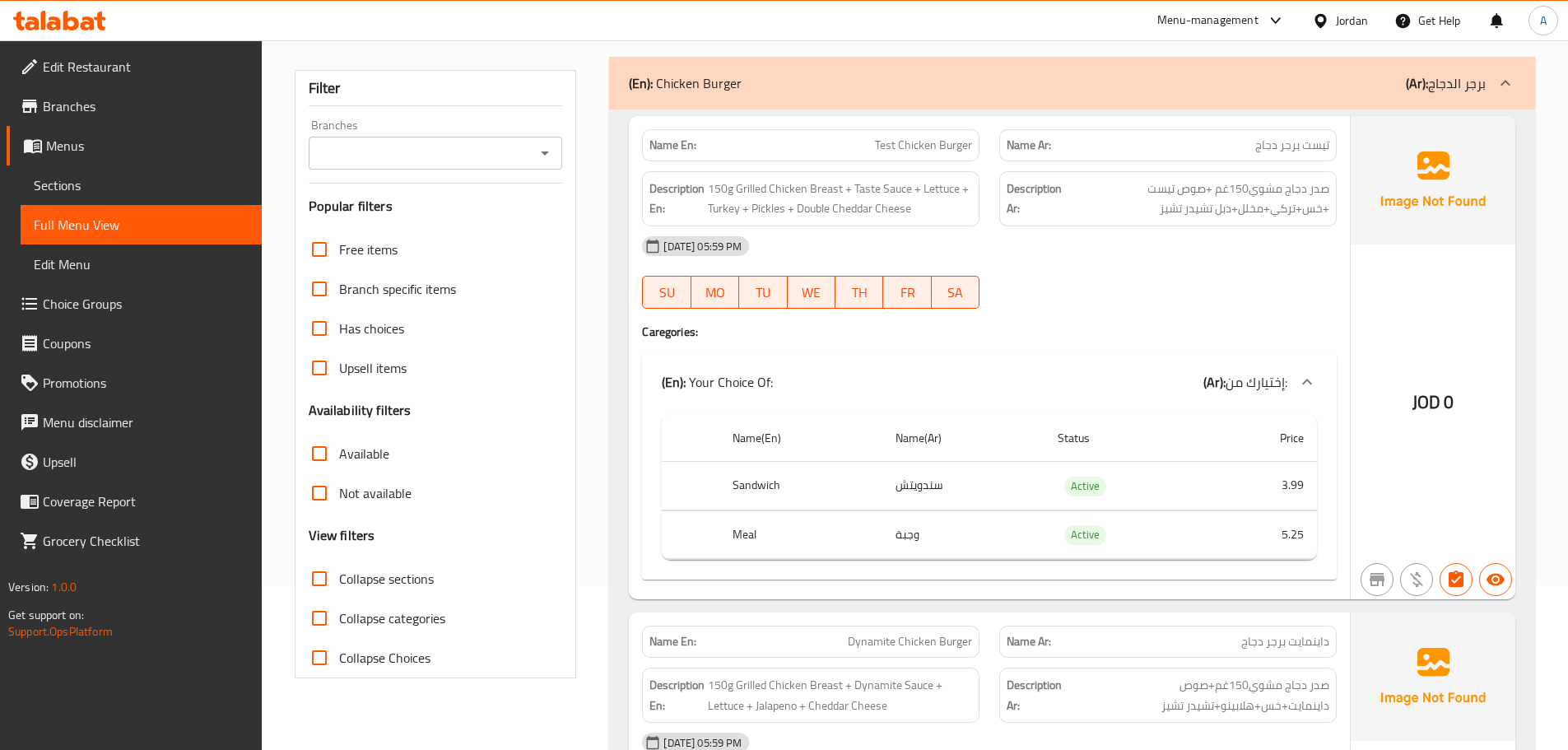
click at [323, 611] on input "Collapse categories" at bounding box center [320, 618] width 40 height 40
checkbox input "true"
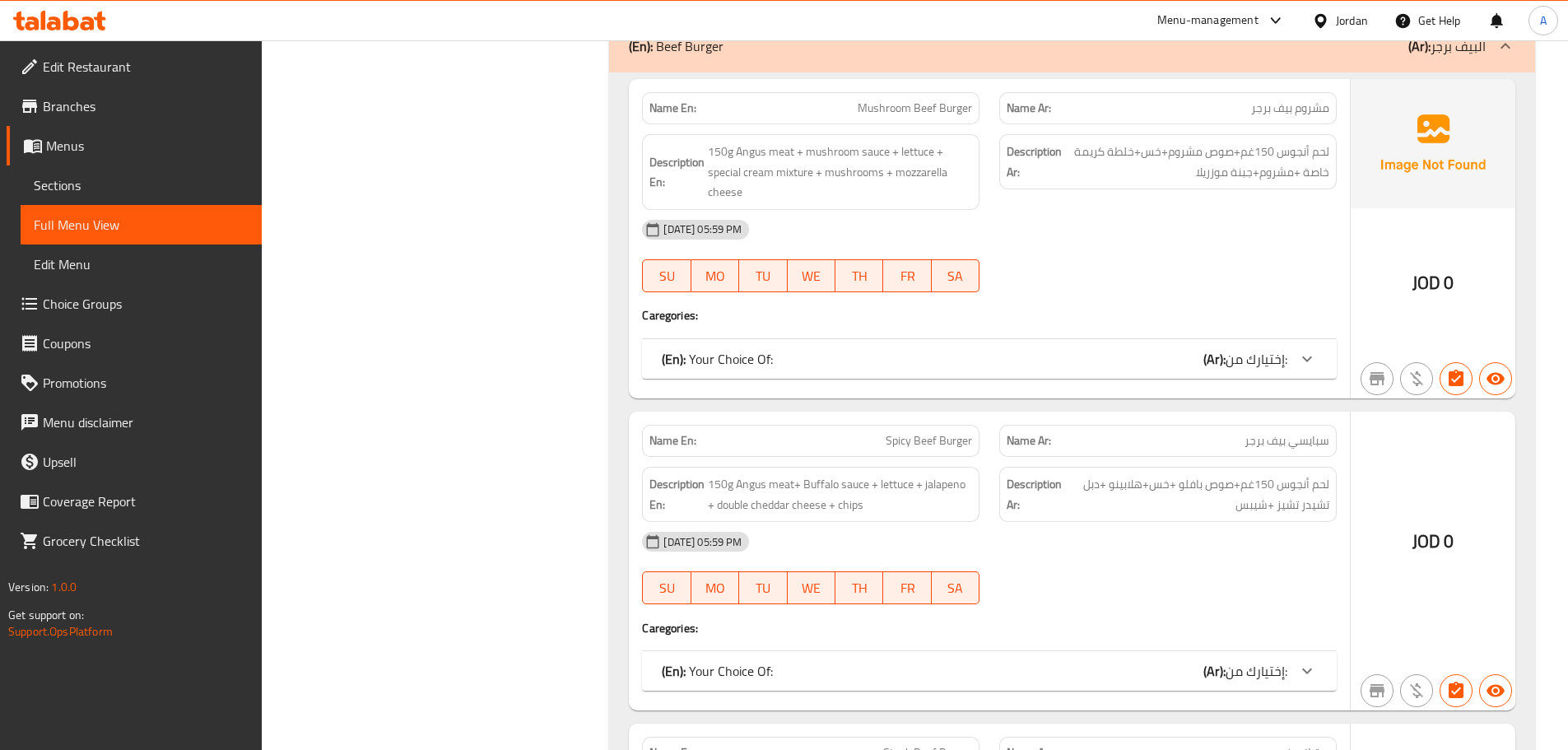
scroll to position [1564, 0]
click at [794, 374] on div "(En): Your Choice Of: (Ar): إختيارك من:" at bounding box center [989, 358] width 695 height 40
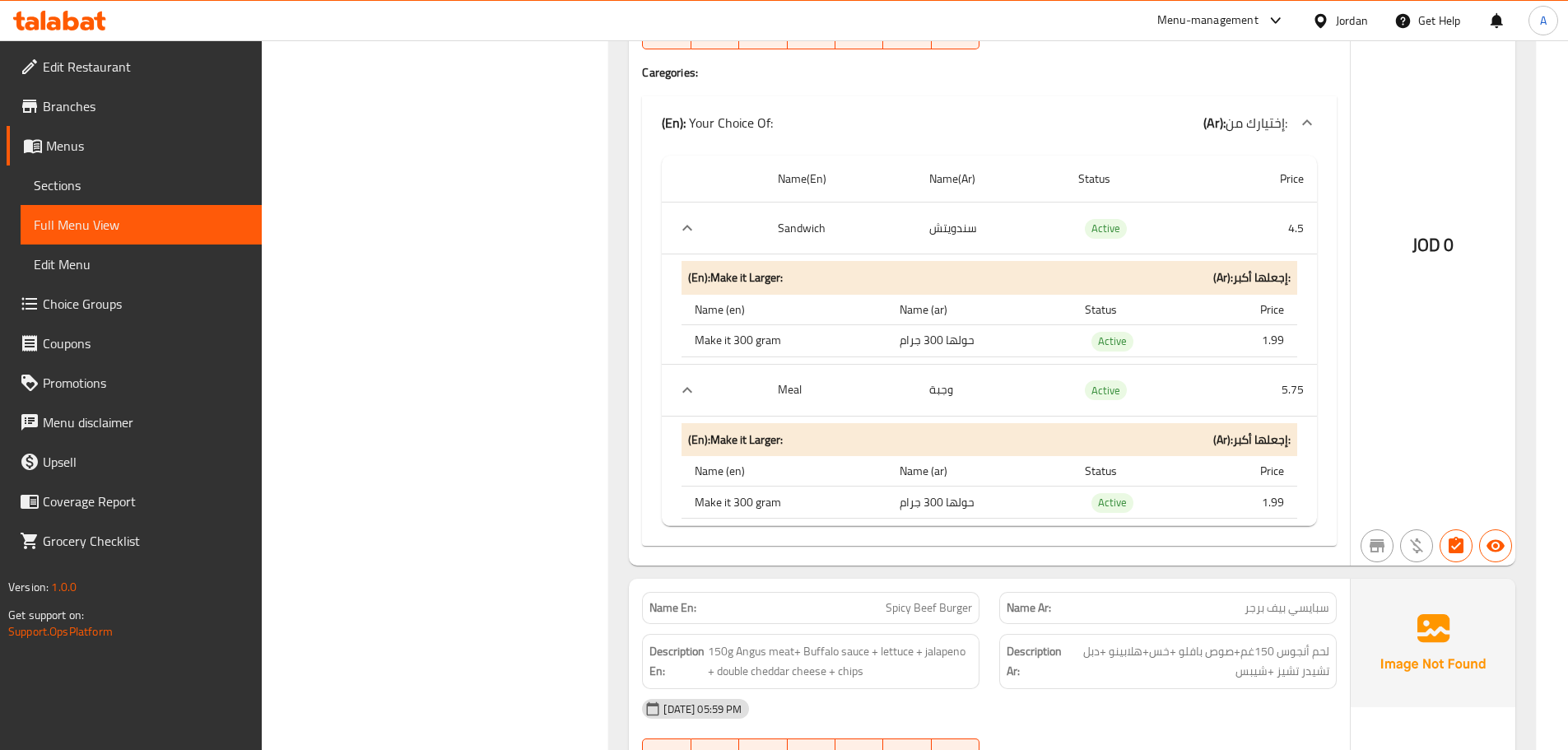
scroll to position [1811, 0]
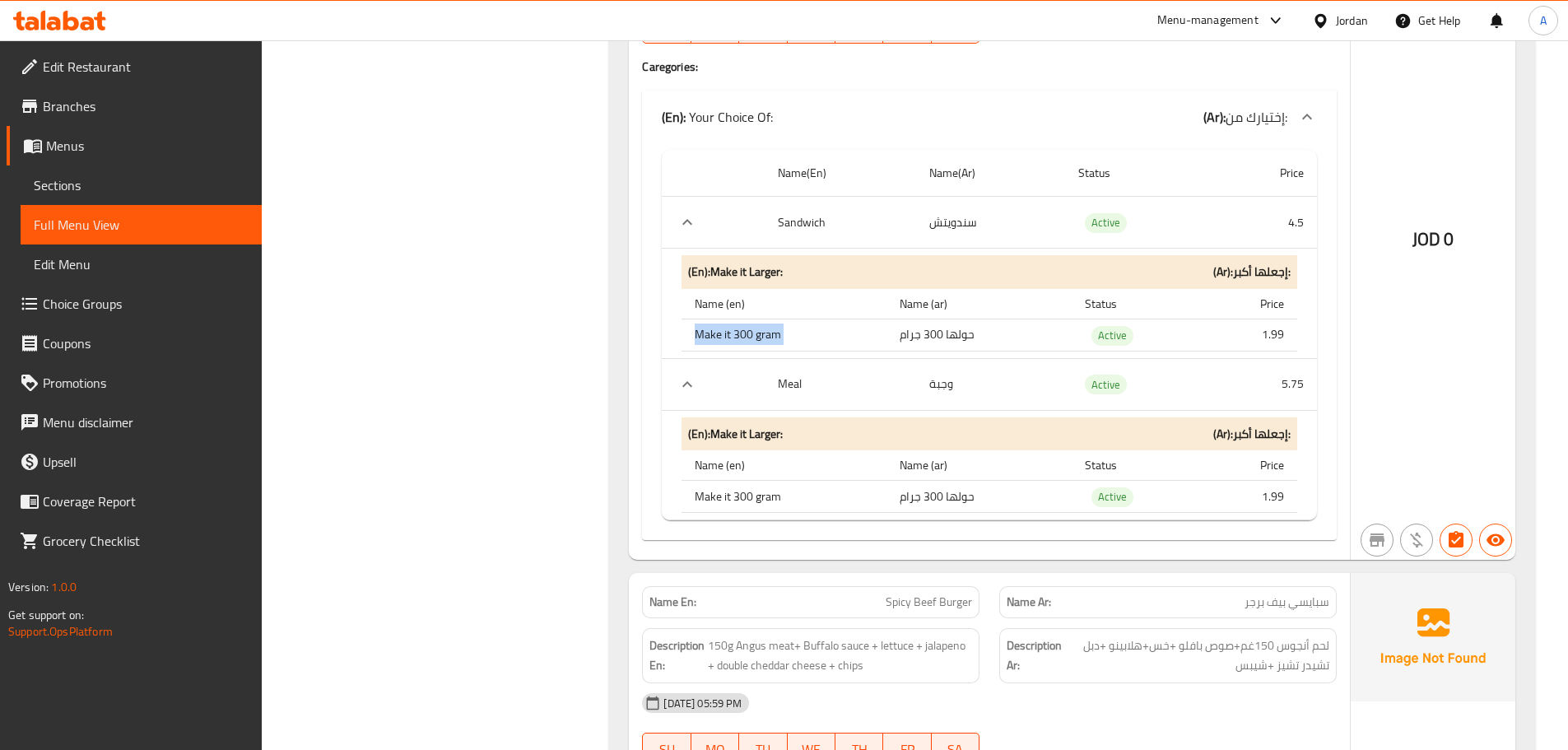
drag, startPoint x: 688, startPoint y: 331, endPoint x: 1009, endPoint y: 323, distance: 321.1
click at [1009, 323] on tr "Make it 300 gram حولها 300 جرام Active 1.99" at bounding box center [990, 335] width 616 height 32
click at [644, 350] on div "Name(En) Name(Ar) Status Price Sandwich سندويتش Active 4.5 (En): Make it Larger…" at bounding box center [989, 341] width 695 height 397
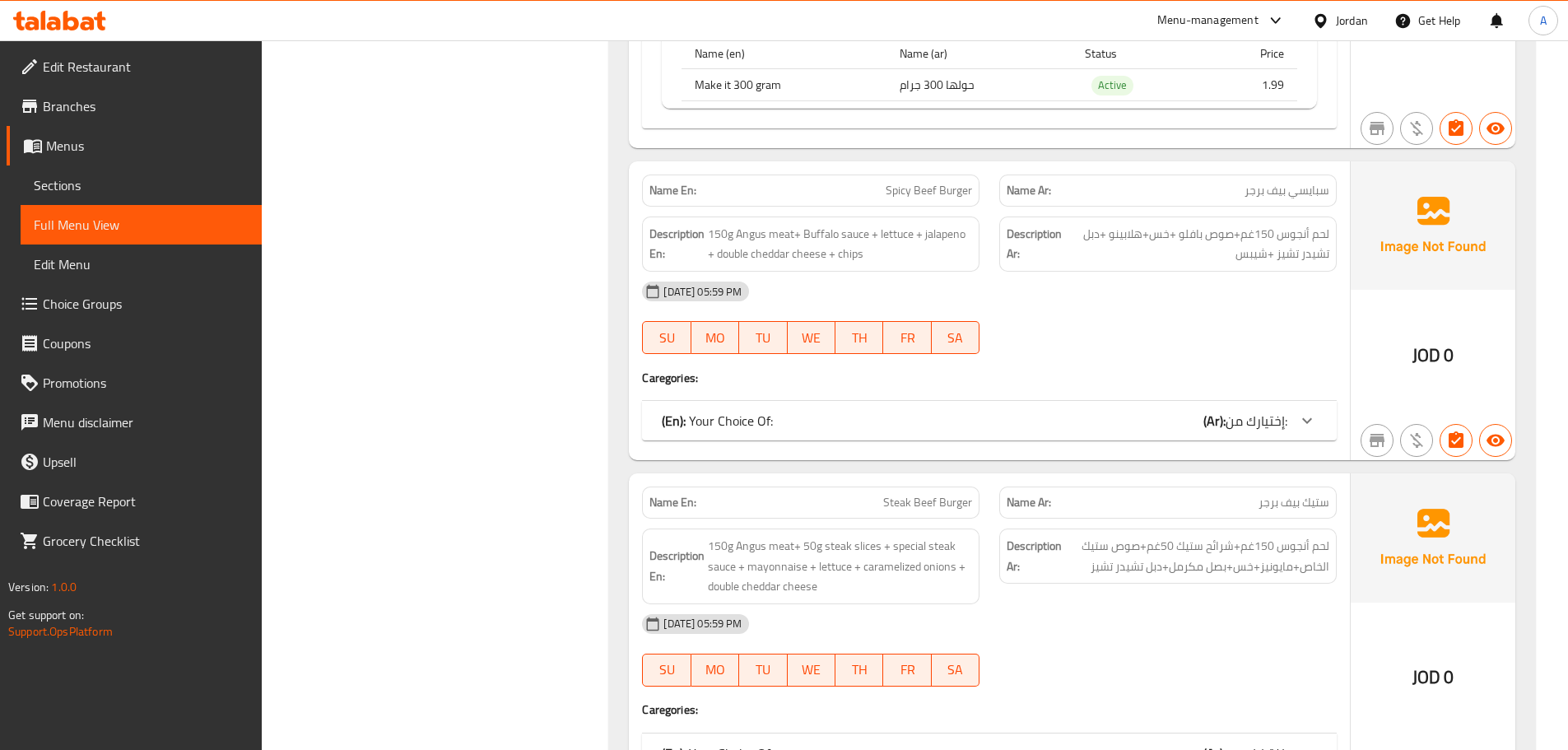
click at [774, 425] on div "(En): Your Choice Of: (Ar): إختيارك من:" at bounding box center [974, 420] width 626 height 20
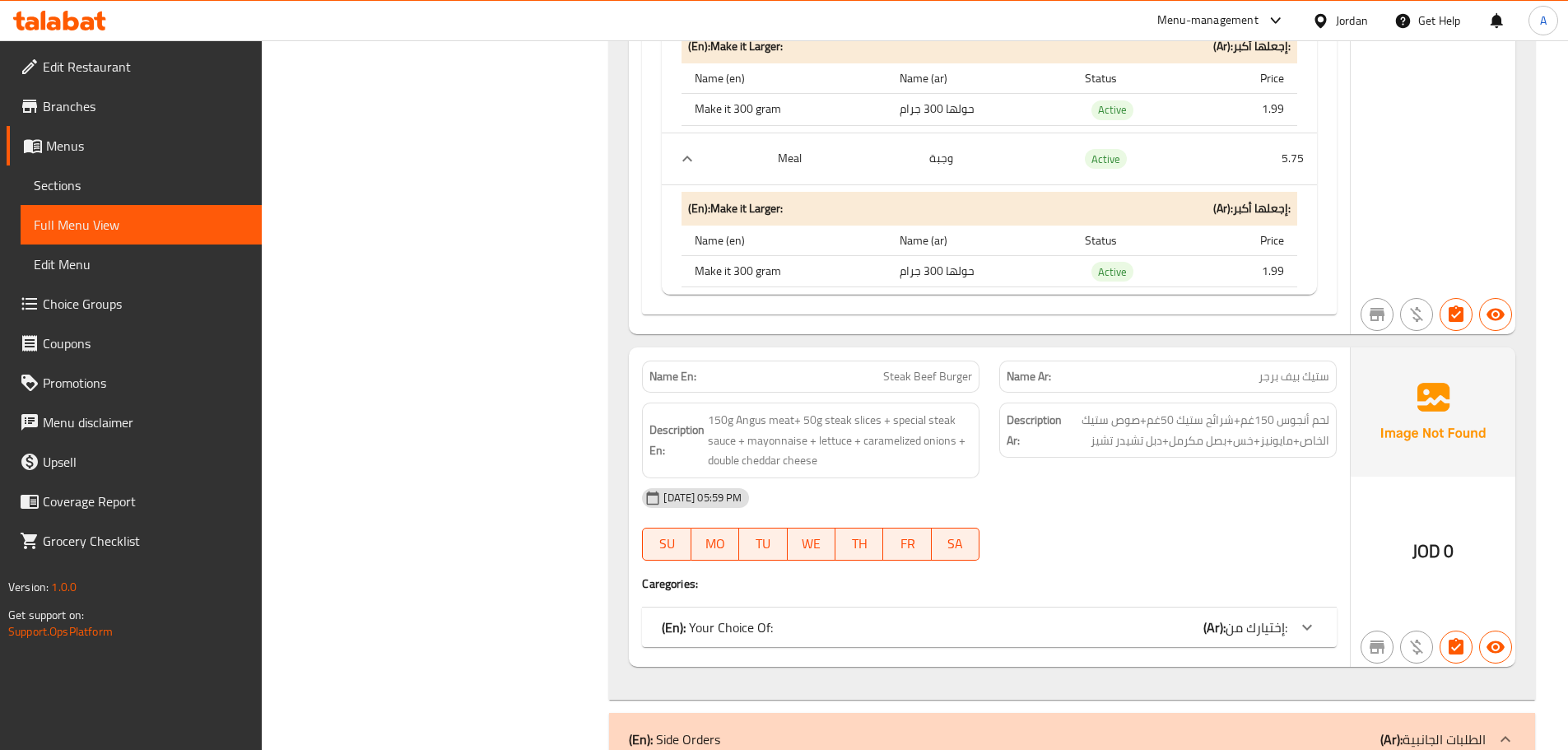
scroll to position [2798, 0]
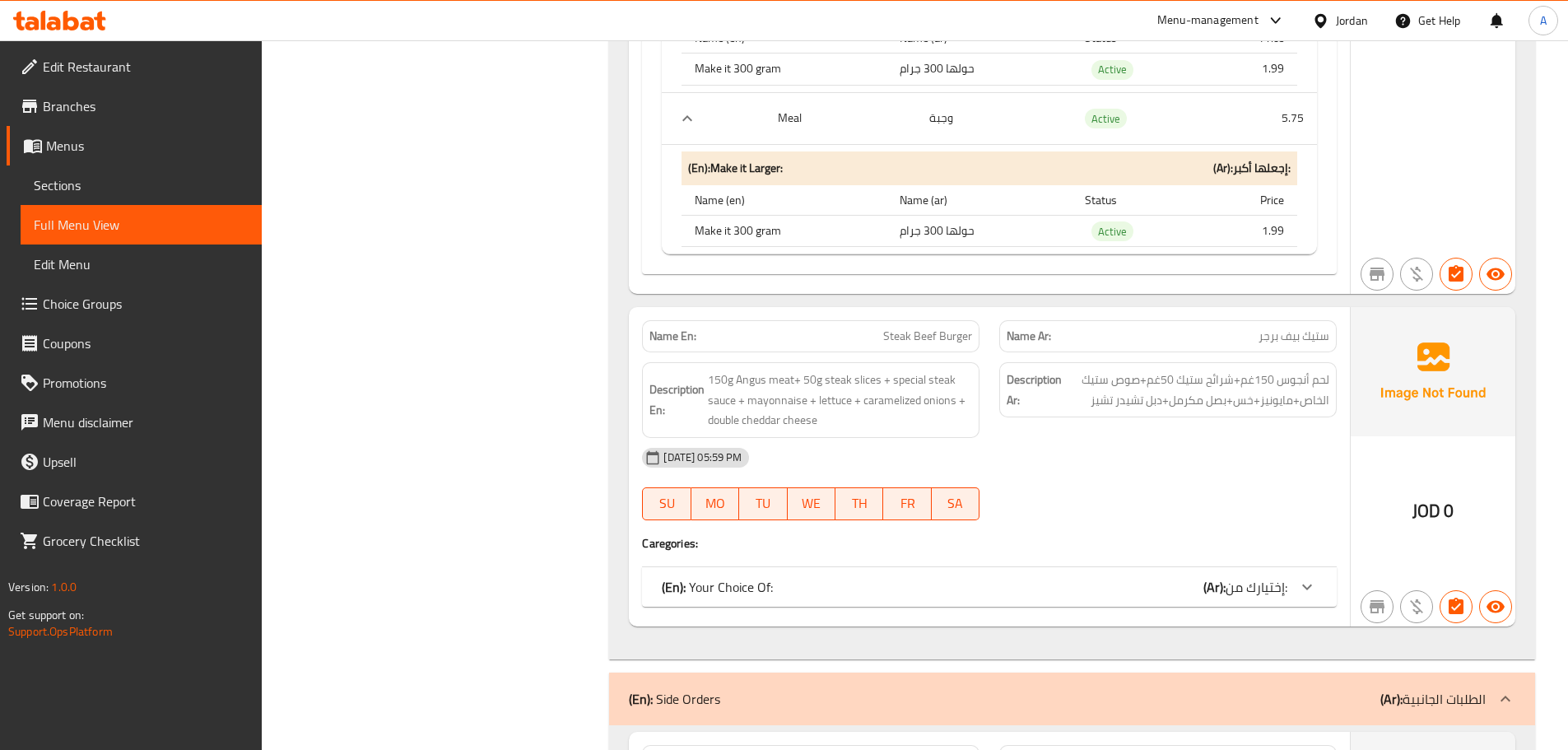
click at [754, 587] on p "(En): Your Choice Of:" at bounding box center [717, 587] width 111 height 20
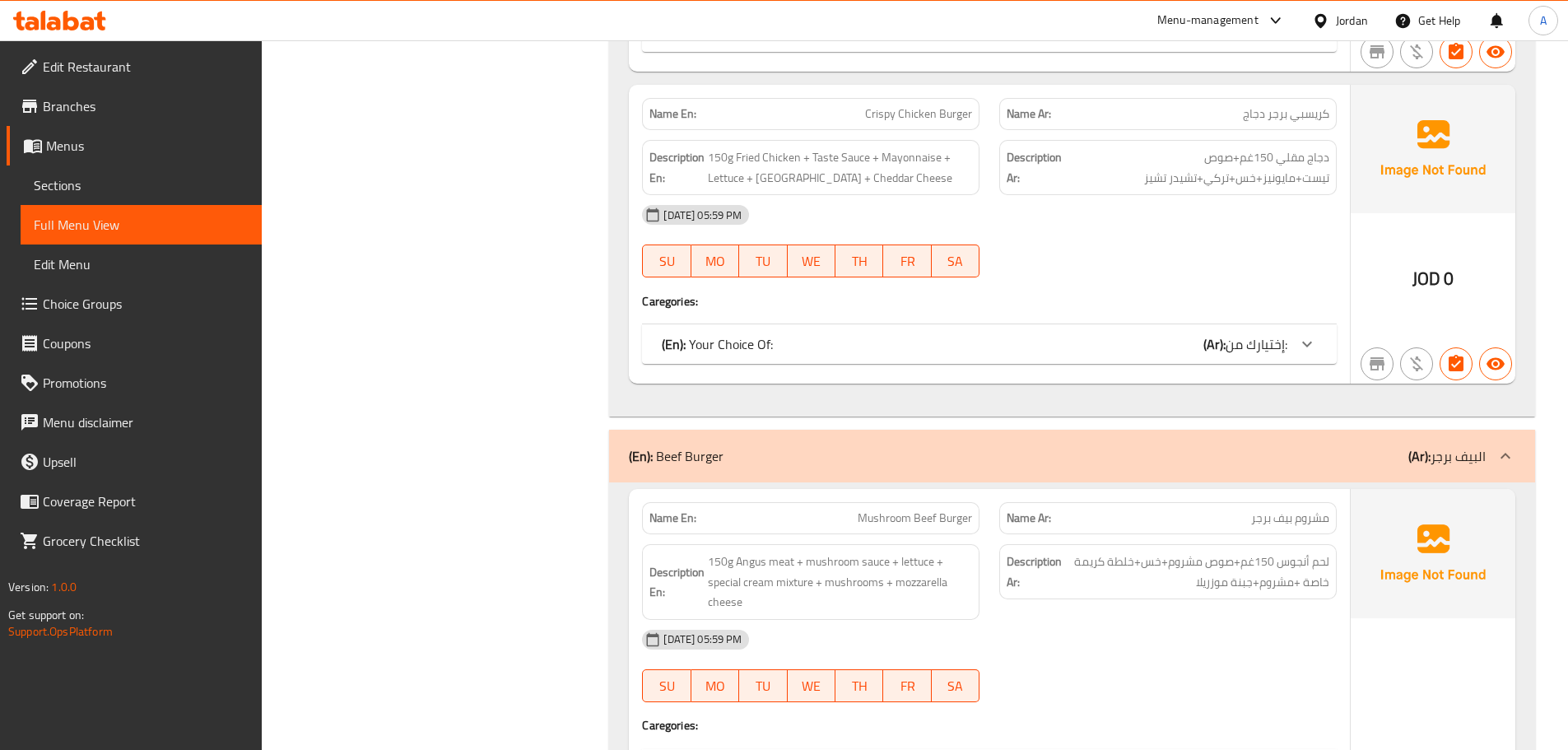
scroll to position [411, 0]
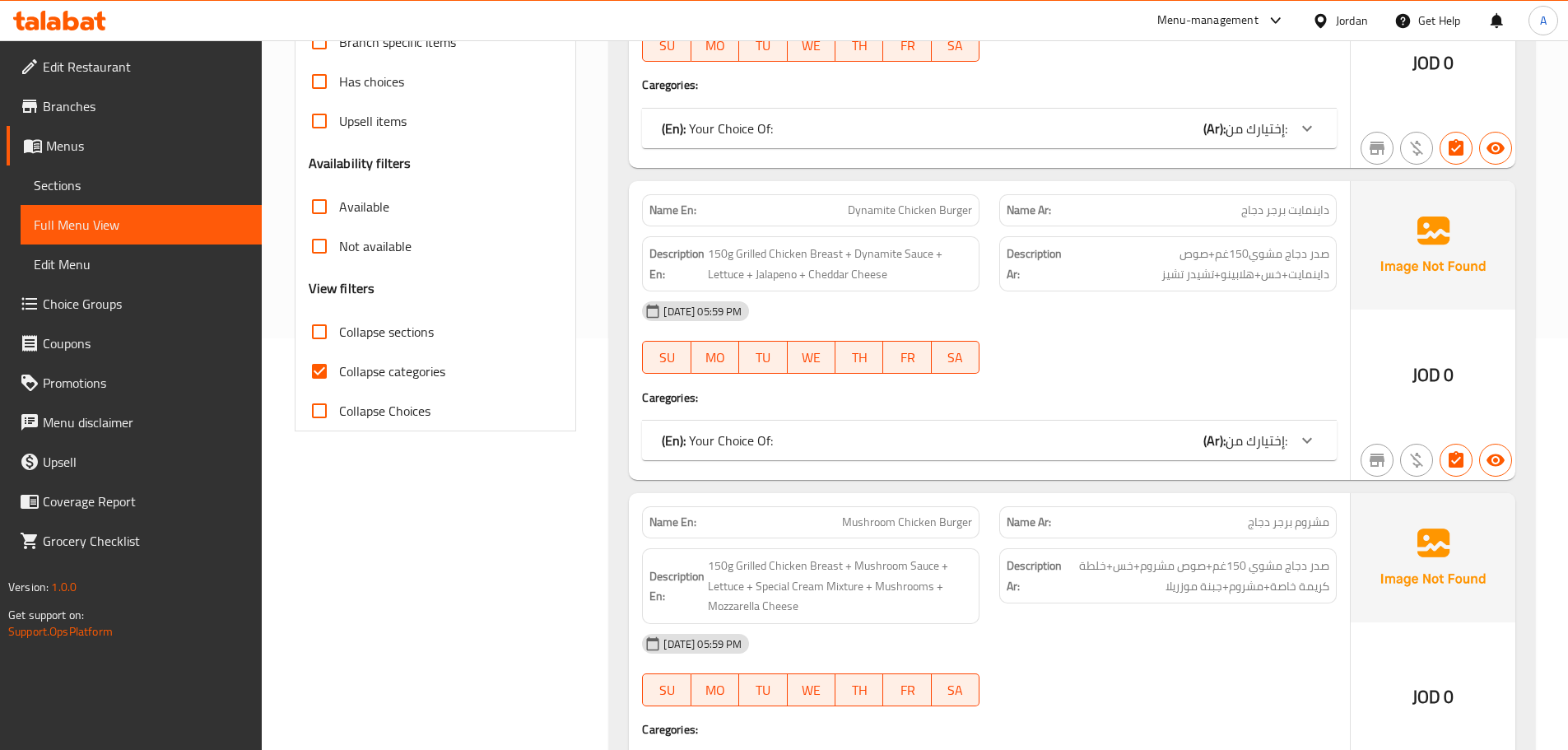
click at [320, 419] on input "Collapse Choices" at bounding box center [320, 411] width 40 height 40
checkbox input "true"
click at [319, 361] on input "Collapse categories" at bounding box center [320, 371] width 40 height 40
checkbox input "false"
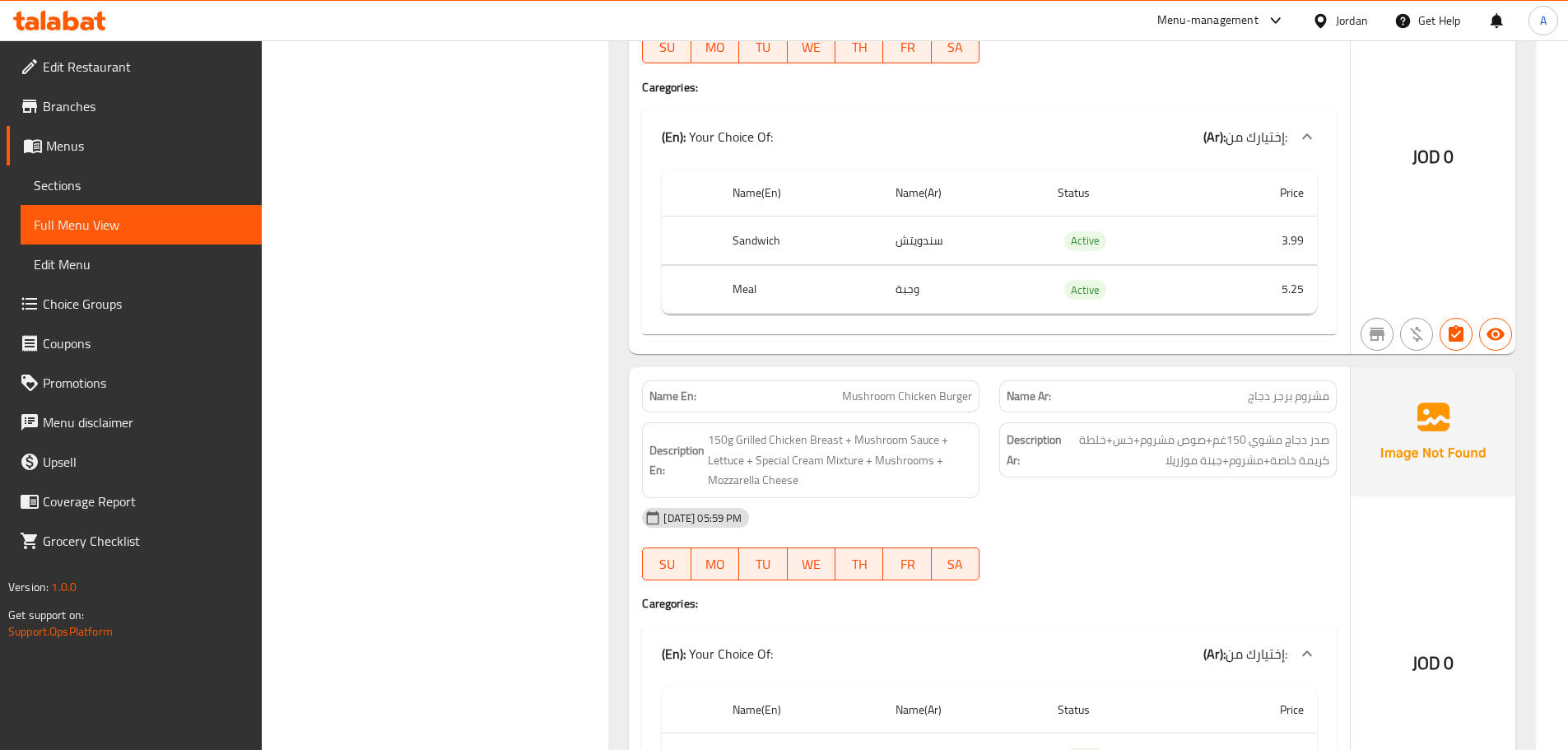
scroll to position [658, 0]
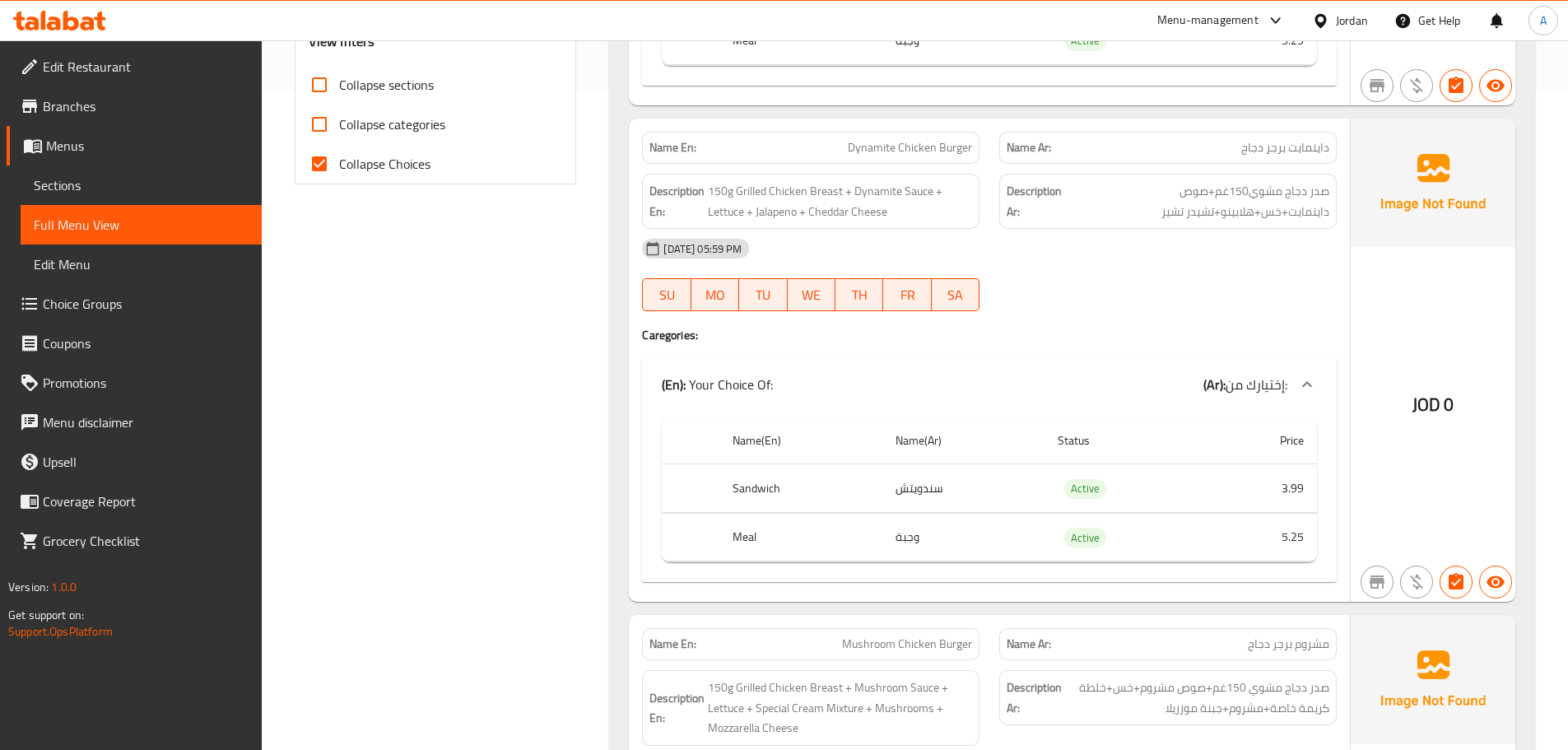
click at [330, 173] on input "Collapse Choices" at bounding box center [320, 164] width 40 height 40
checkbox input "false"
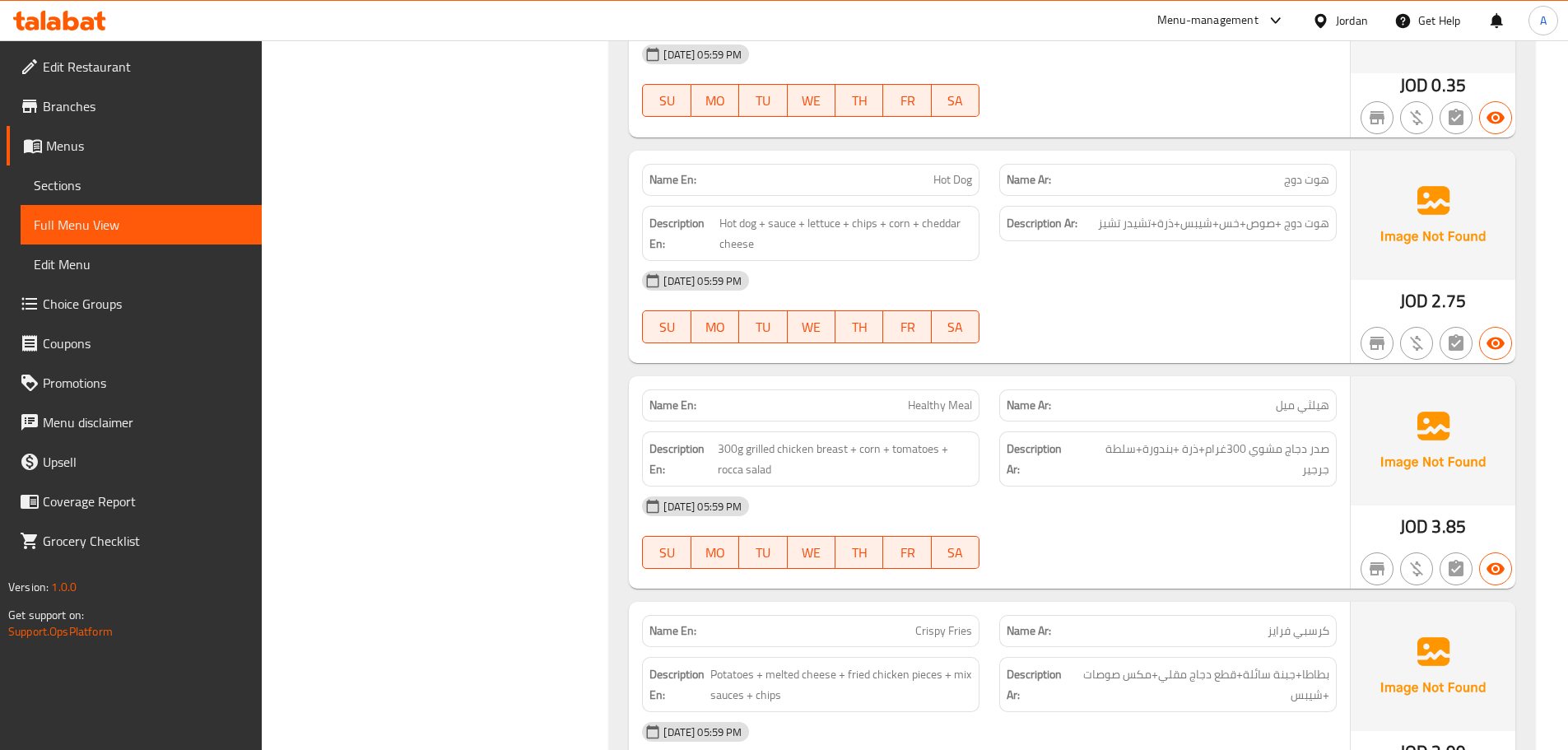
scroll to position [6716, 0]
